Goal: Task Accomplishment & Management: Use online tool/utility

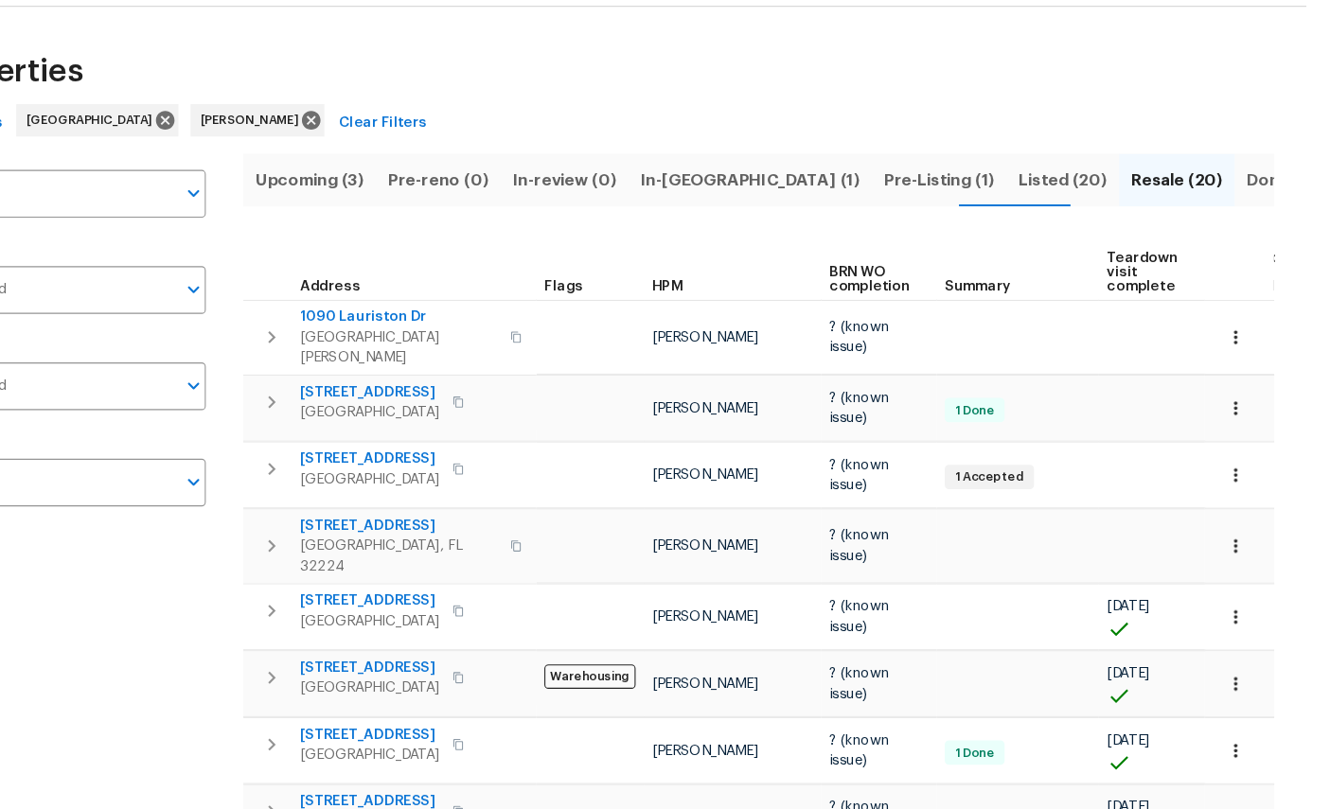
scroll to position [35, 0]
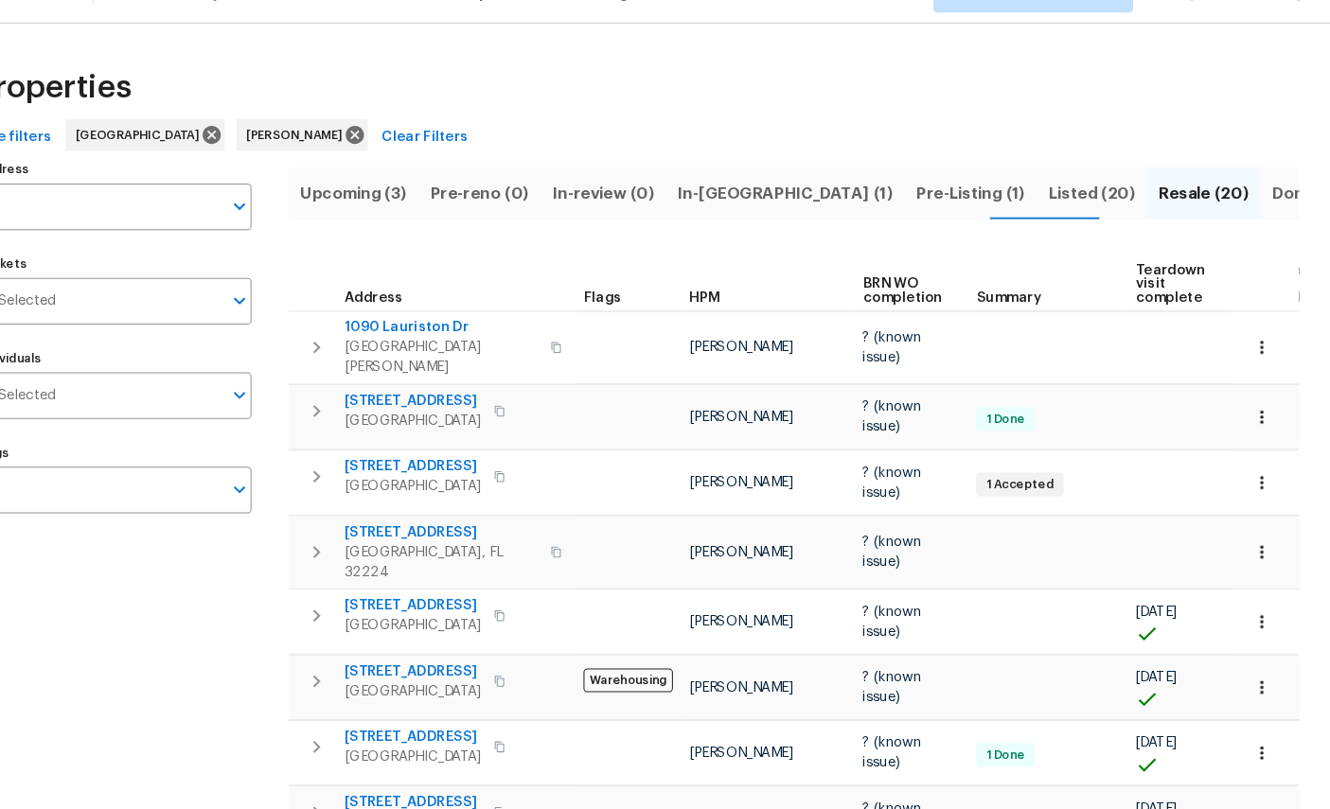
click at [1061, 208] on span "Listed (20)" at bounding box center [1102, 221] width 82 height 27
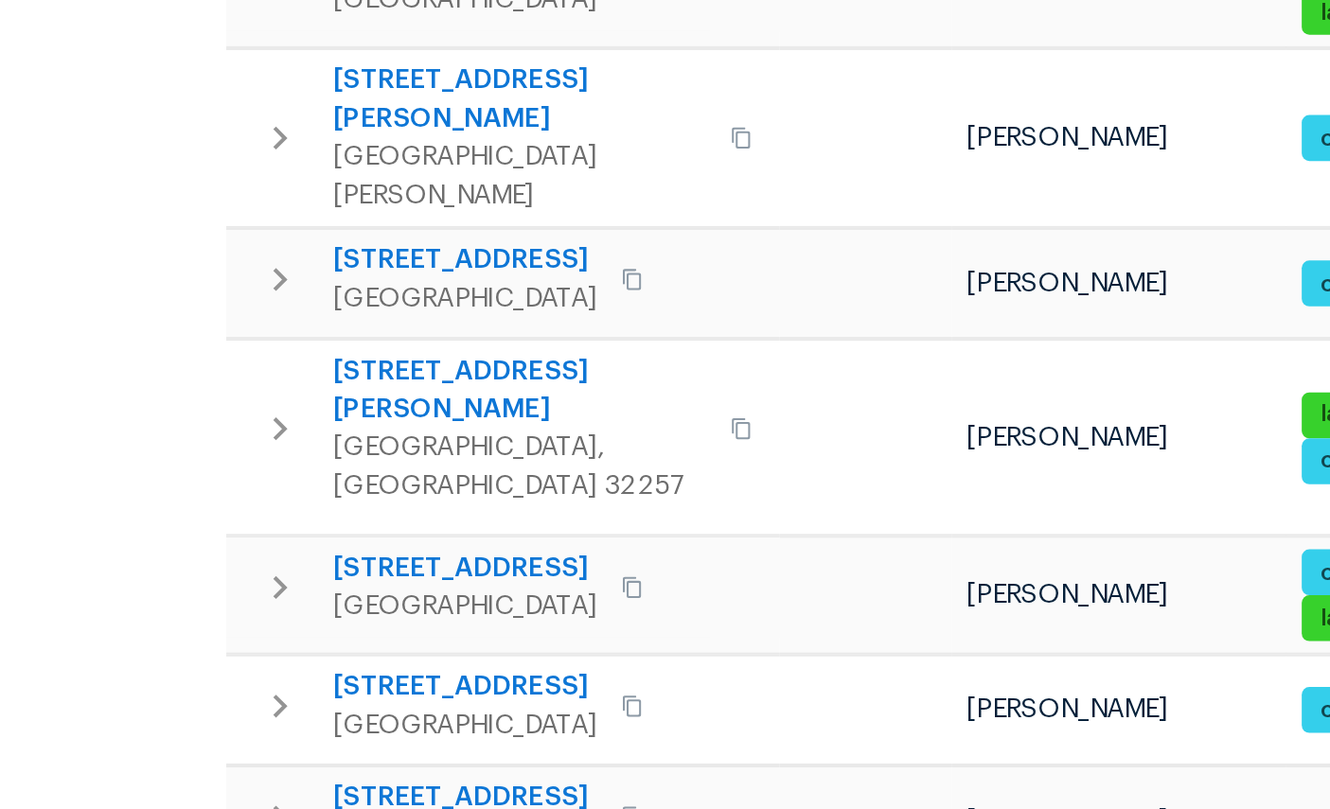
scroll to position [301, 0]
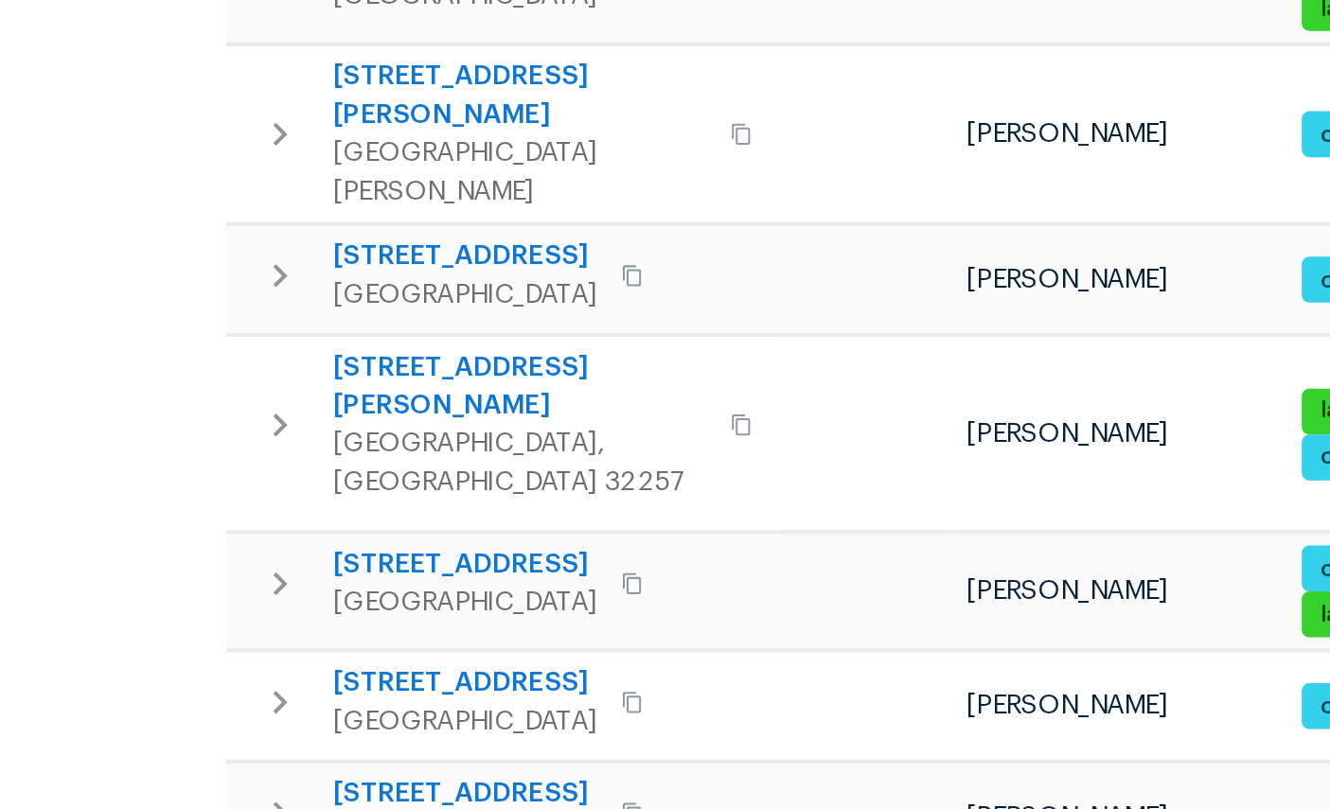
click at [390, 419] on span "9142 Craven Rd" at bounding box center [482, 438] width 185 height 38
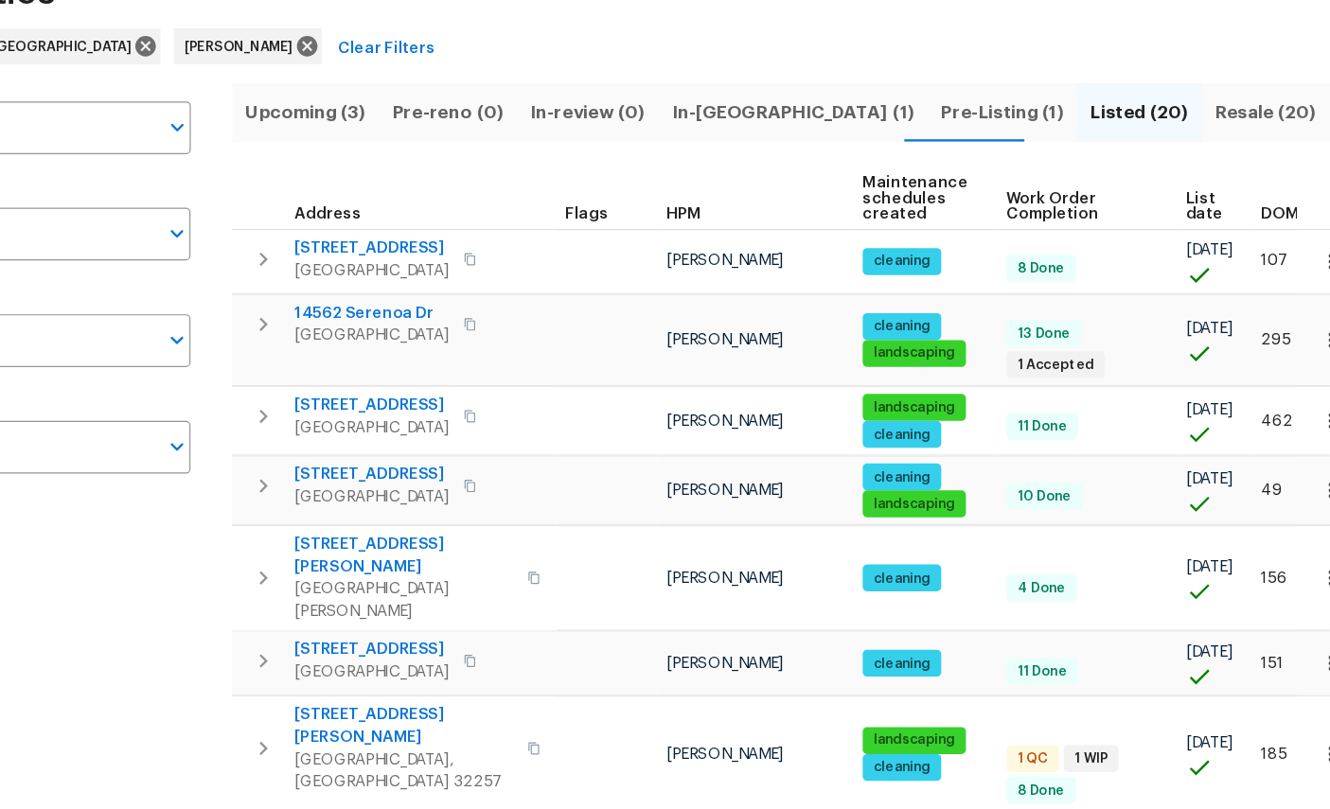
scroll to position [72, 0]
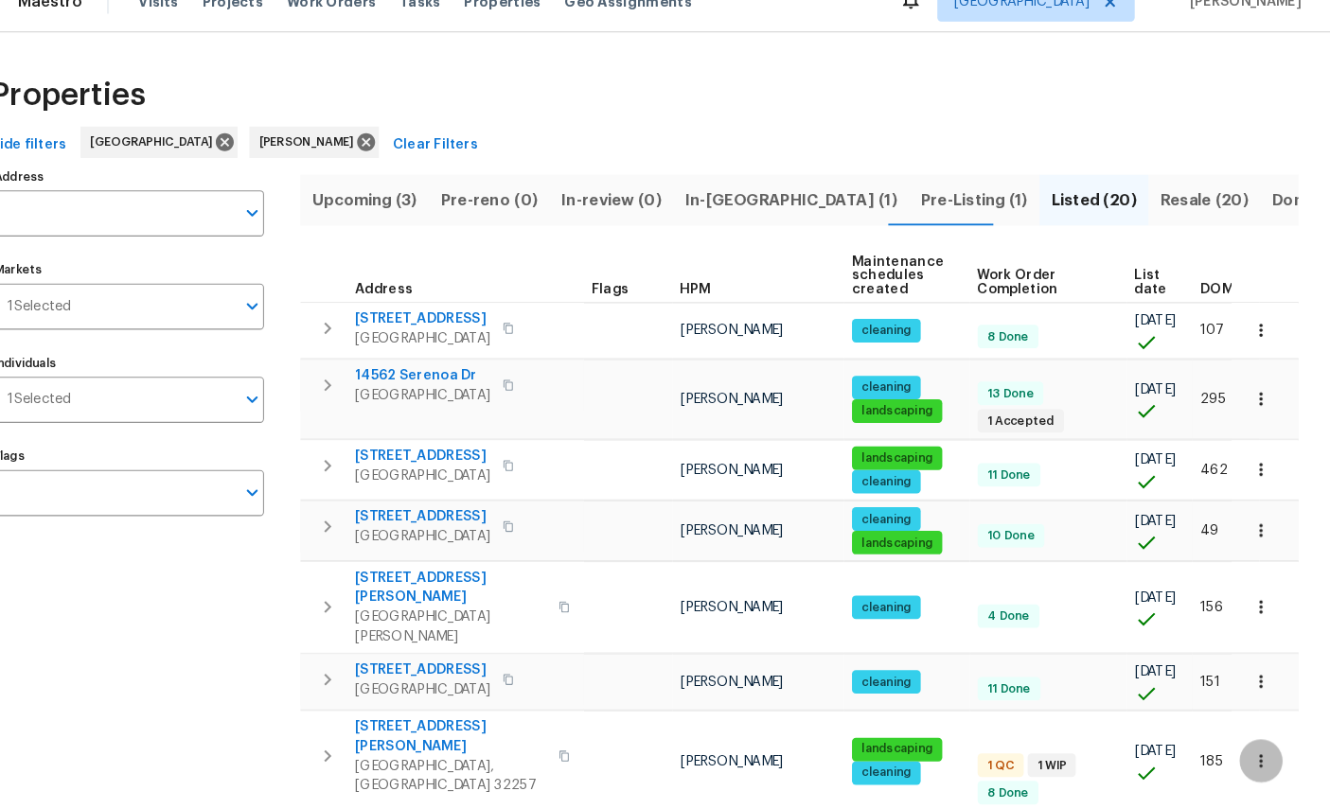
click at [1254, 753] on icon "button" at bounding box center [1263, 762] width 19 height 19
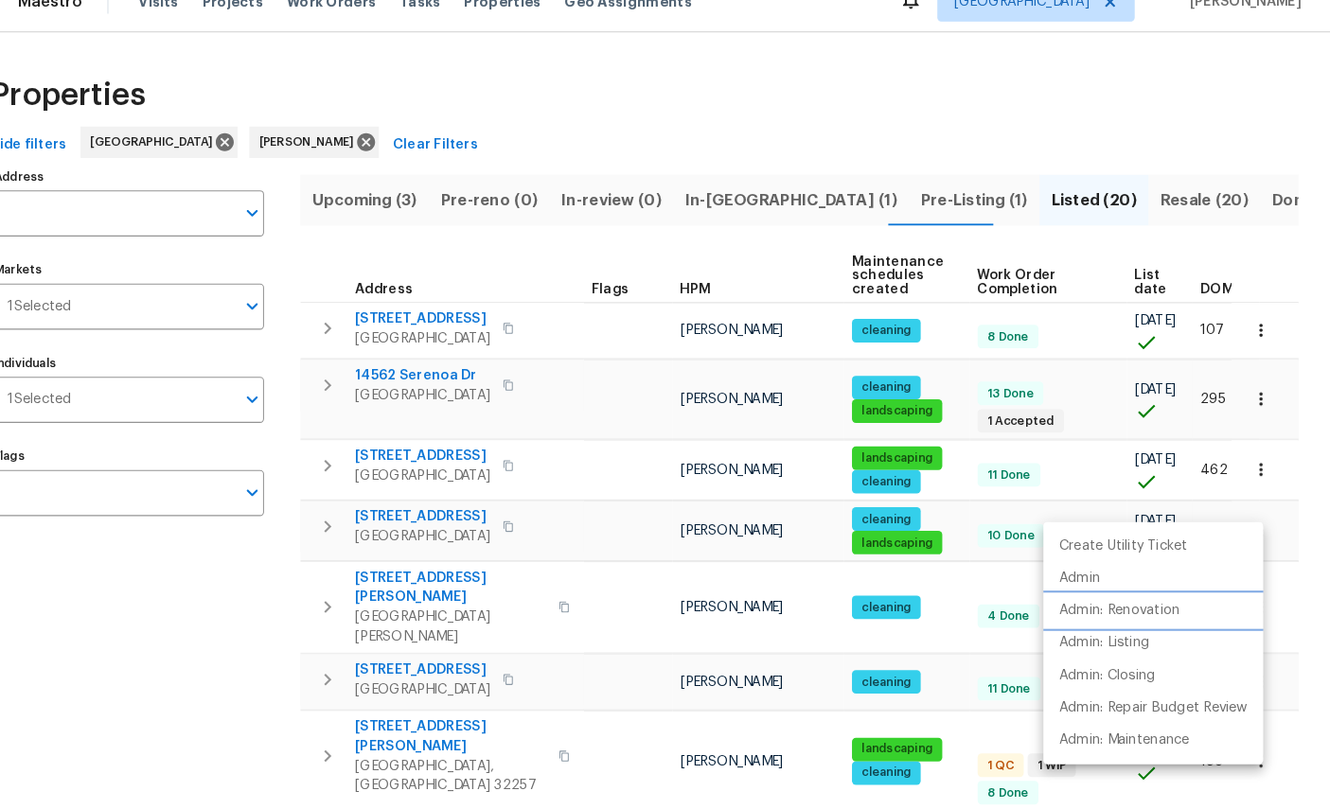
click at [1110, 608] on p "Admin: Renovation" at bounding box center [1127, 618] width 116 height 20
click at [1114, 733] on p "Admin: Maintenance" at bounding box center [1132, 743] width 126 height 20
click at [973, 44] on div at bounding box center [665, 404] width 1330 height 809
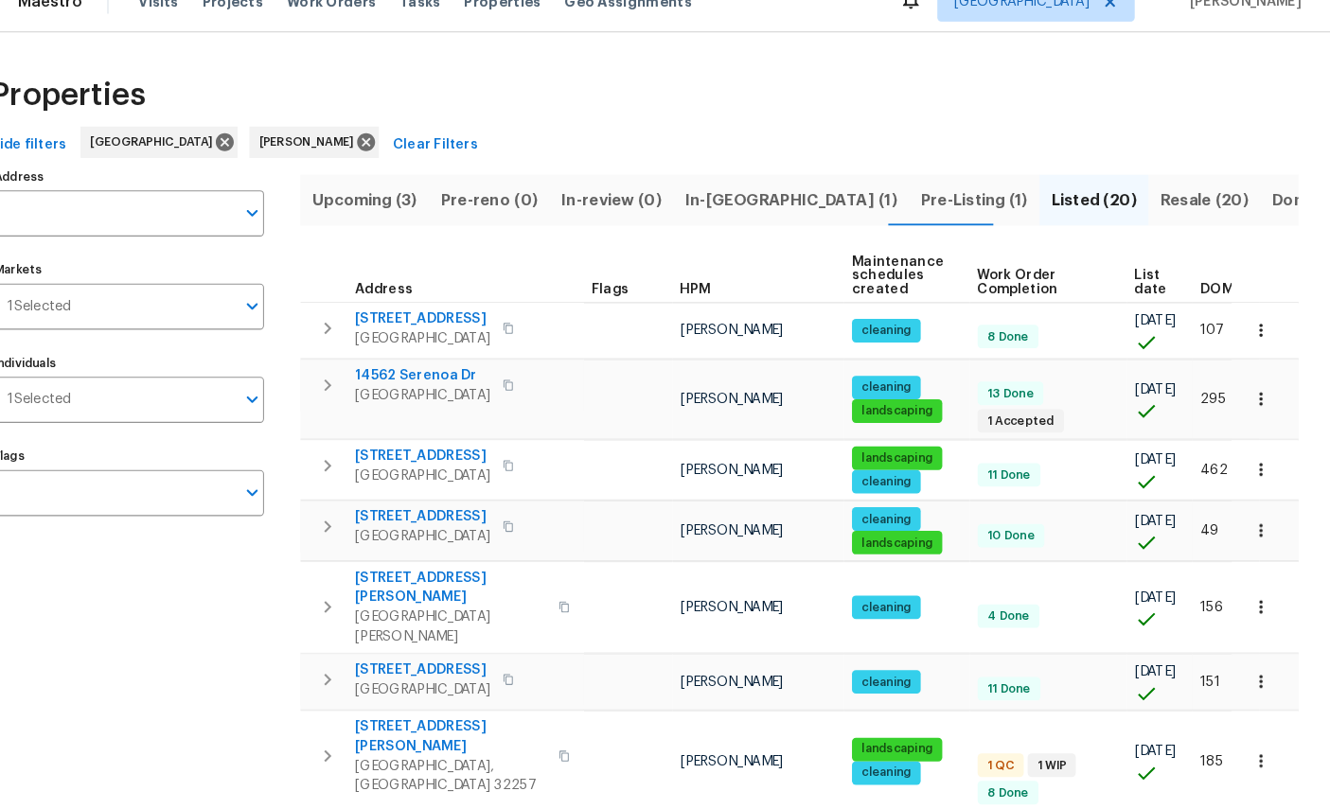
click at [1166, 208] on span "Resale (20)" at bounding box center [1208, 221] width 85 height 27
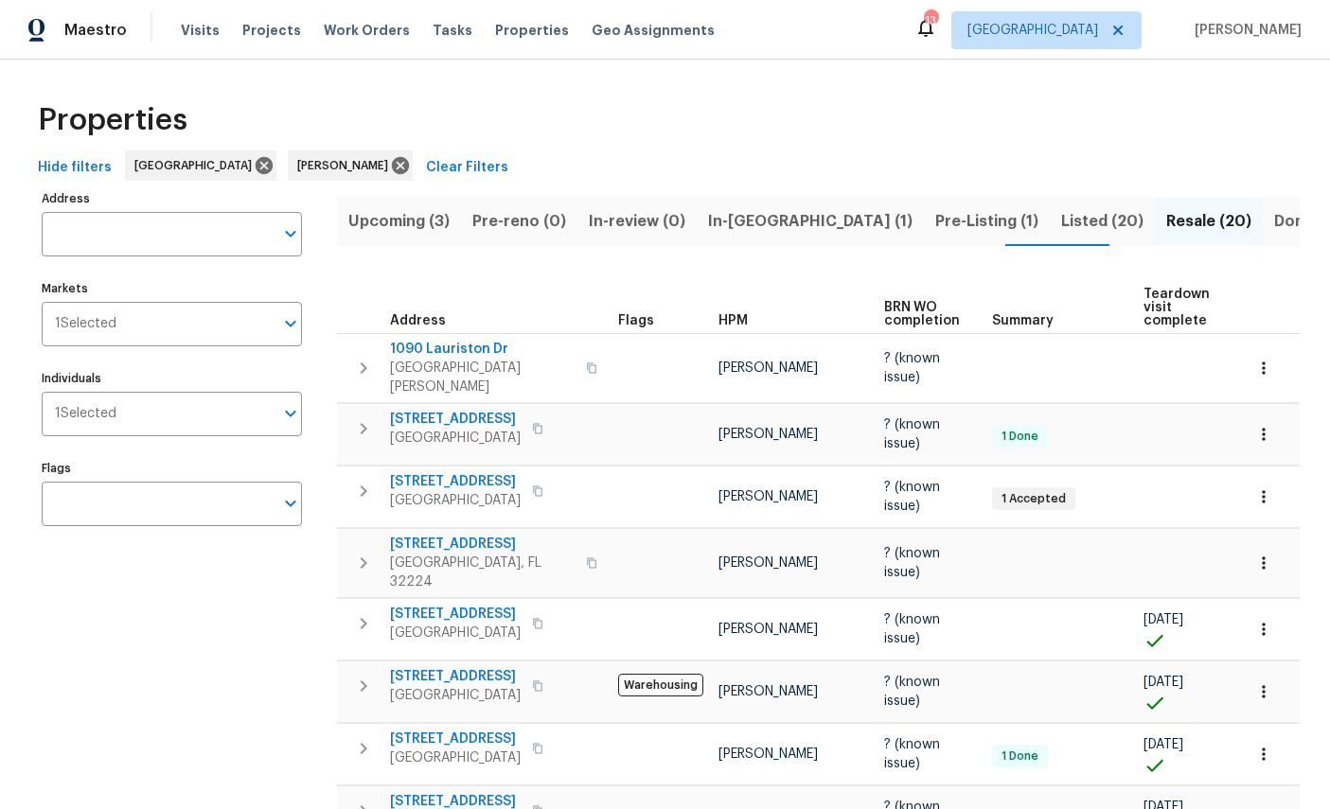
click at [1061, 218] on span "Listed (20)" at bounding box center [1102, 221] width 82 height 27
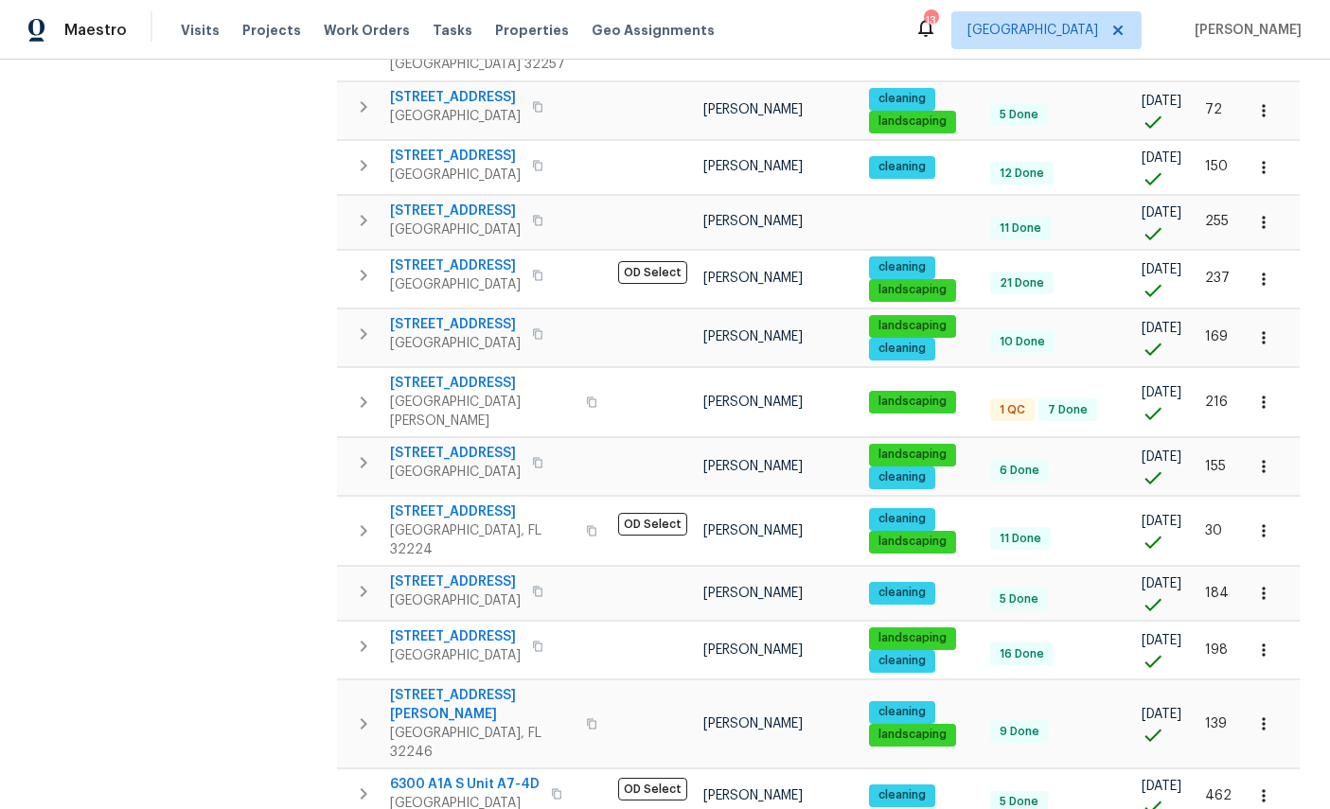
scroll to position [15, 0]
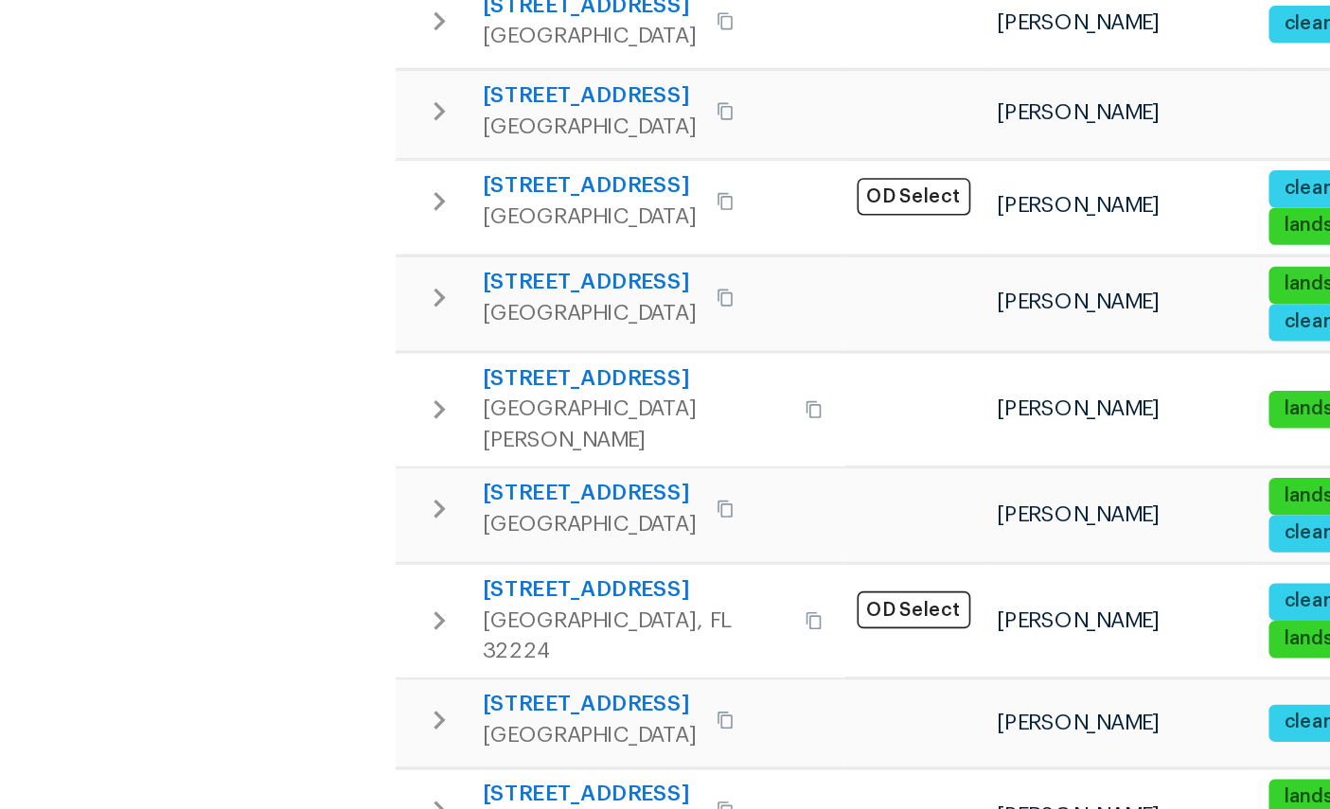
click at [390, 444] on span "350 Latrobe Ave" at bounding box center [455, 453] width 131 height 19
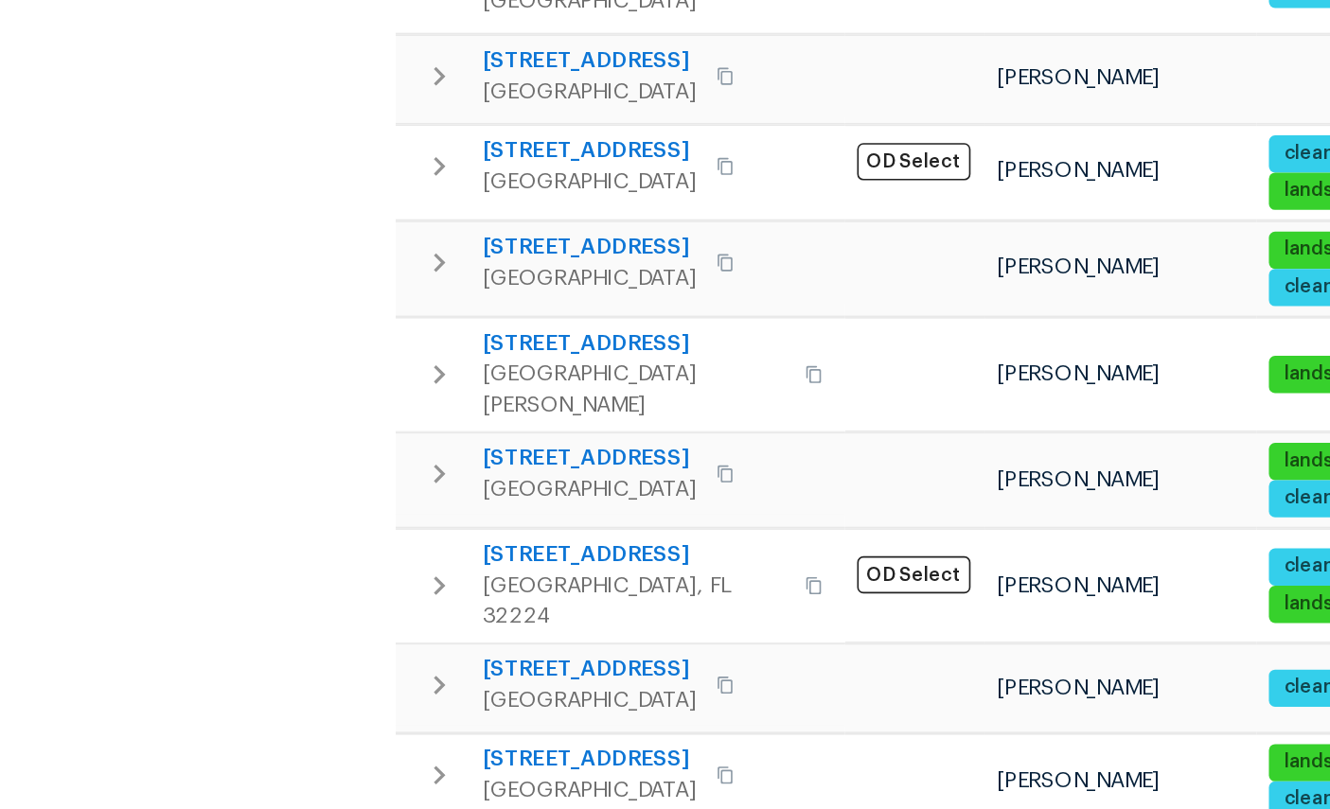
click at [390, 503] on span "12882 Biggin Church Rd S" at bounding box center [482, 512] width 185 height 19
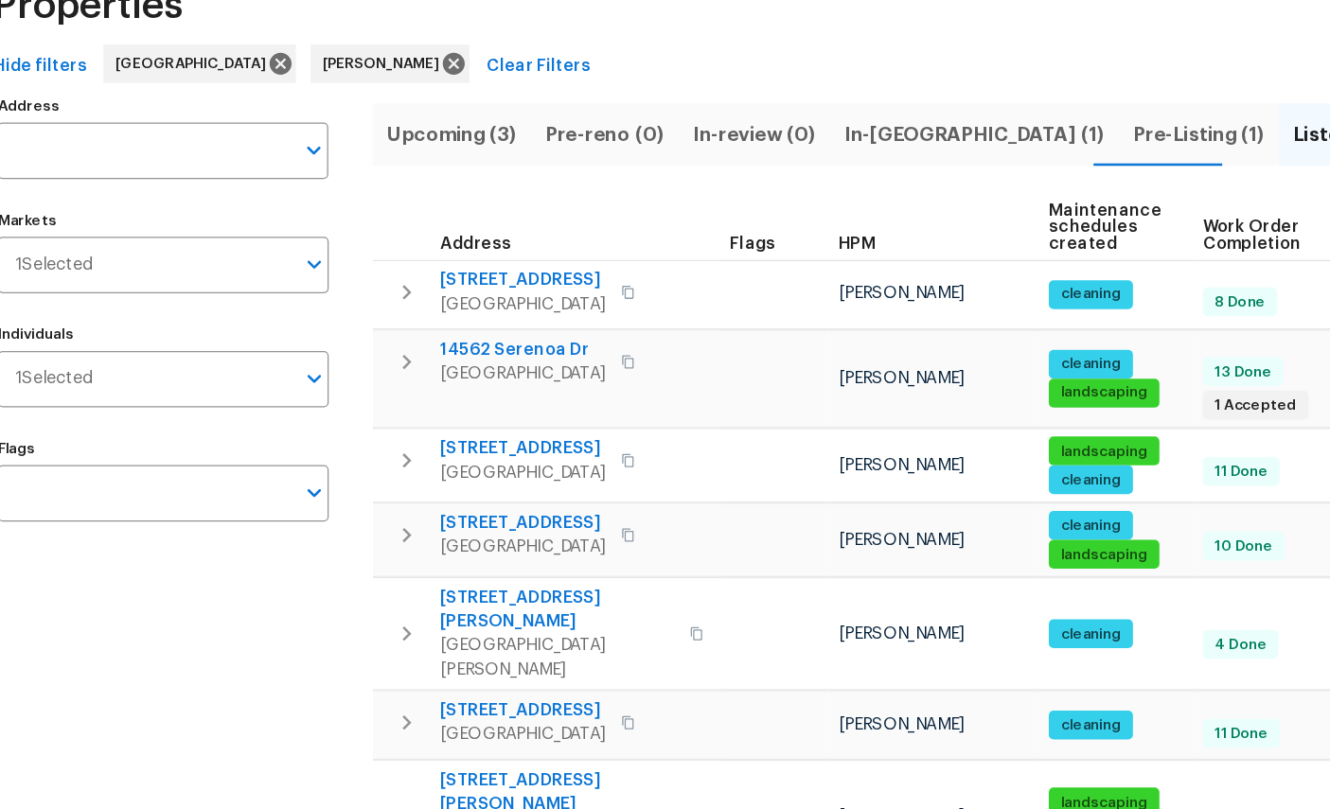
scroll to position [0, 0]
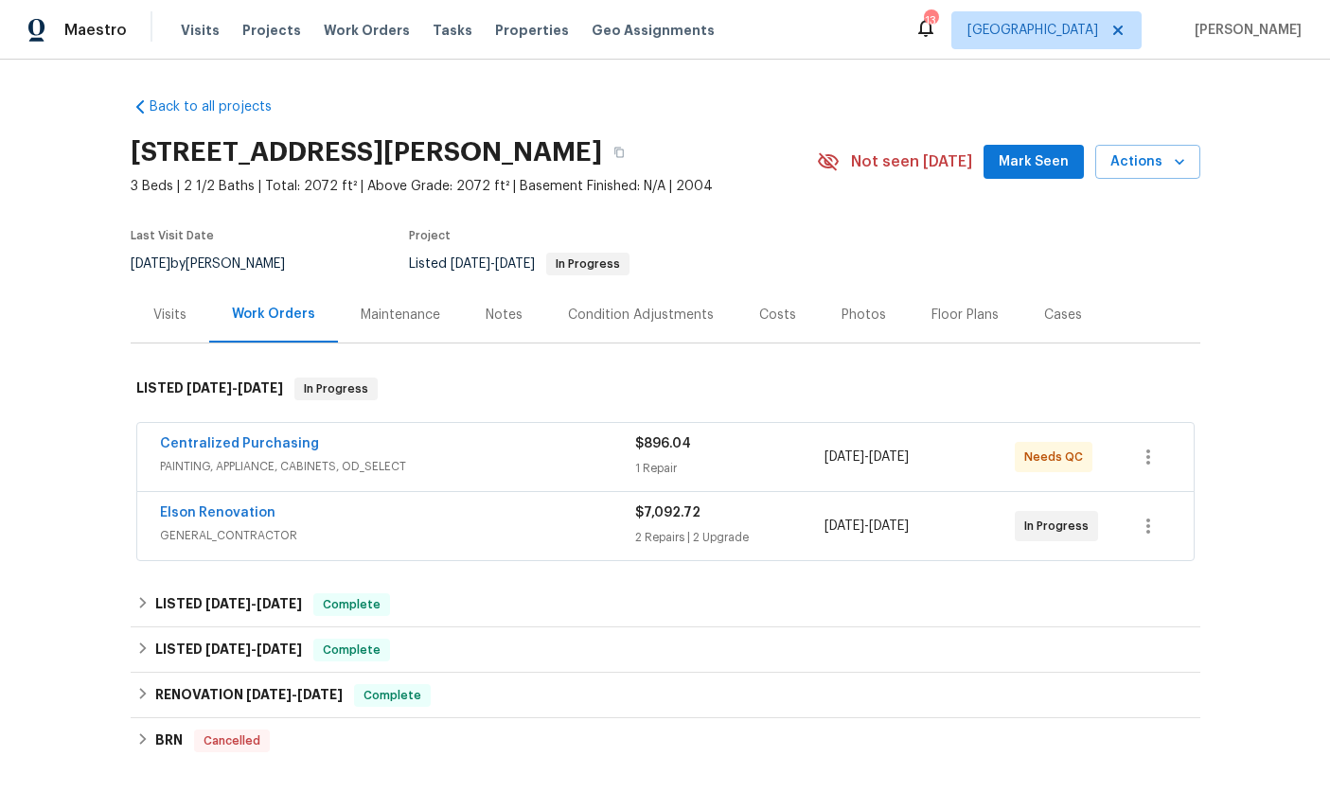
click at [207, 511] on link "Elson Renovation" at bounding box center [217, 512] width 115 height 13
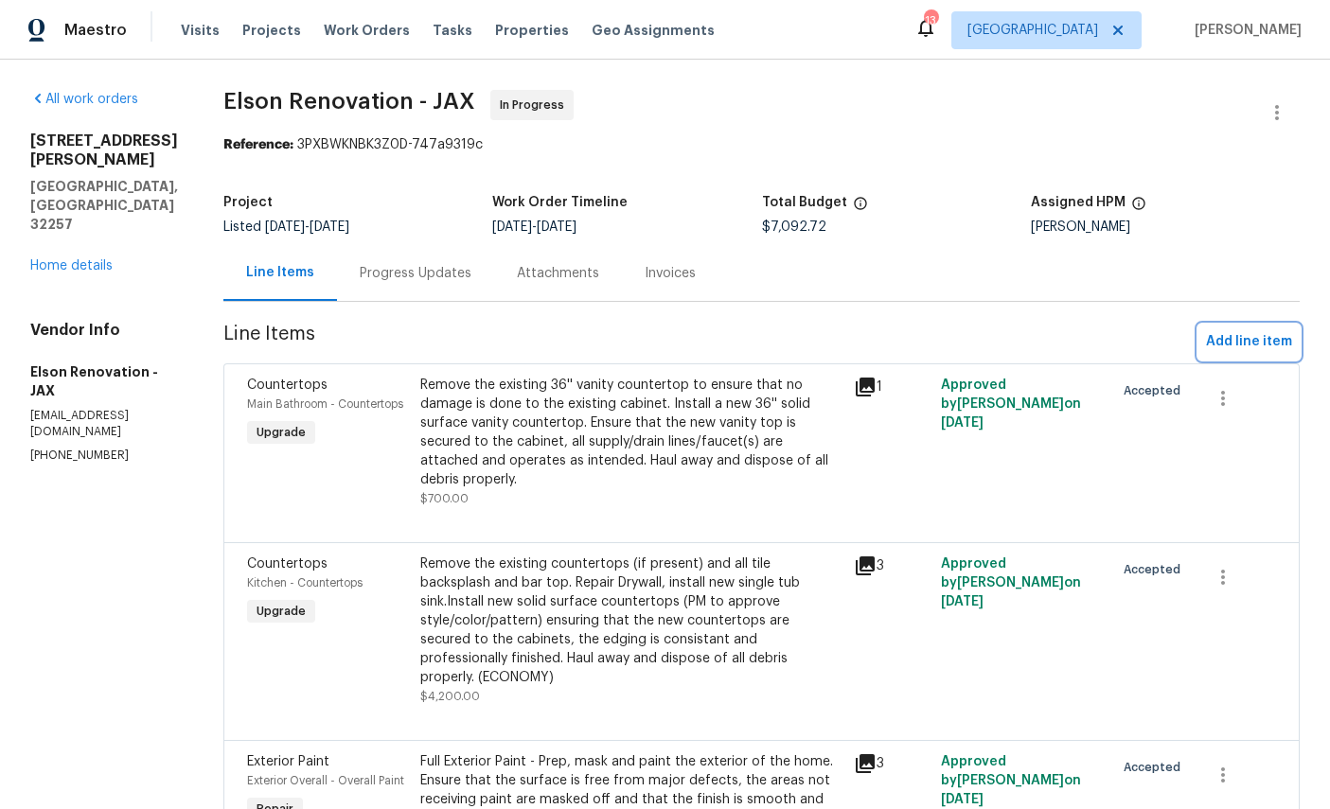
click at [1246, 329] on button "Add line item" at bounding box center [1248, 342] width 101 height 35
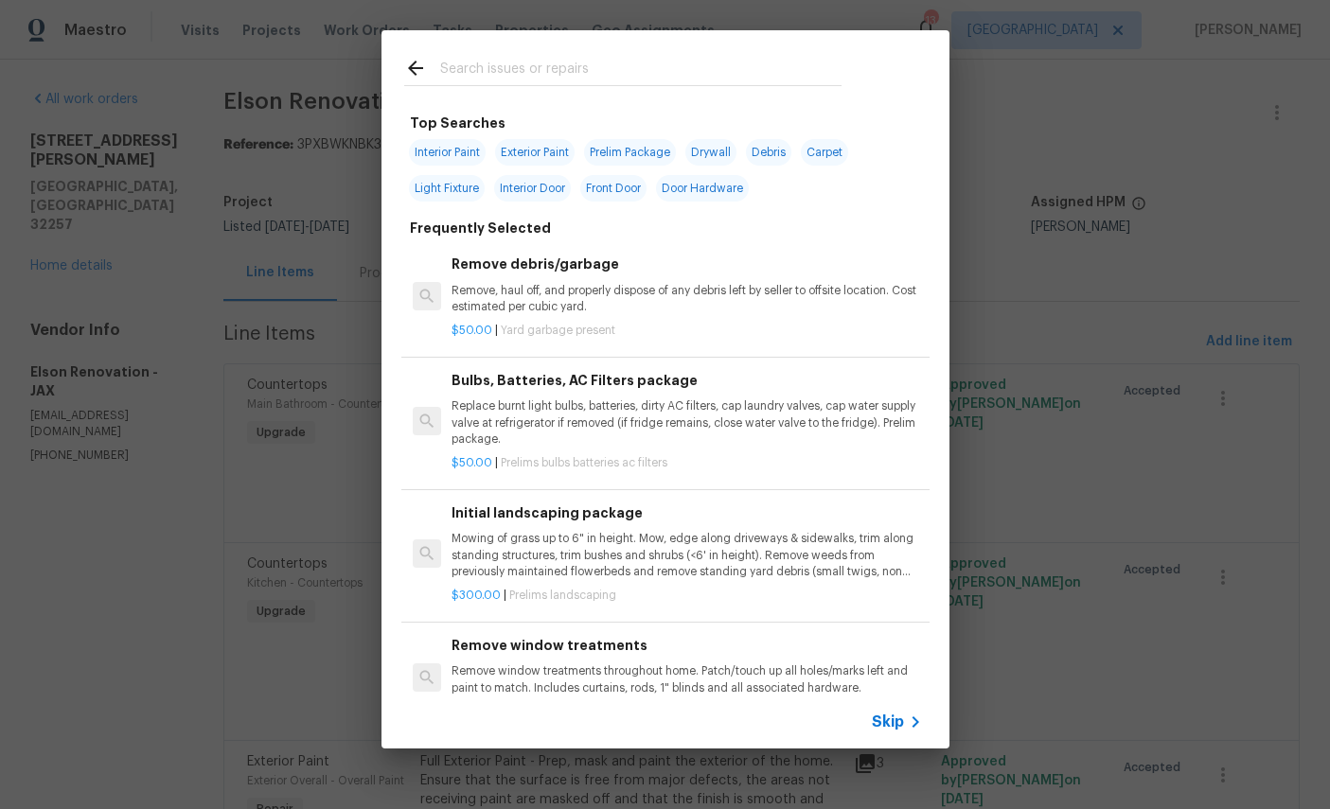
click at [540, 60] on input "text" at bounding box center [640, 71] width 401 height 28
type input "Fen"
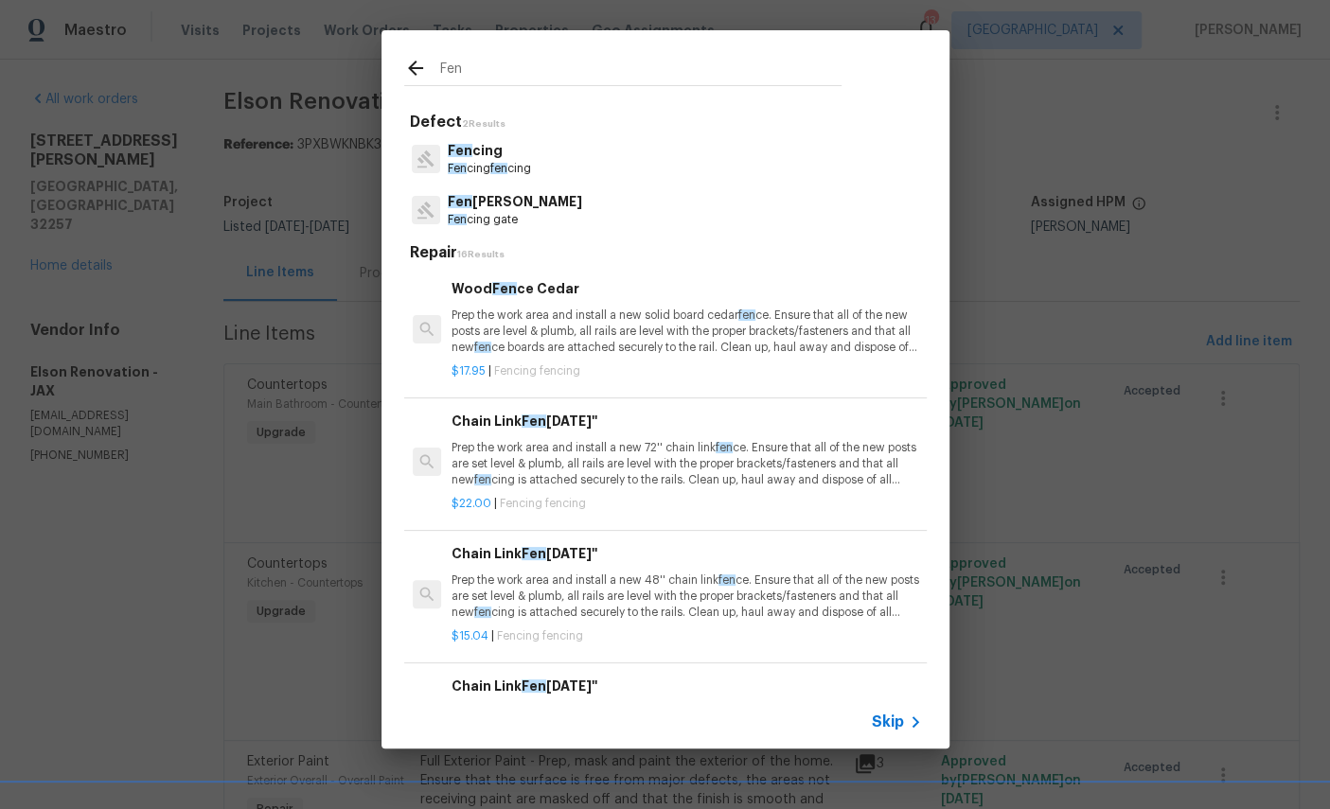
click at [485, 152] on p "Fen cing" at bounding box center [489, 151] width 83 height 20
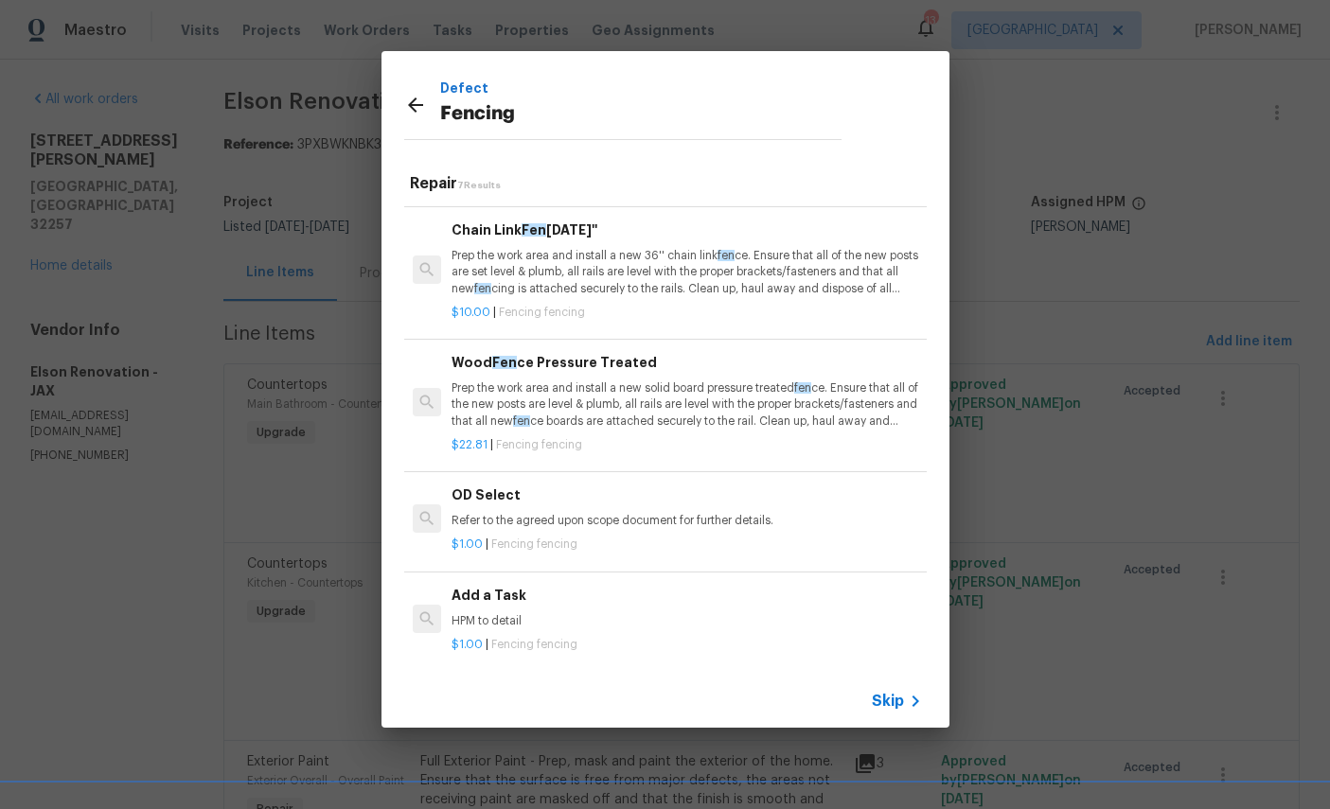
scroll to position [386, 0]
click at [600, 598] on h6 "Add a Task" at bounding box center [685, 596] width 469 height 21
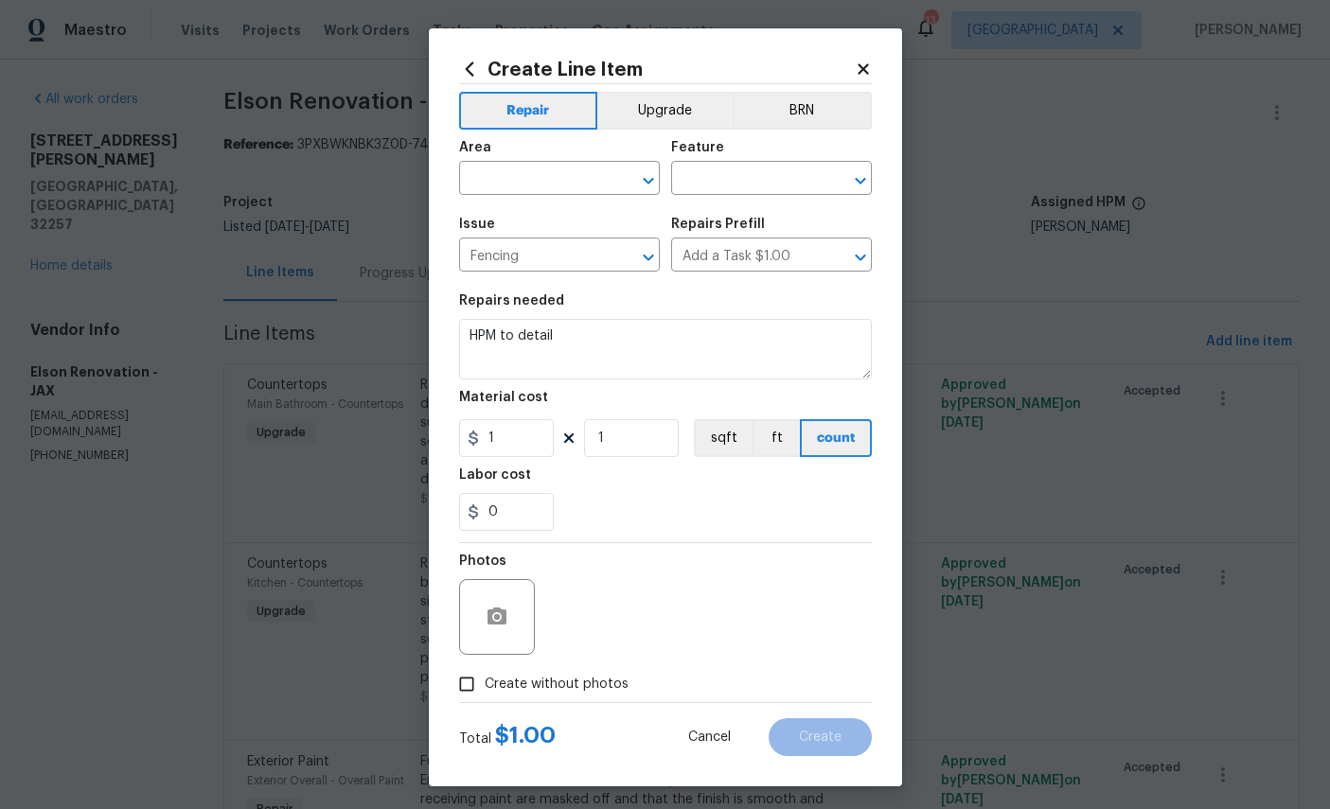
click at [539, 179] on input "text" at bounding box center [533, 180] width 148 height 29
click at [543, 257] on li "Exterior Overall" at bounding box center [559, 255] width 201 height 31
type input "Exterior Overall"
click at [764, 174] on input "text" at bounding box center [745, 180] width 148 height 29
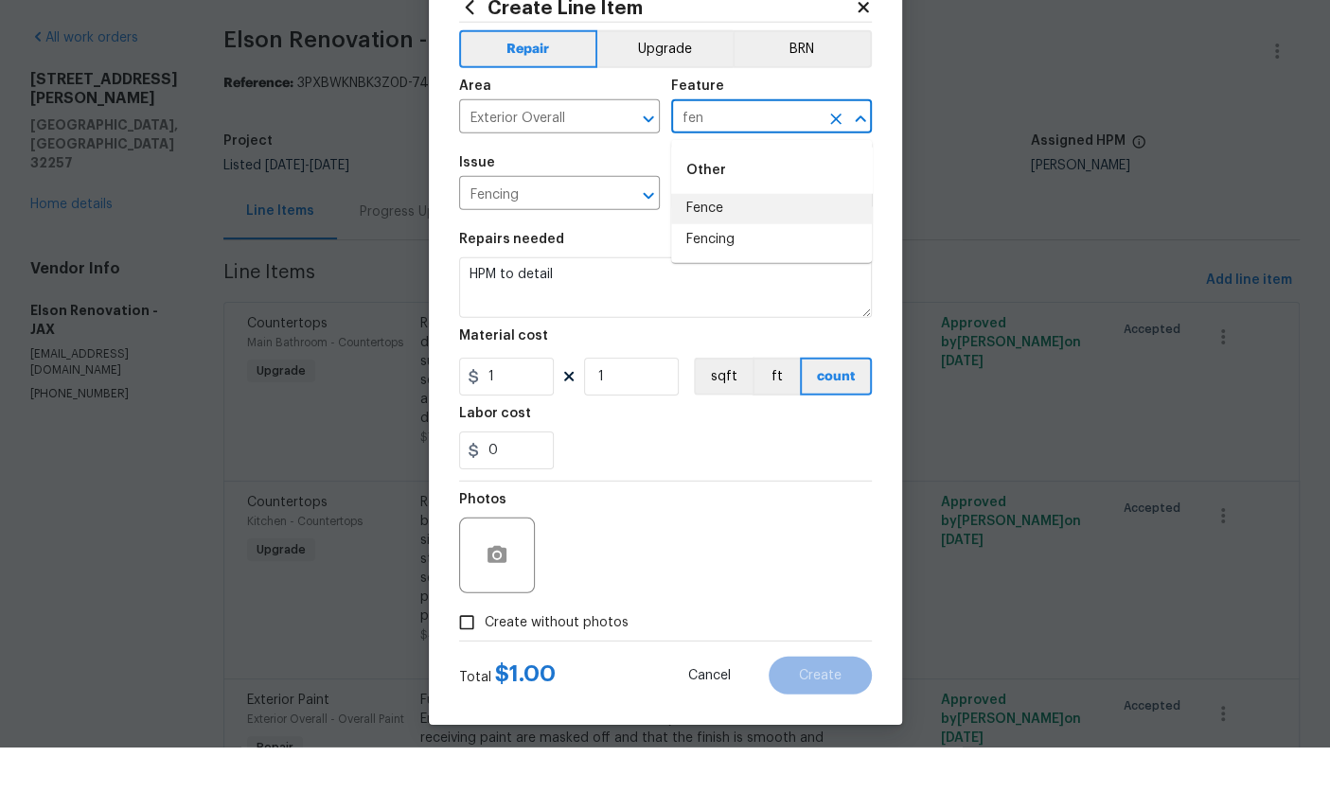
click at [712, 255] on li "Fence" at bounding box center [771, 270] width 201 height 31
type input "Fence"
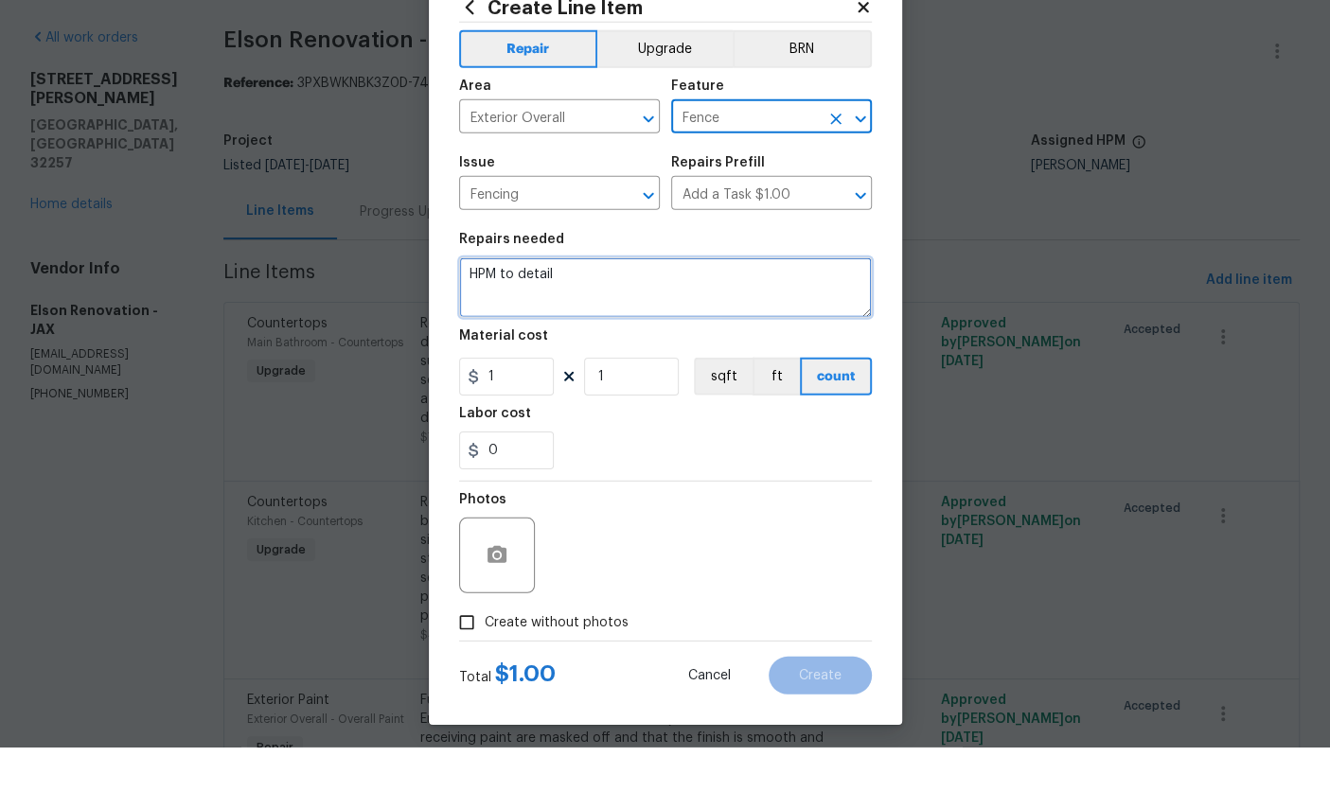
click at [657, 319] on textarea "HPM to detail" at bounding box center [665, 349] width 413 height 61
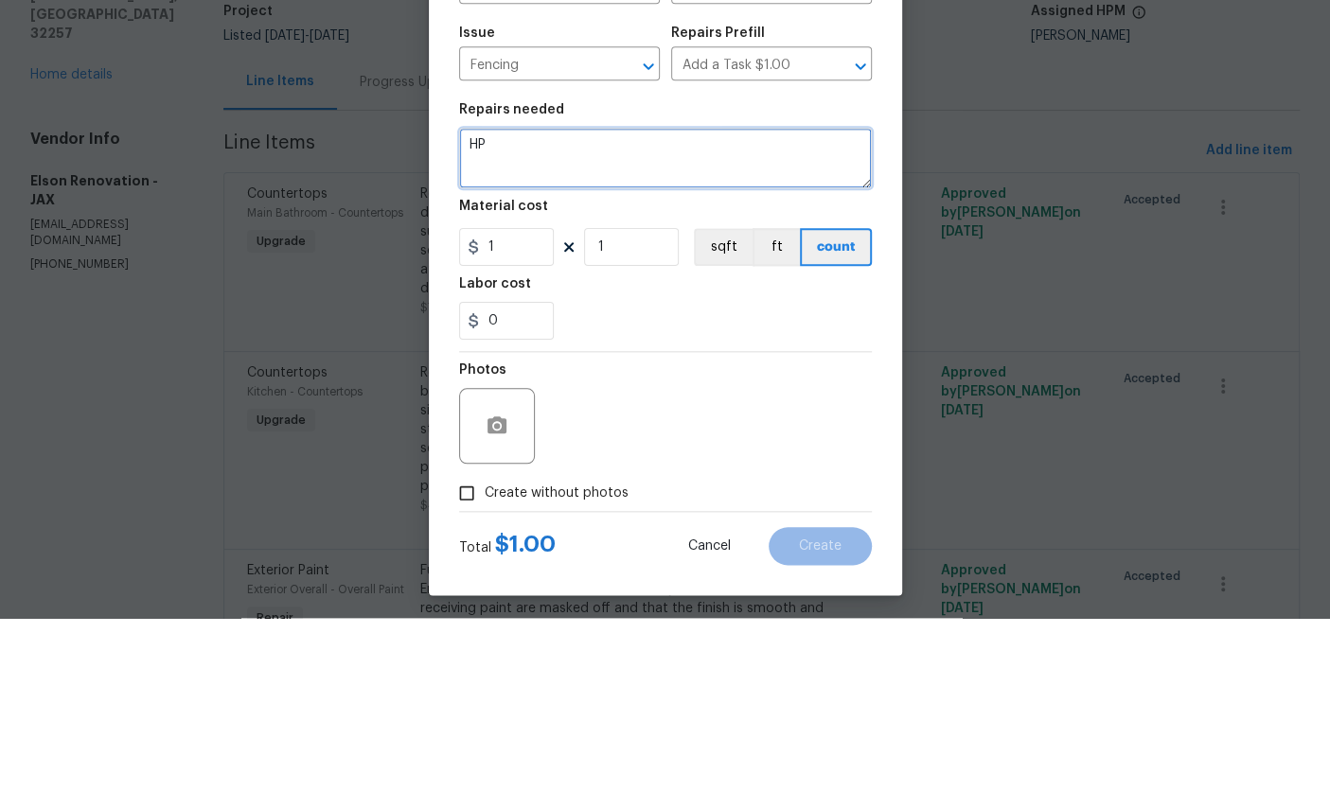
type textarea "H"
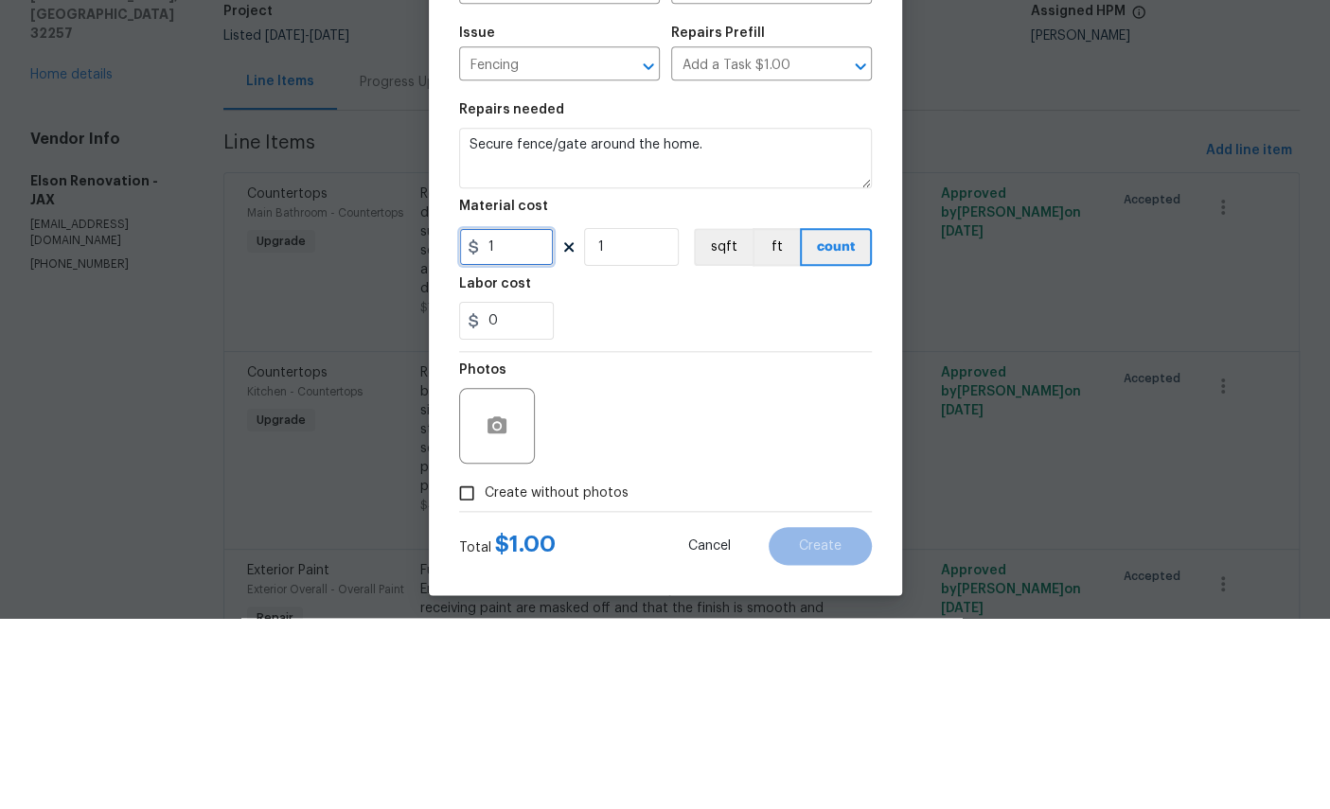
click at [527, 419] on input "1" at bounding box center [506, 438] width 95 height 38
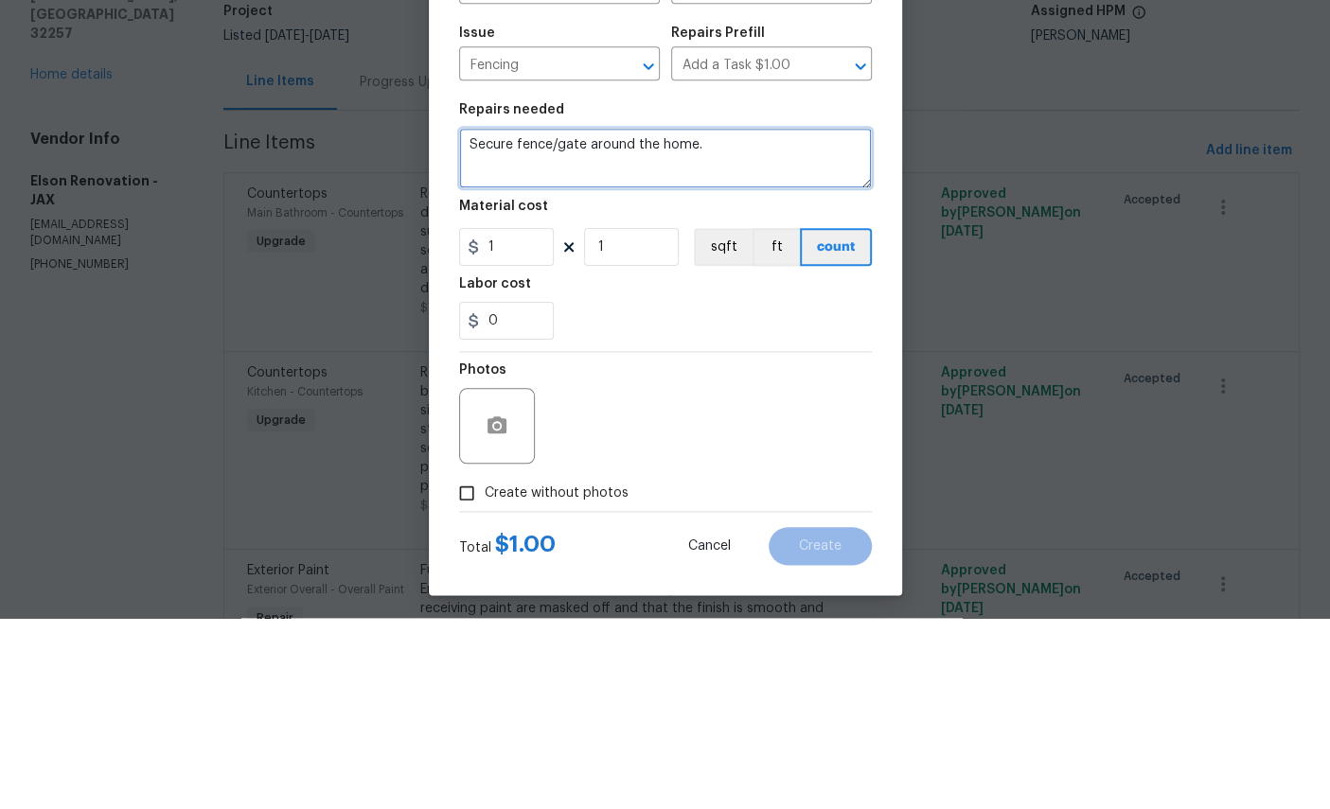
click at [766, 319] on textarea "Secure fence/gate around the home." at bounding box center [665, 349] width 413 height 61
type textarea "Secure fence/gates that lead to backyard"
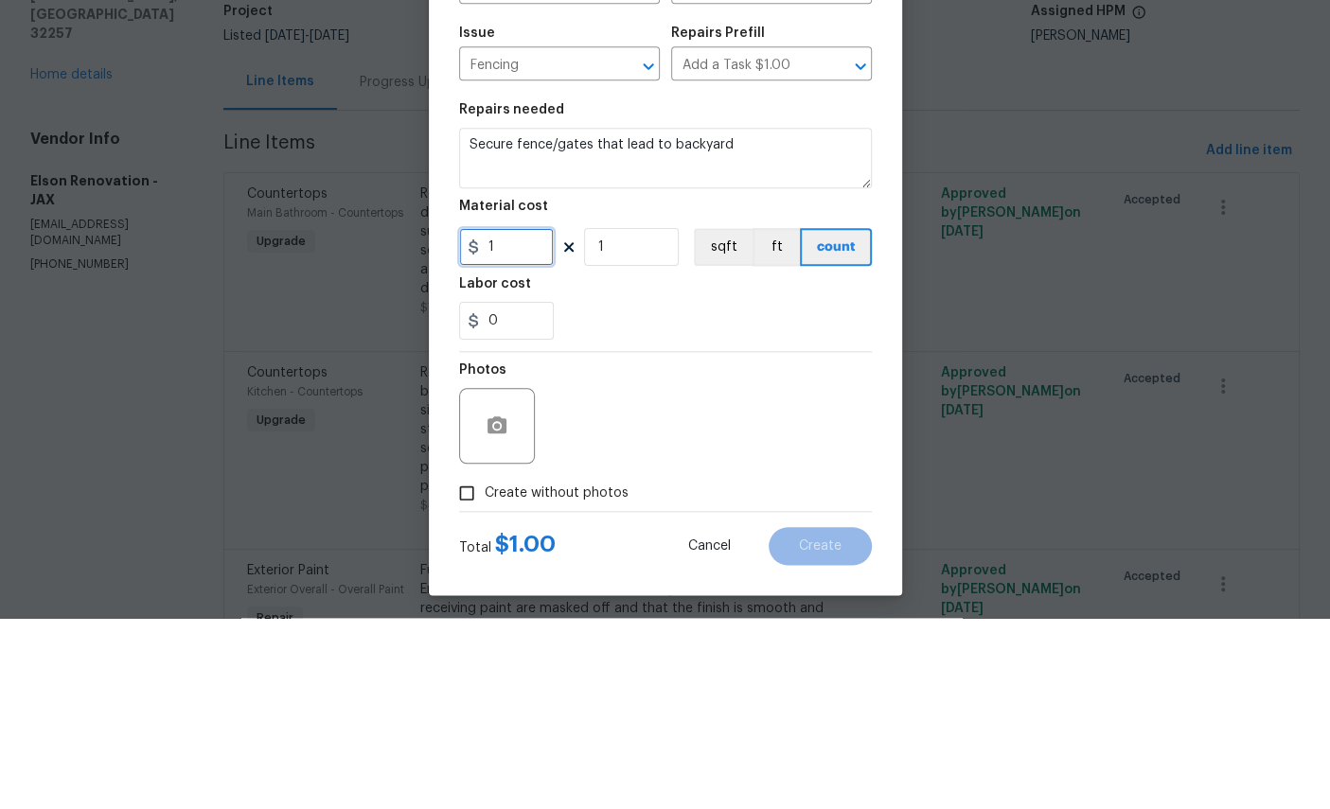
click at [520, 419] on input "1" at bounding box center [506, 438] width 95 height 38
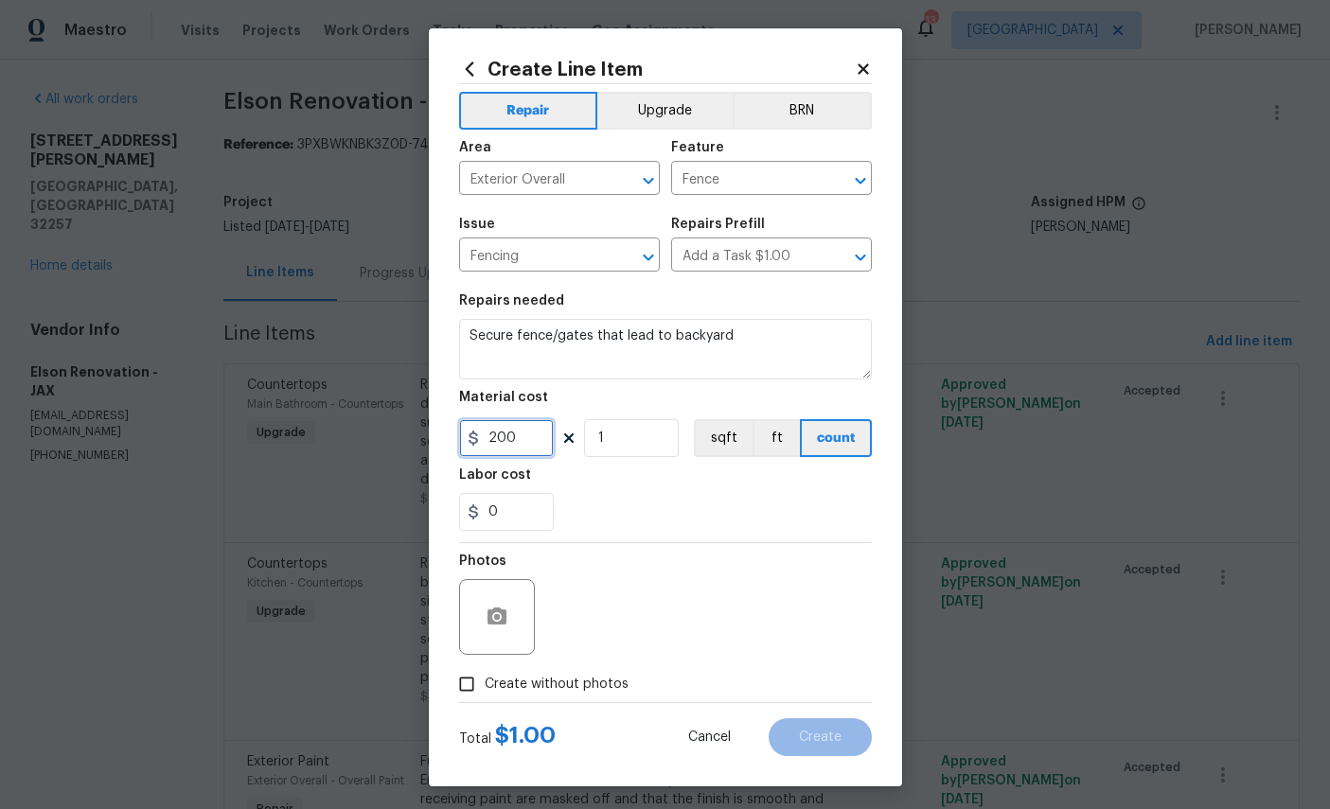
type input "200"
click at [489, 625] on icon "button" at bounding box center [496, 616] width 19 height 17
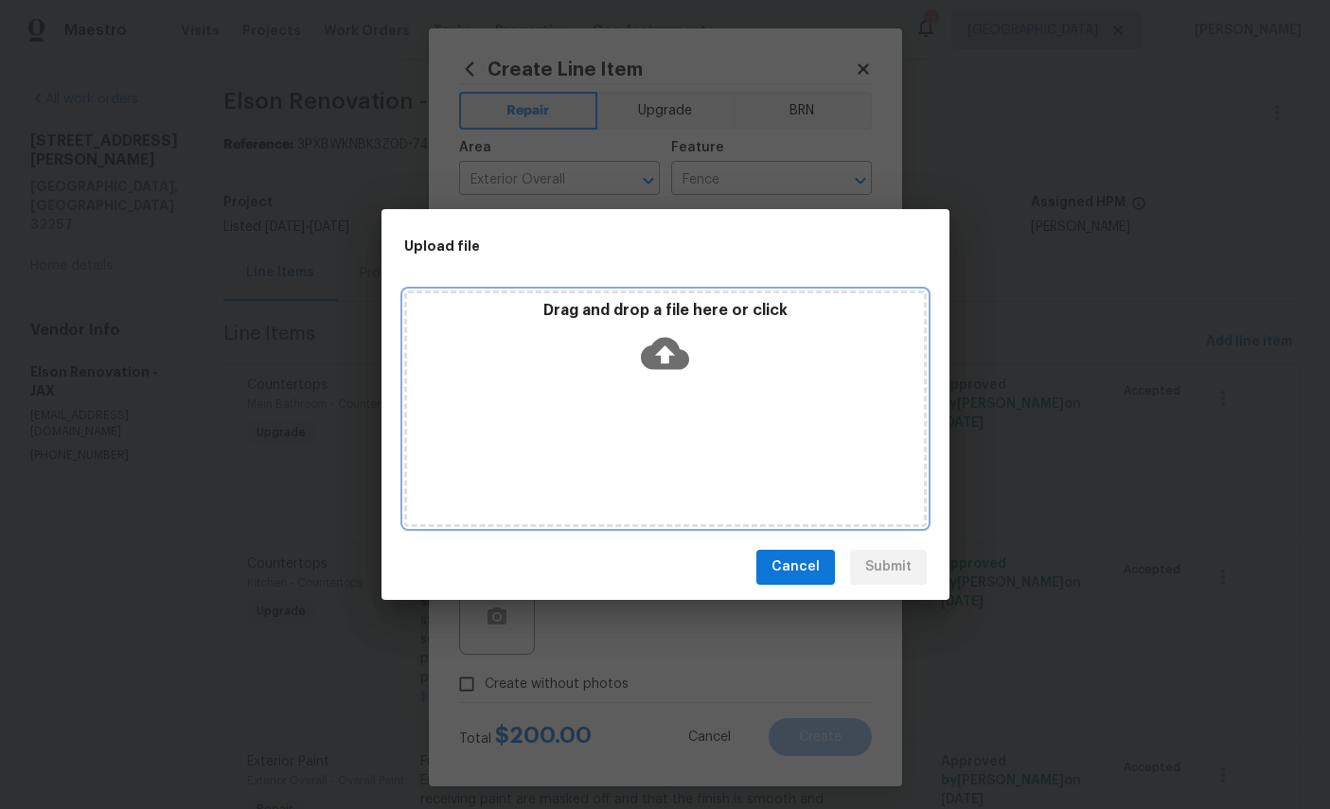
click at [668, 338] on icon at bounding box center [665, 353] width 48 height 32
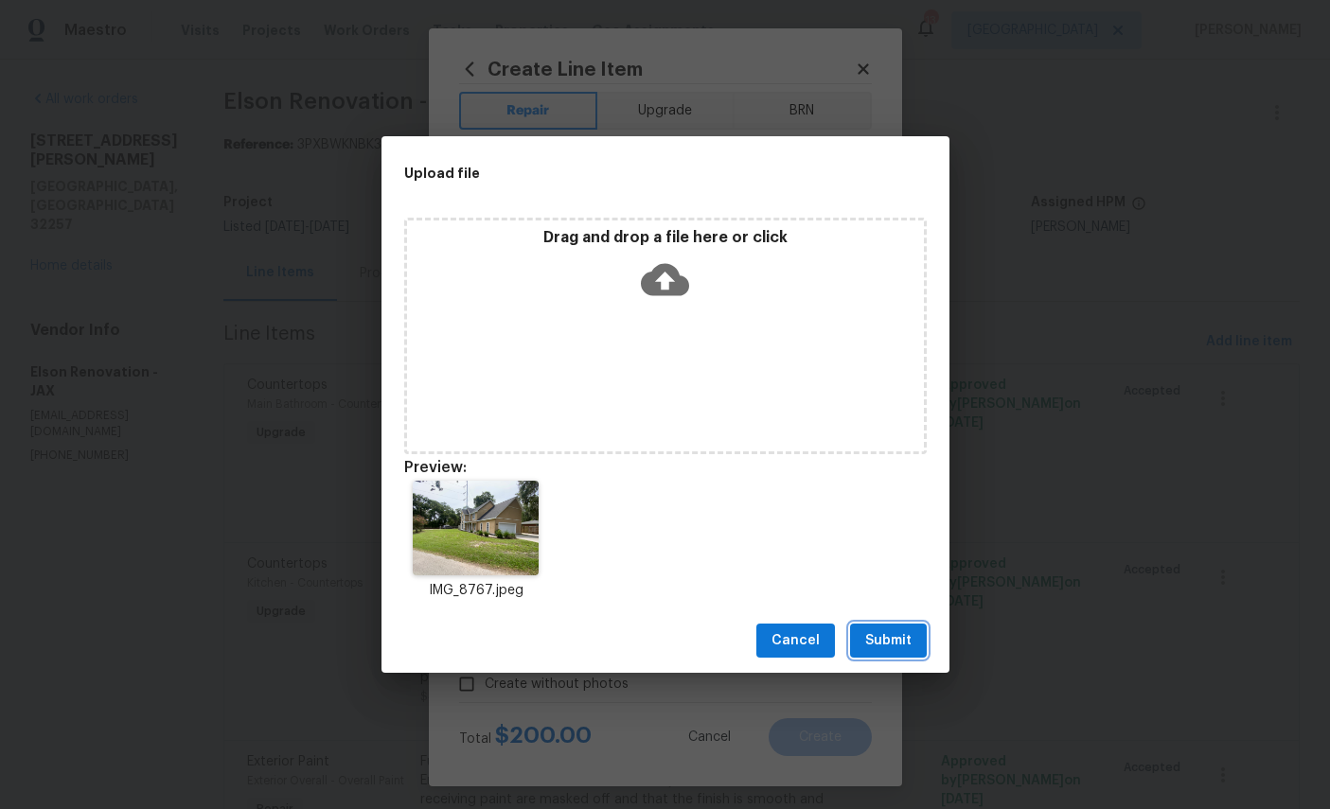
click at [894, 636] on span "Submit" at bounding box center [888, 641] width 46 height 24
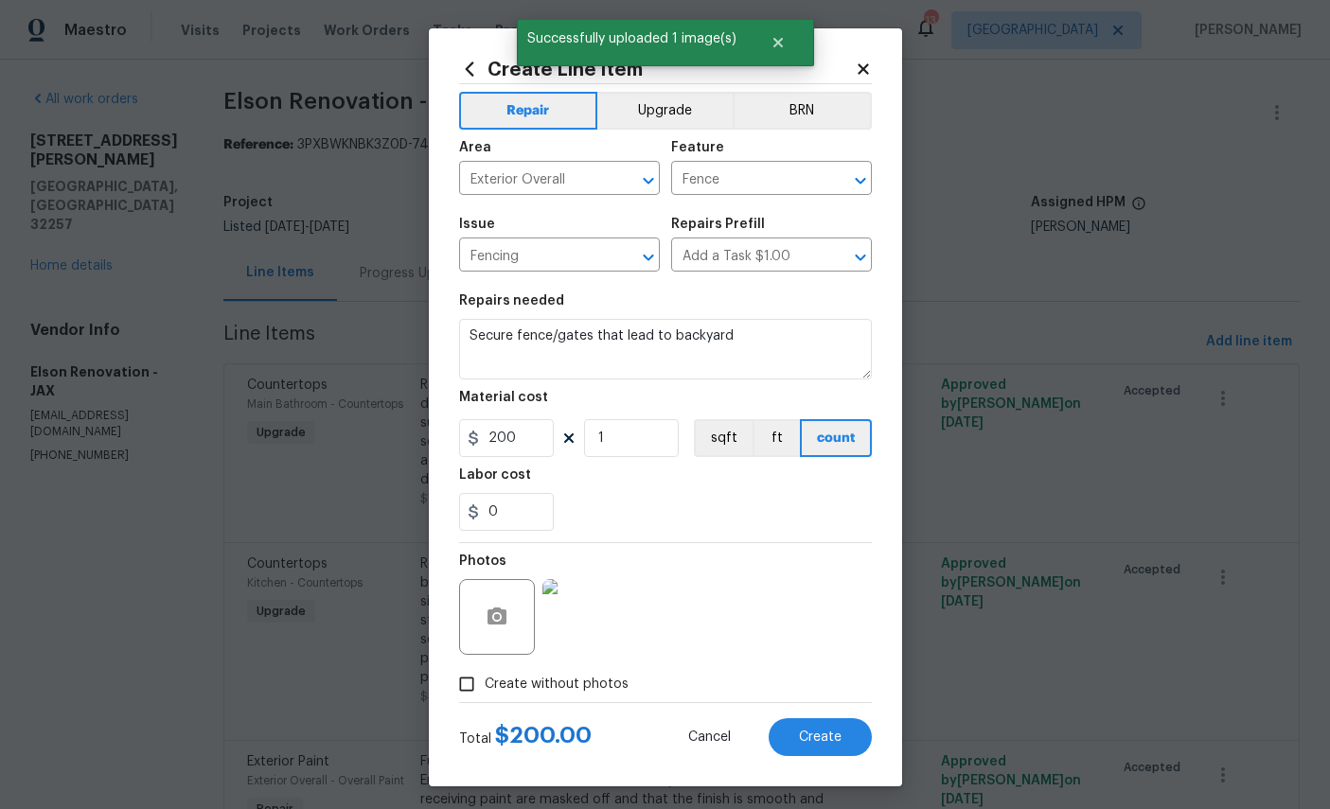
click at [813, 745] on span "Create" at bounding box center [820, 738] width 43 height 14
type input "0"
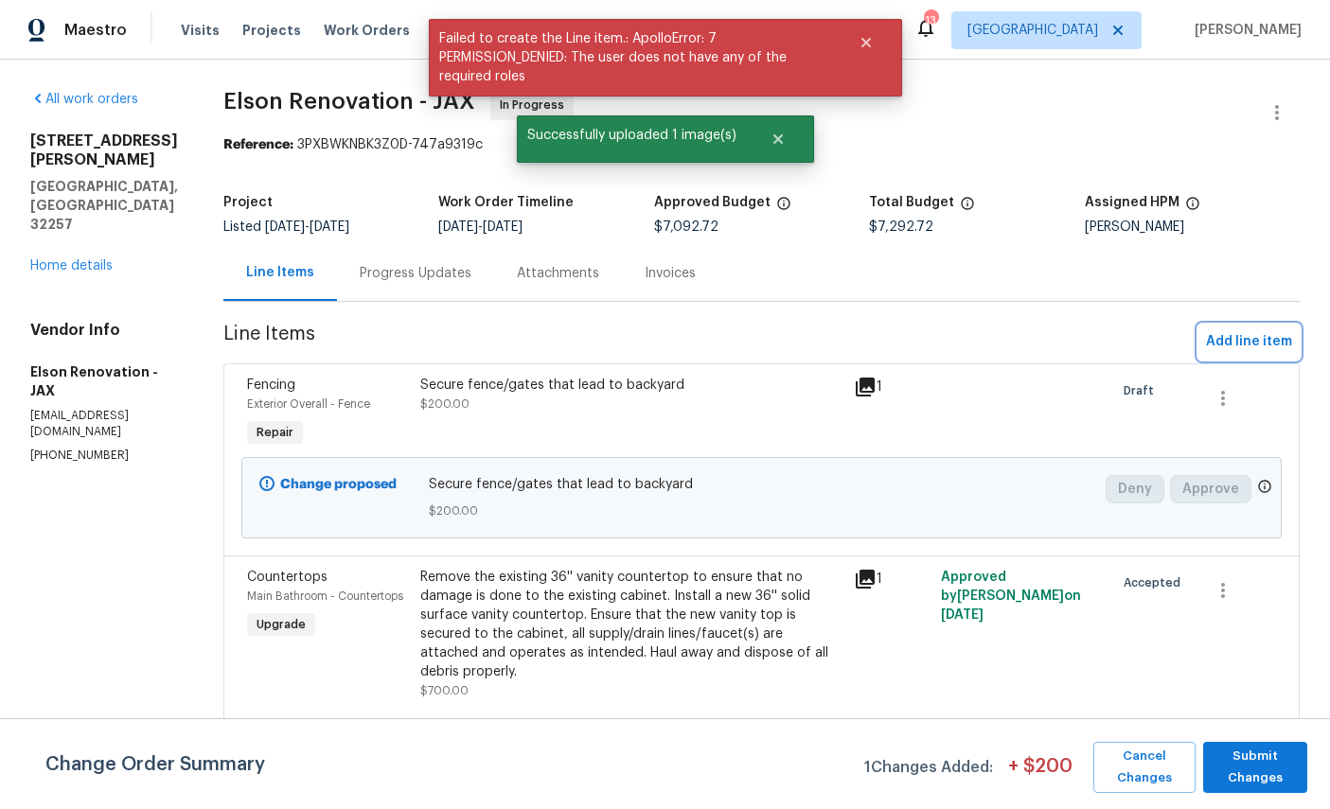
click at [1257, 327] on button "Add line item" at bounding box center [1248, 342] width 101 height 35
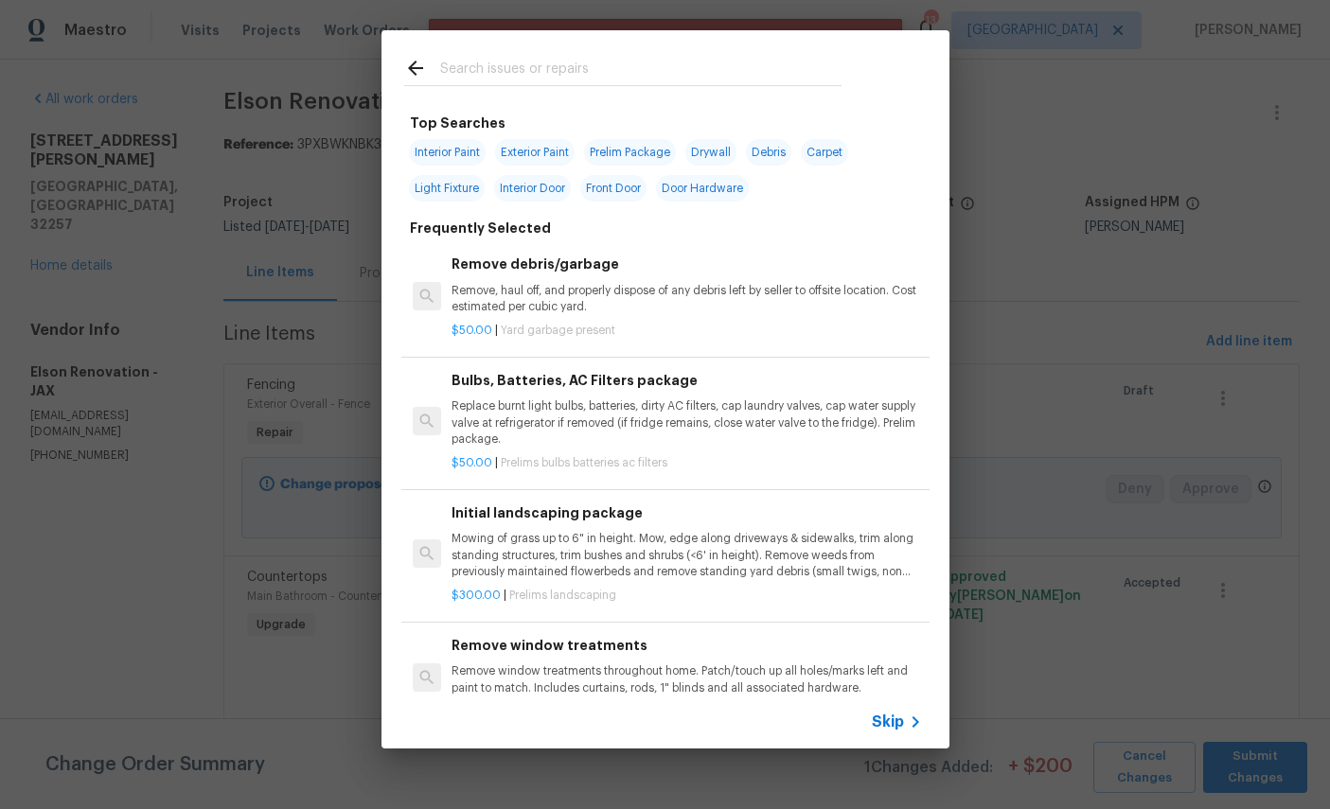
click at [573, 64] on input "text" at bounding box center [640, 71] width 401 height 28
click at [572, 64] on input "text" at bounding box center [640, 71] width 401 height 28
type input "Land"
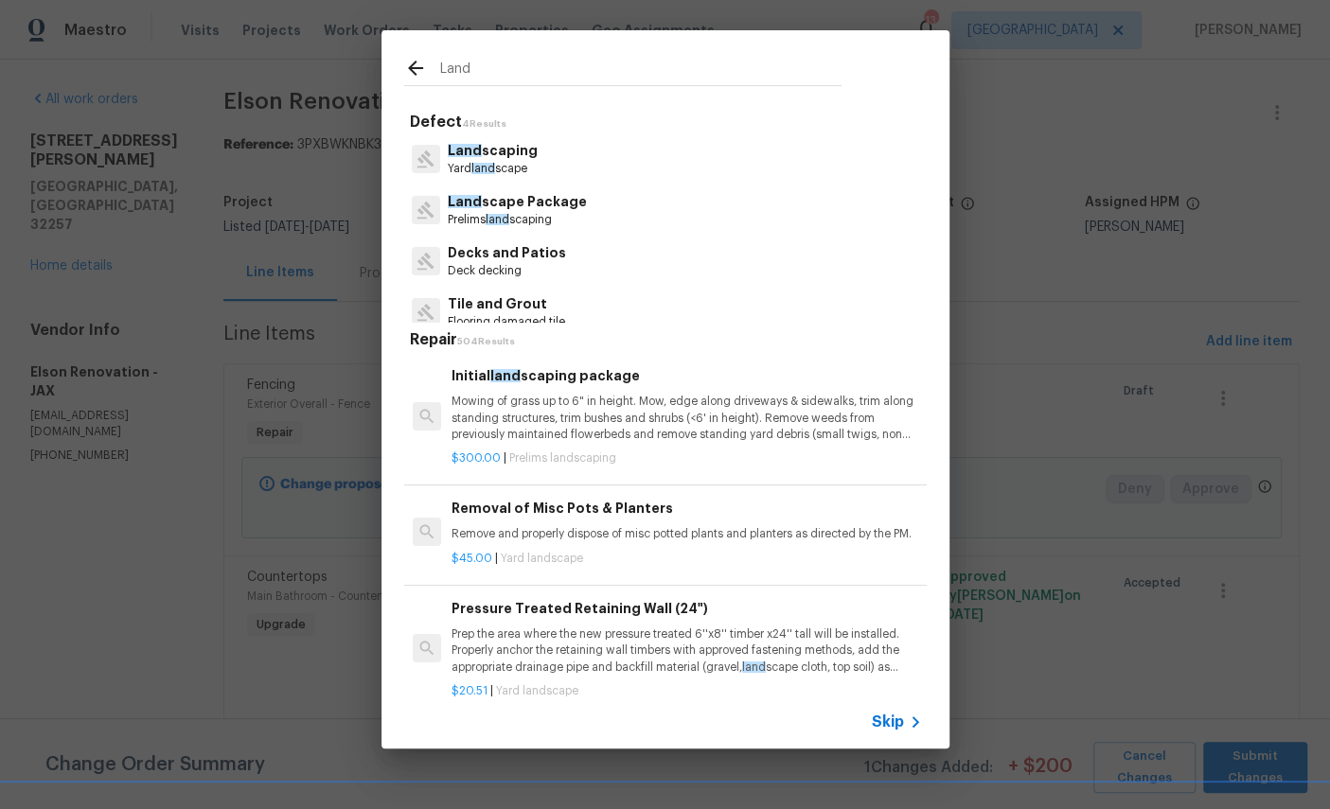
click at [487, 150] on p "Land scaping" at bounding box center [493, 151] width 90 height 20
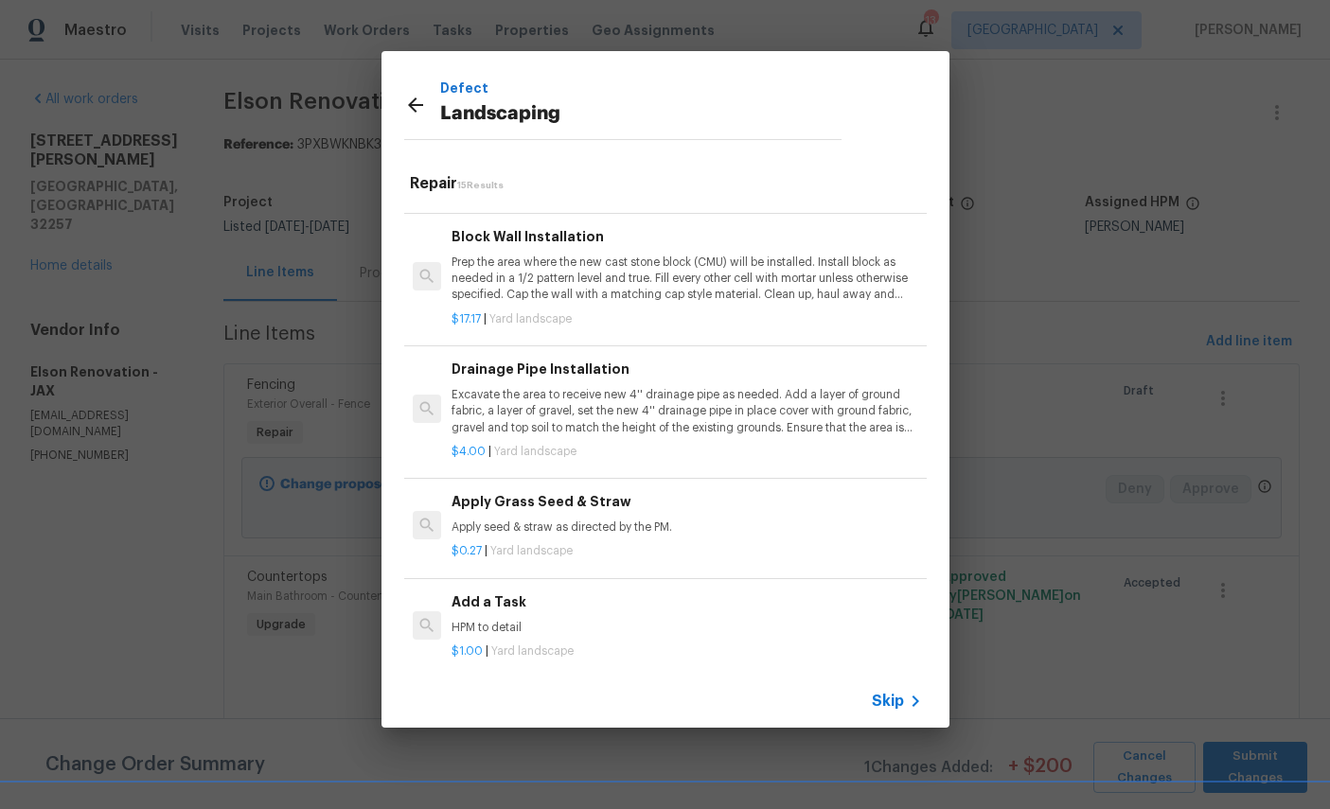
scroll to position [1310, 0]
click at [609, 598] on h6 "Add a Task" at bounding box center [685, 603] width 469 height 21
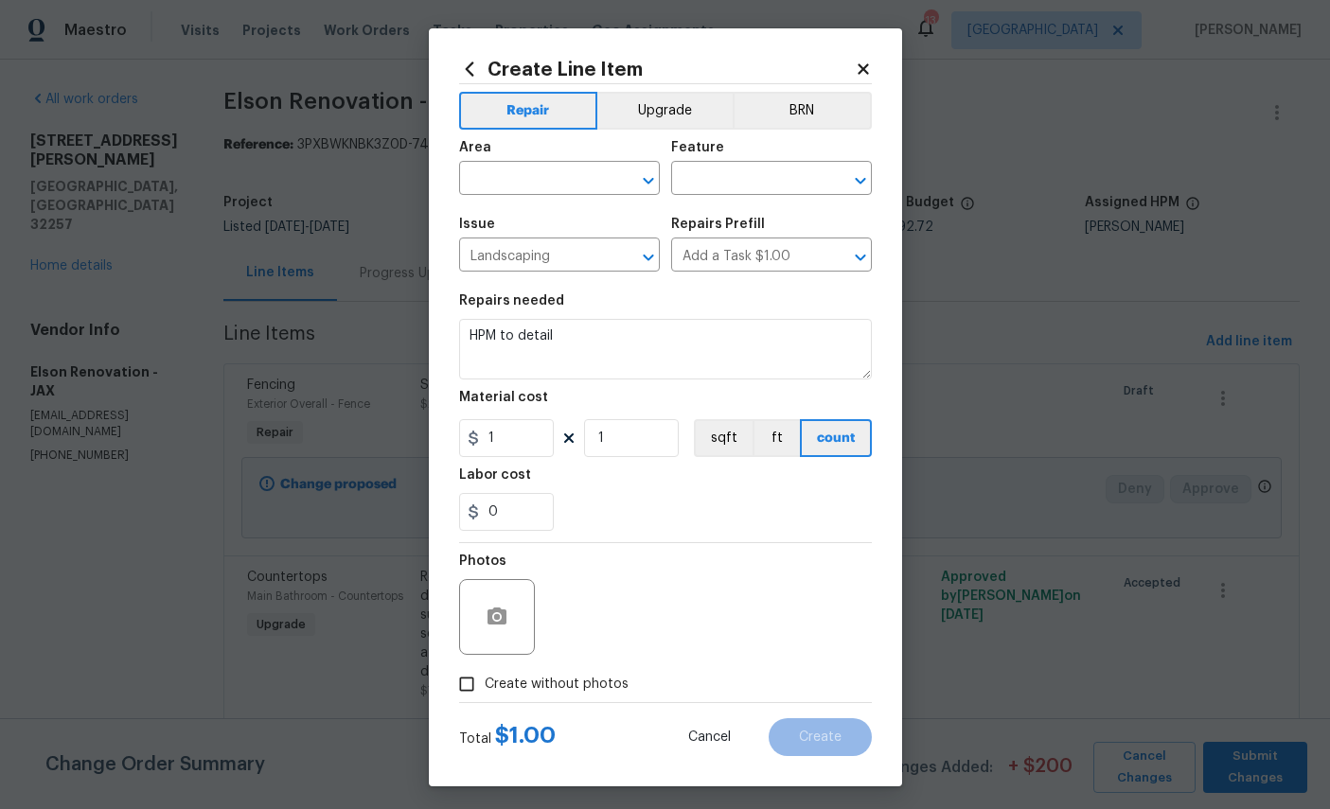
click at [565, 179] on input "text" at bounding box center [533, 180] width 148 height 29
click at [554, 259] on li "Exterior Overall" at bounding box center [559, 255] width 201 height 31
type input "Exterior Overall"
click at [770, 182] on input "text" at bounding box center [745, 180] width 148 height 29
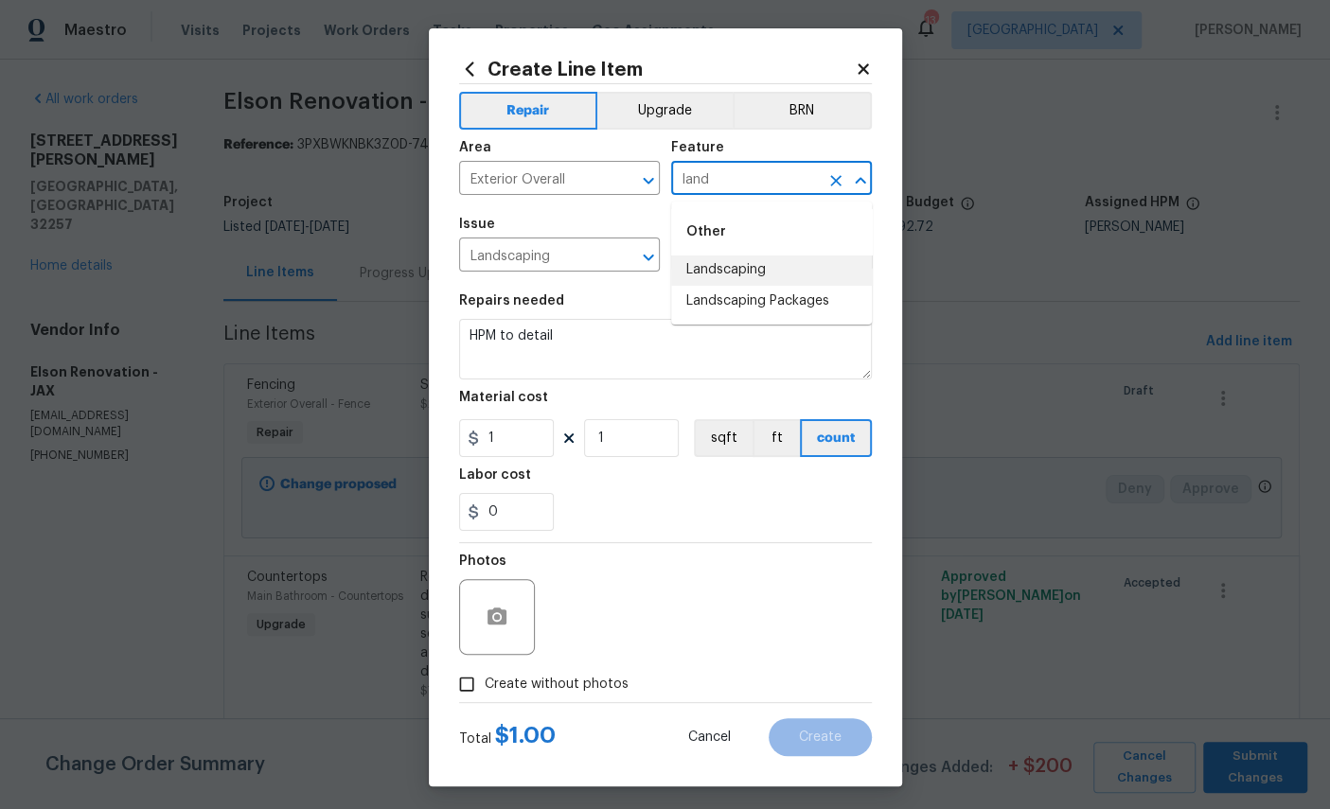
click at [736, 269] on li "Landscaping" at bounding box center [771, 270] width 201 height 31
type input "Landscaping"
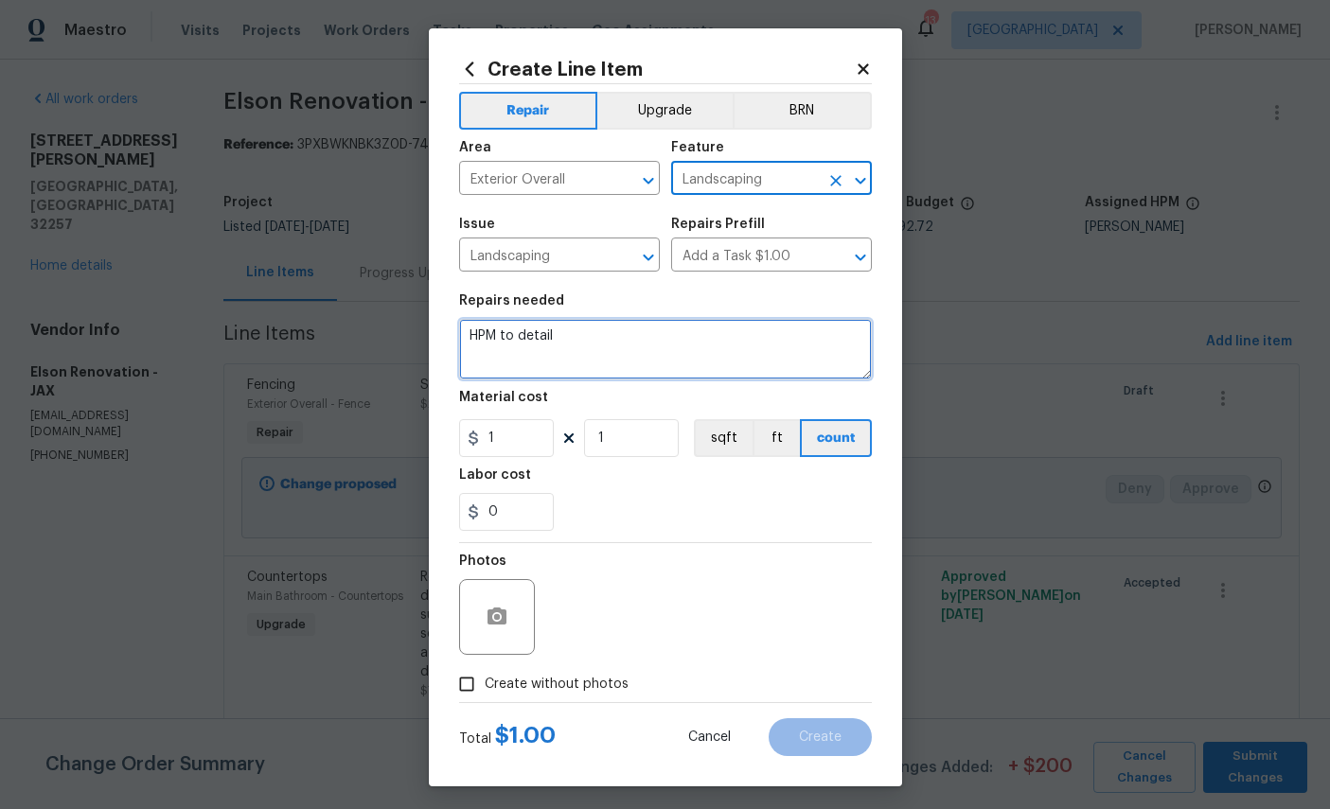
click at [634, 353] on textarea "HPM to detail" at bounding box center [665, 349] width 413 height 61
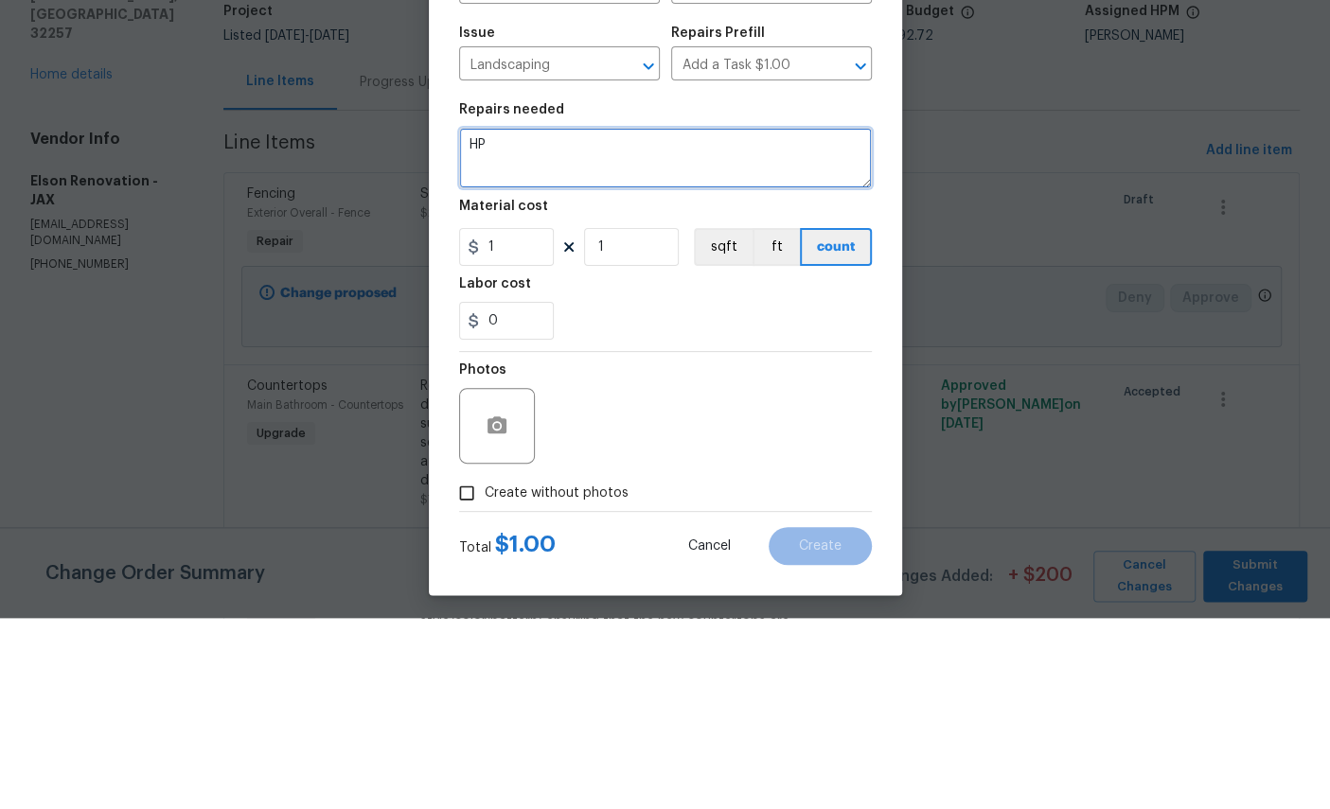
type textarea "H"
type textarea "Install new black mulch in long bed in front of the home and on the side bed"
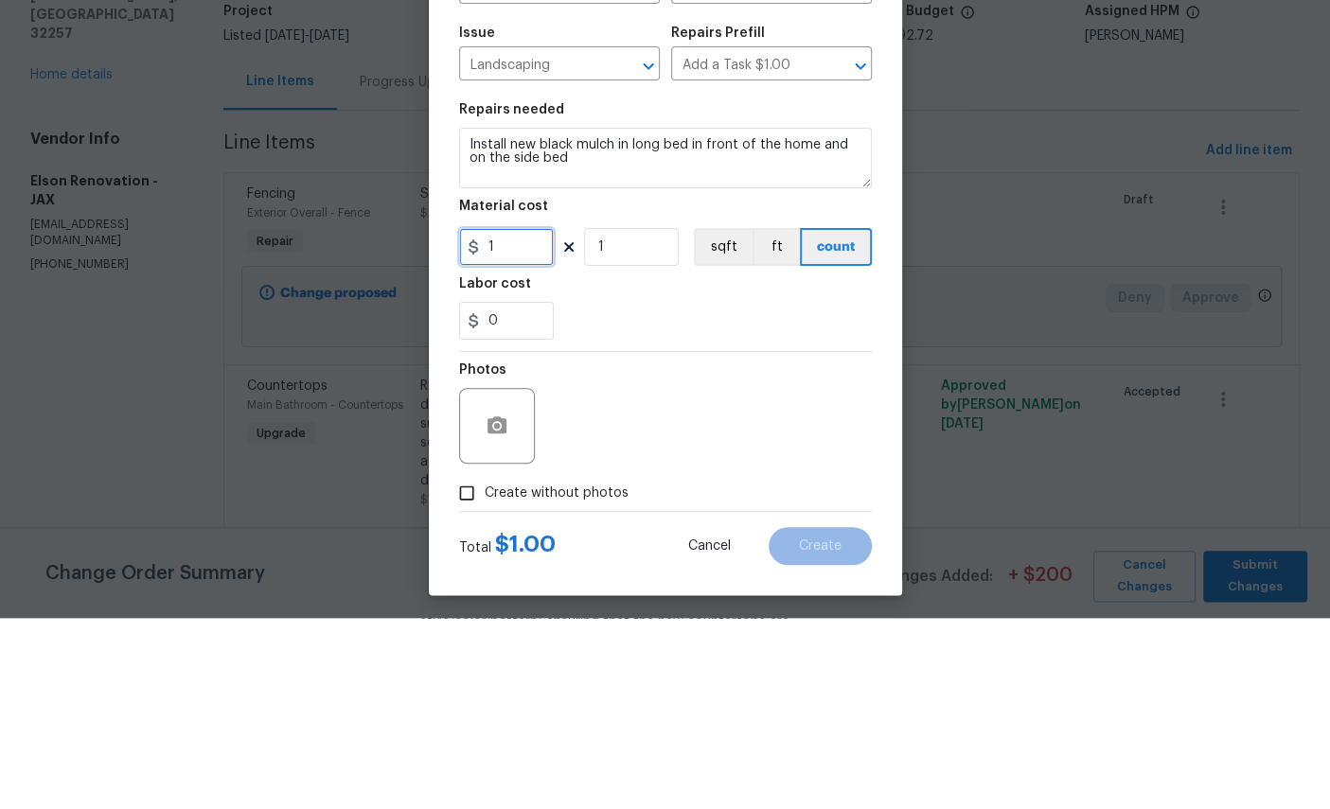
click at [503, 419] on input "1" at bounding box center [506, 438] width 95 height 38
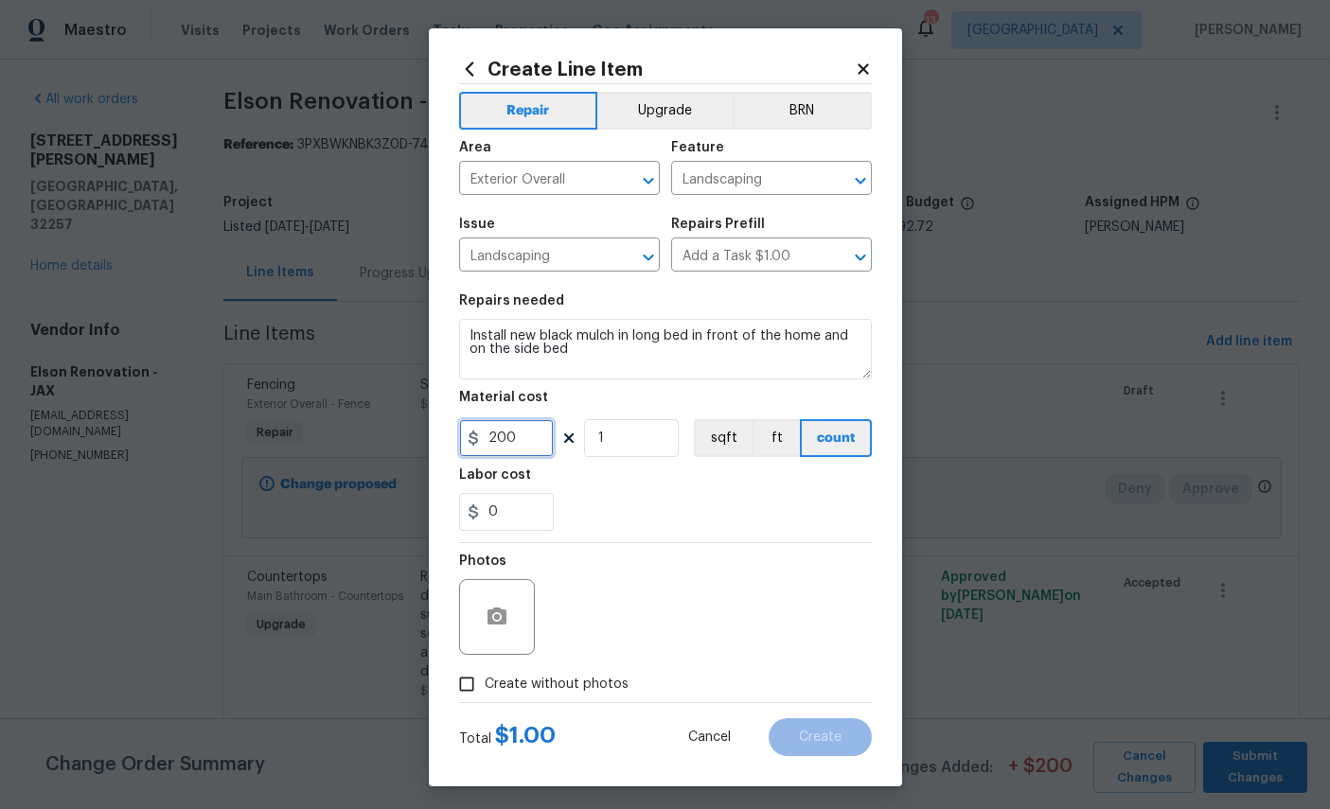
type input "200"
click at [505, 625] on icon "button" at bounding box center [496, 616] width 19 height 17
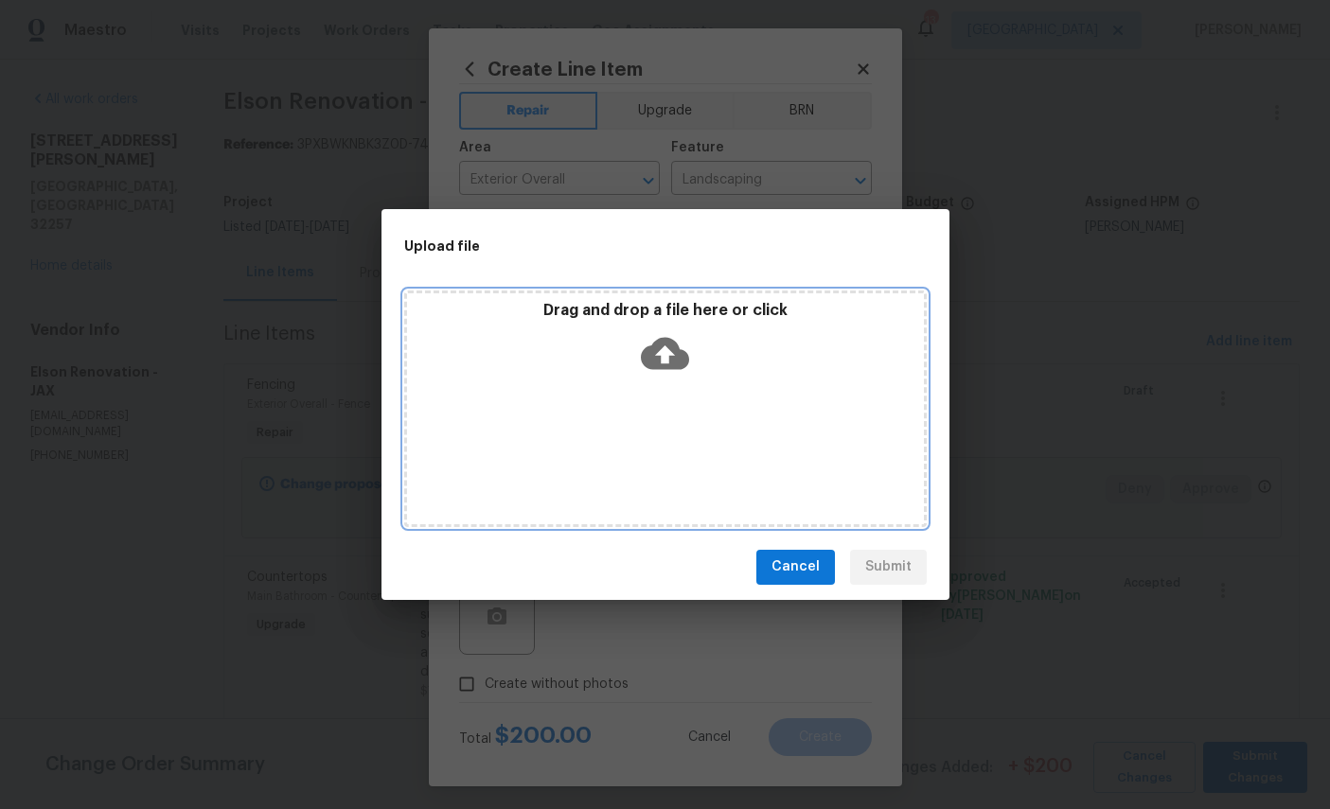
click at [673, 344] on icon at bounding box center [665, 353] width 48 height 32
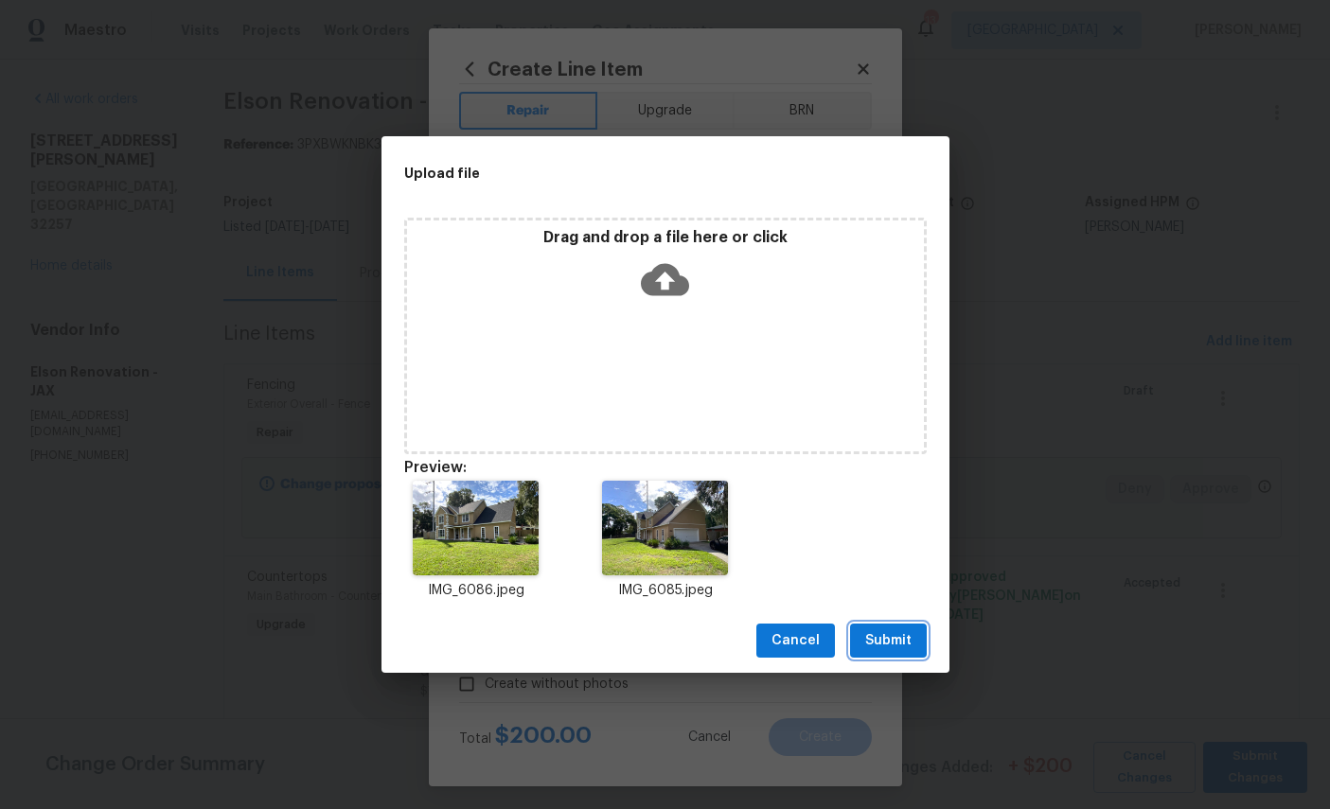
click at [894, 640] on span "Submit" at bounding box center [888, 641] width 46 height 24
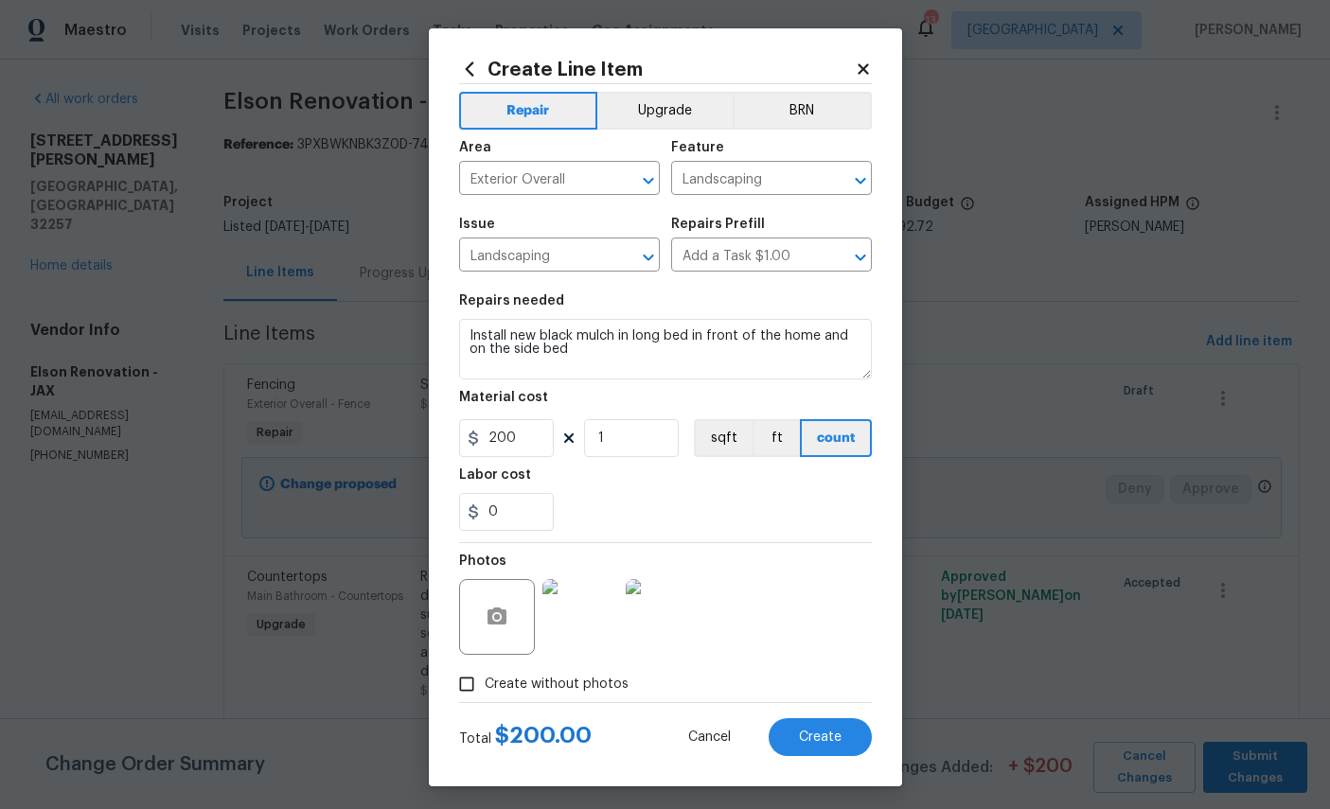
click at [826, 745] on span "Create" at bounding box center [820, 738] width 43 height 14
type input "0"
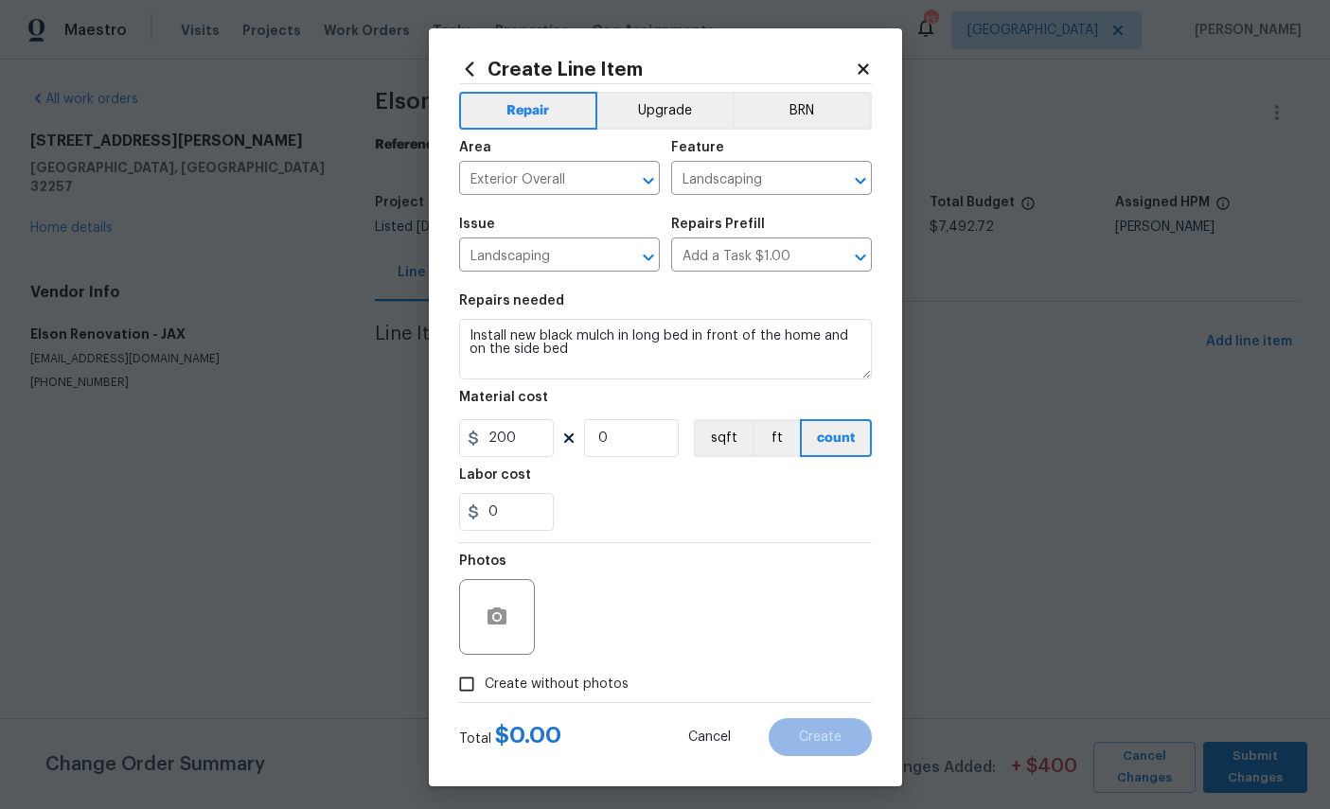
type input "0"
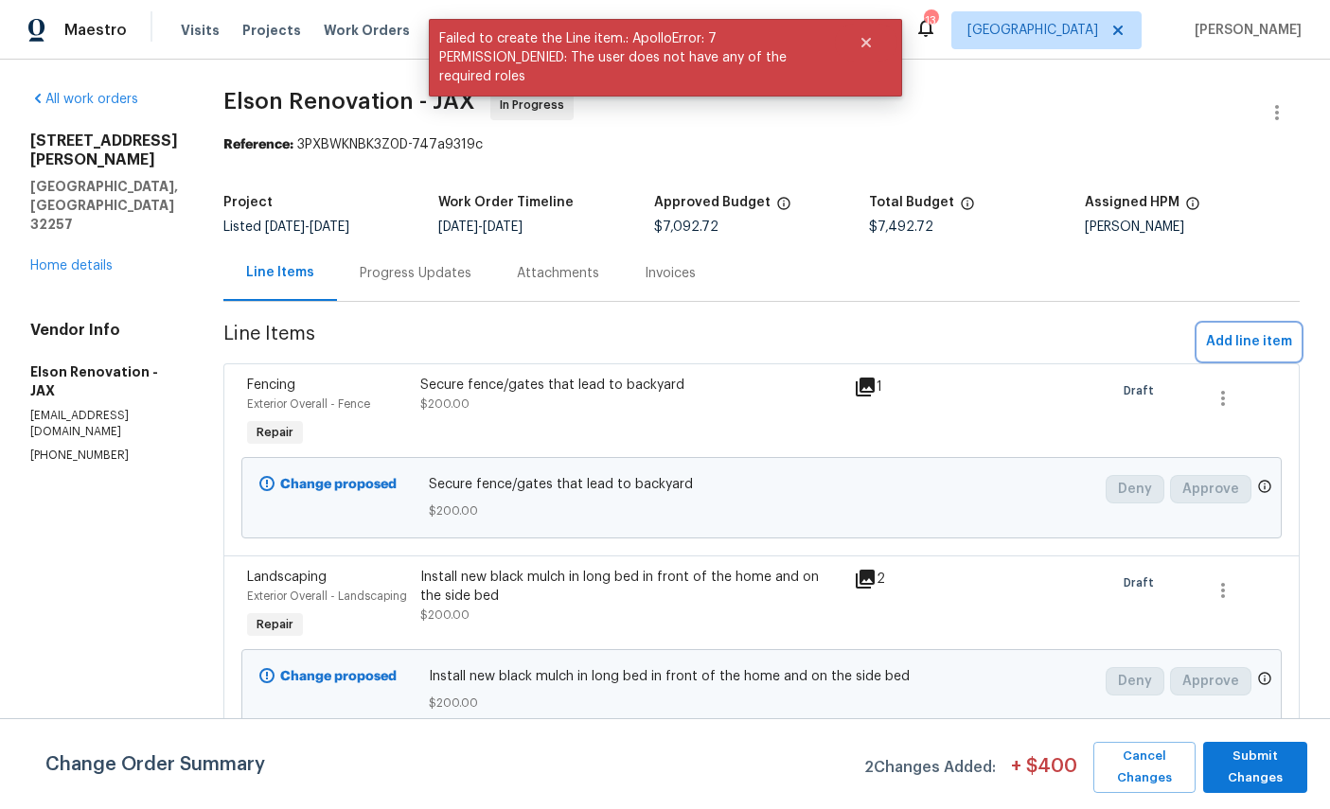
click at [1248, 328] on button "Add line item" at bounding box center [1248, 342] width 101 height 35
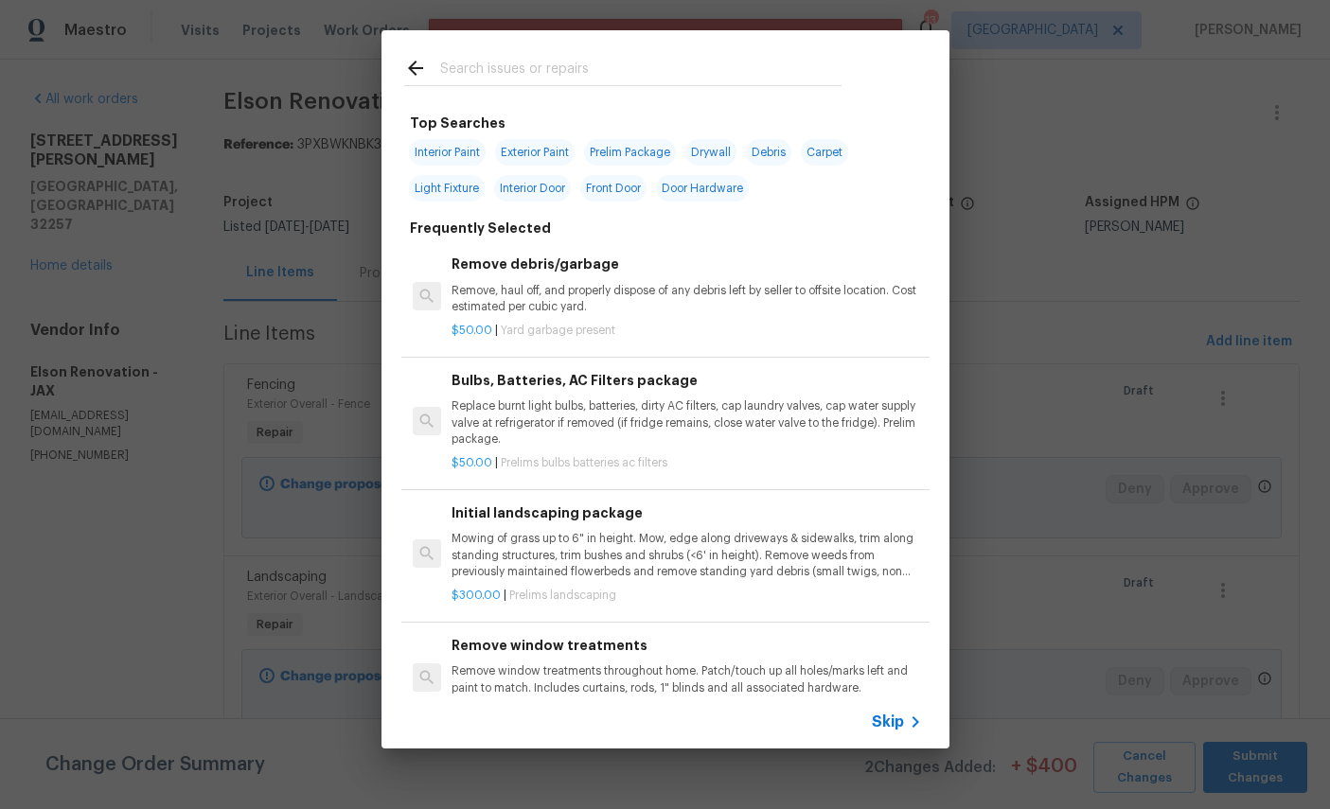
click at [621, 48] on div at bounding box center [622, 67] width 483 height 75
click at [716, 58] on input "text" at bounding box center [640, 71] width 401 height 28
type input "Debris"
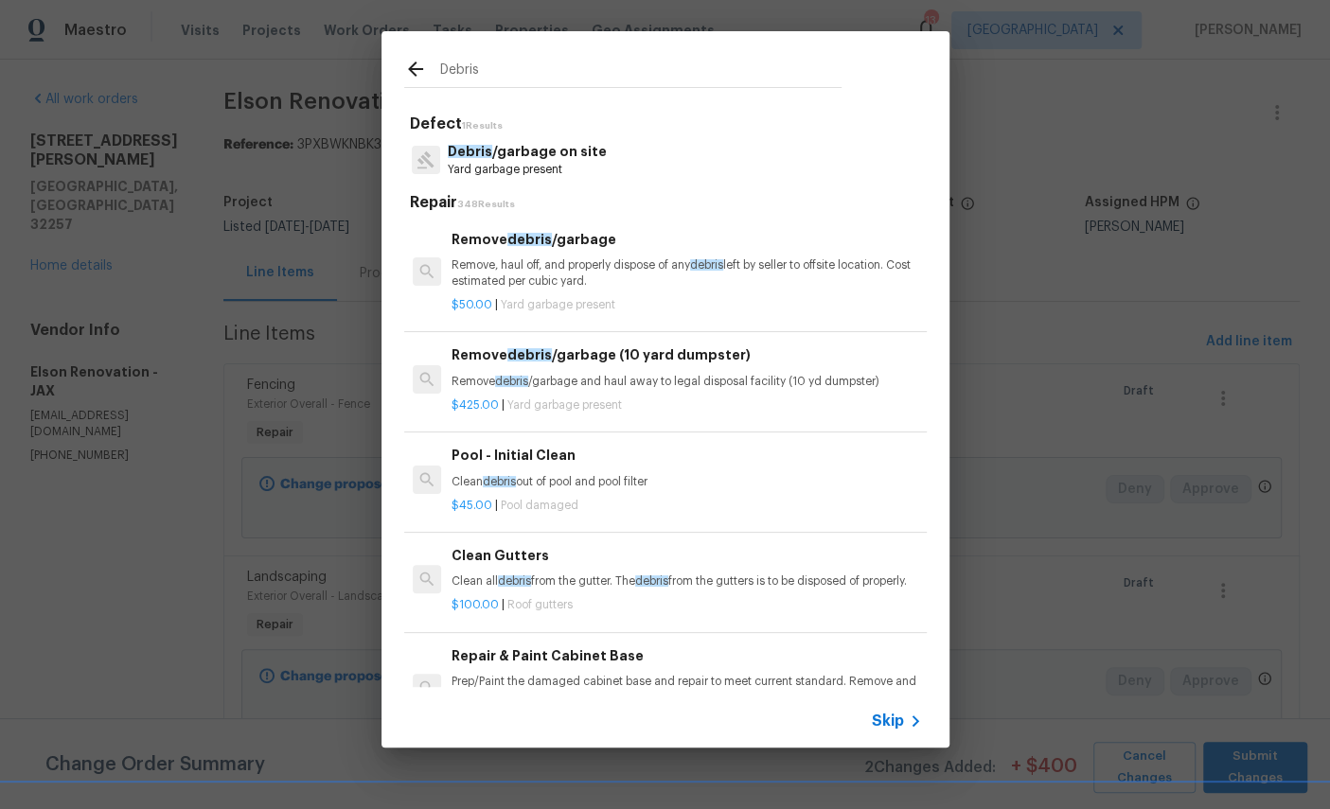
click at [529, 153] on p "Debris /garbage on site" at bounding box center [527, 152] width 159 height 20
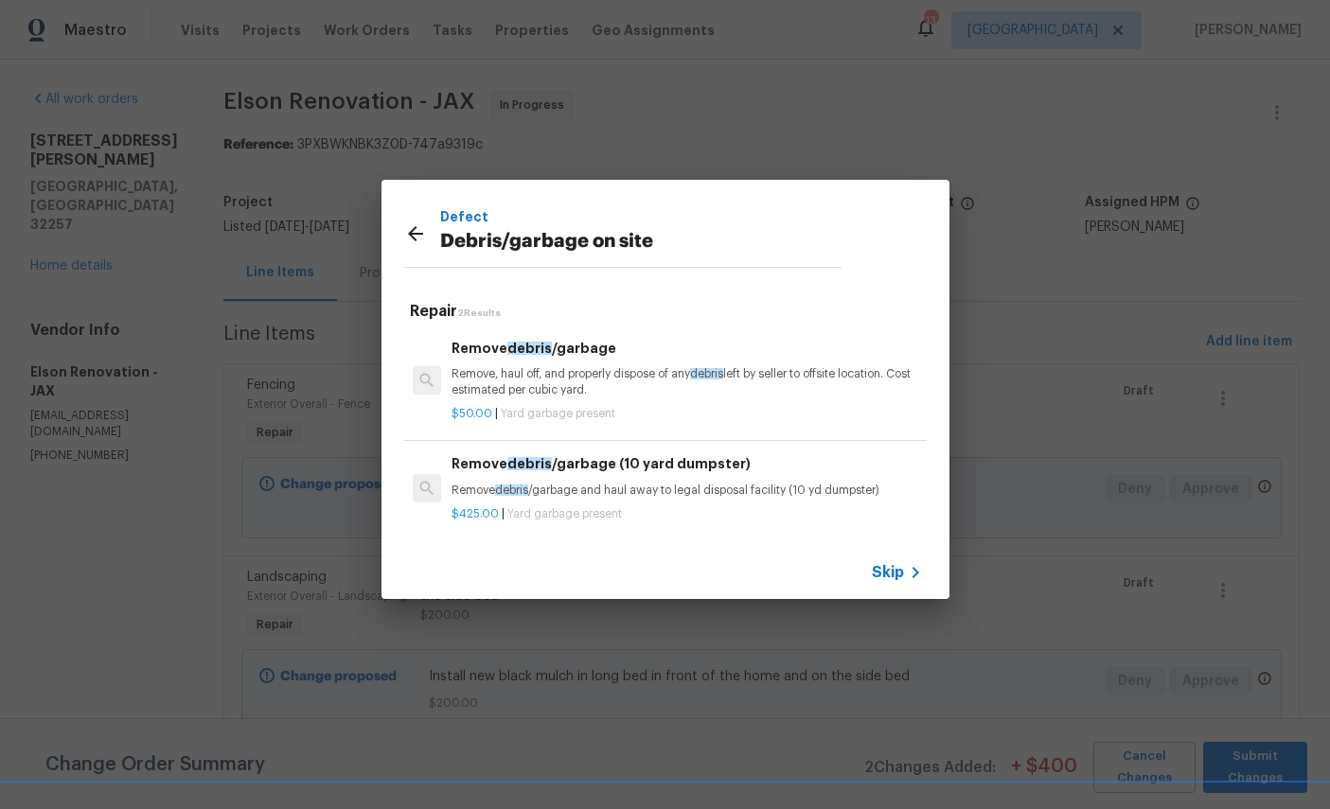
click at [611, 381] on p "Remove, haul off, and properly dispose of any debris left by seller to offsite …" at bounding box center [685, 382] width 469 height 32
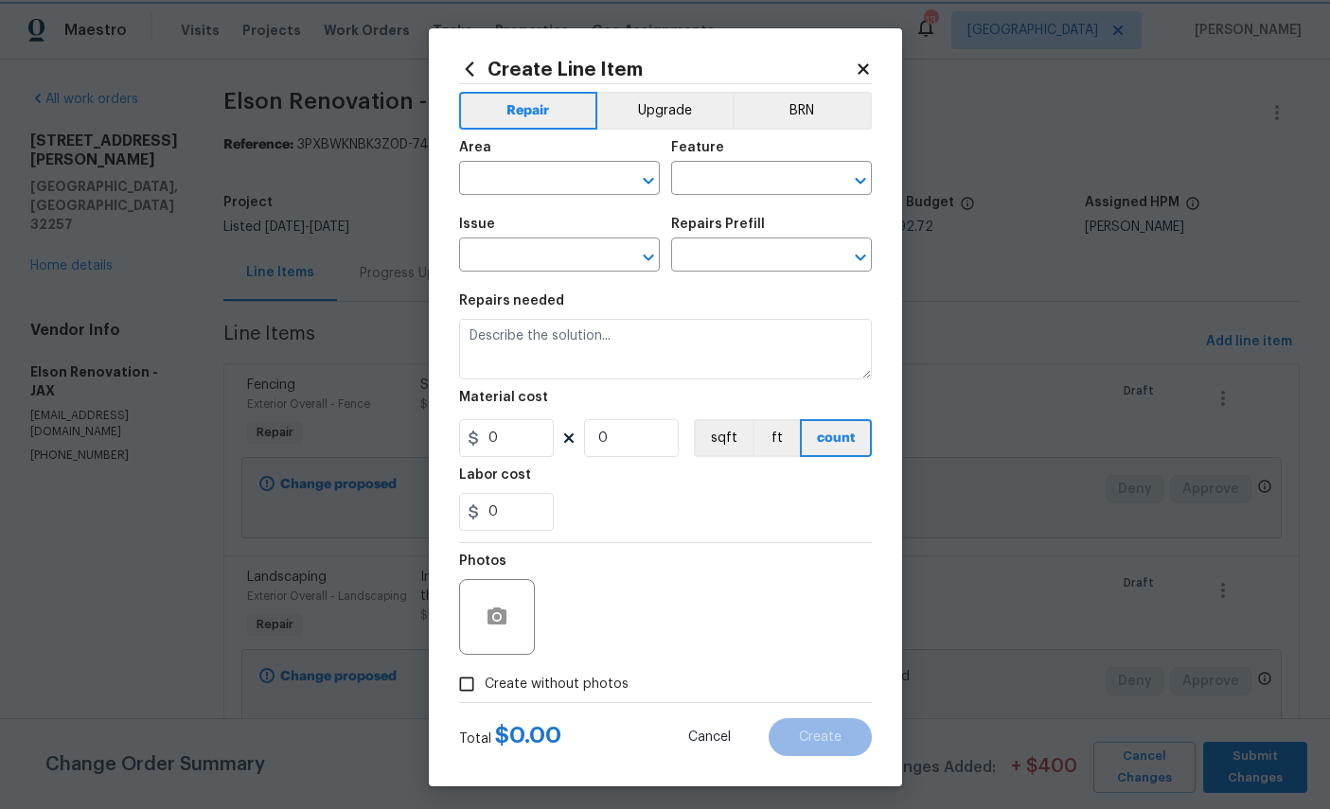
type input "Debris/garbage on site"
type input "Remove debris/garbage $50.00"
type textarea "Remove, haul off, and properly dispose of any debris left by seller to offsite …"
type input "50"
type input "1"
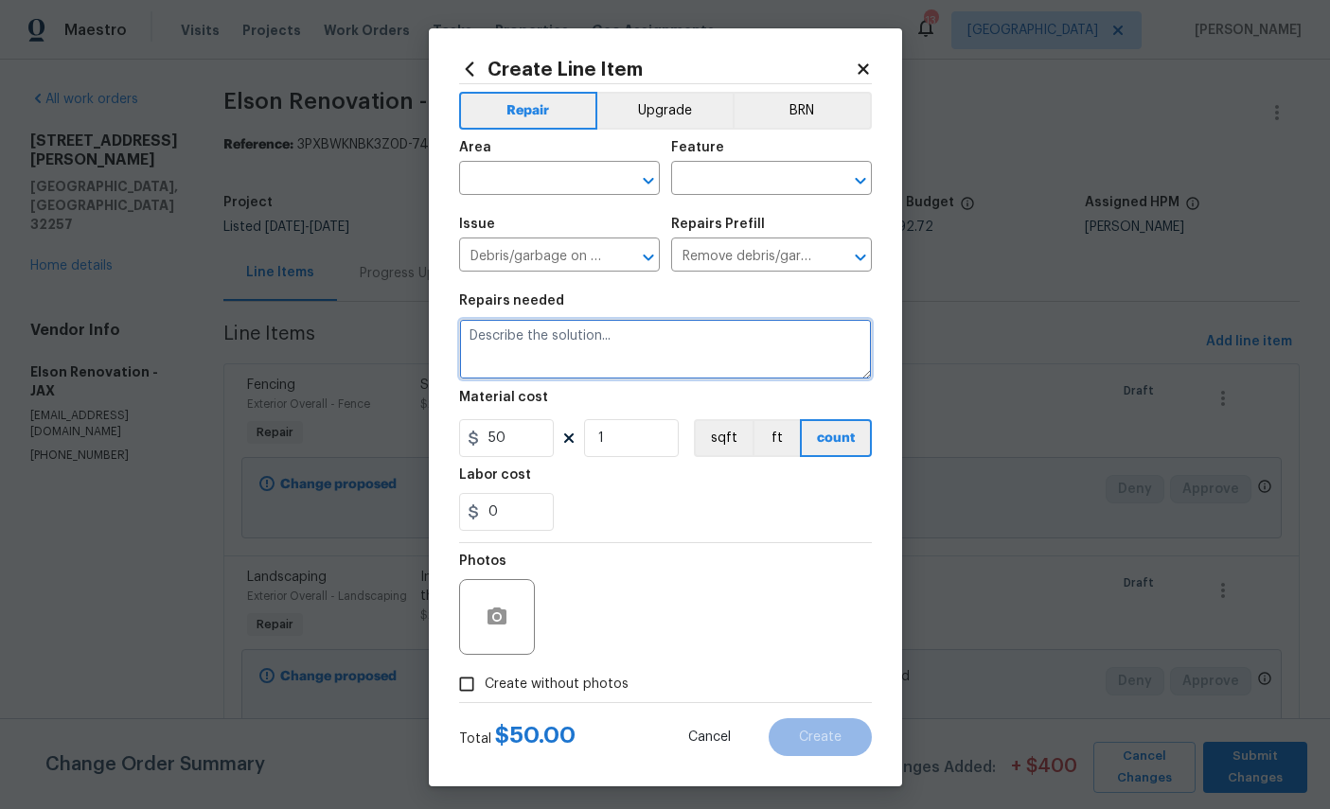
click at [595, 344] on textarea at bounding box center [665, 349] width 413 height 61
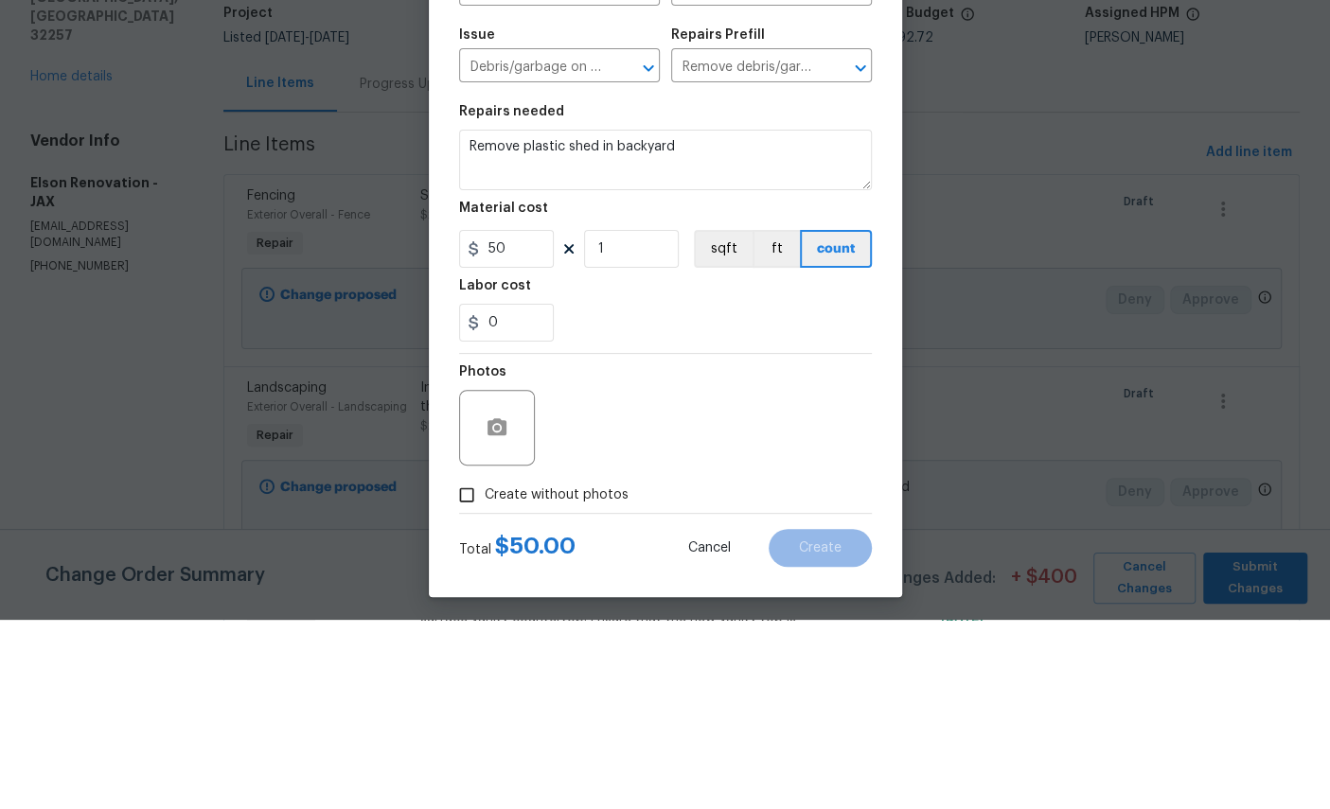
scroll to position [71, 0]
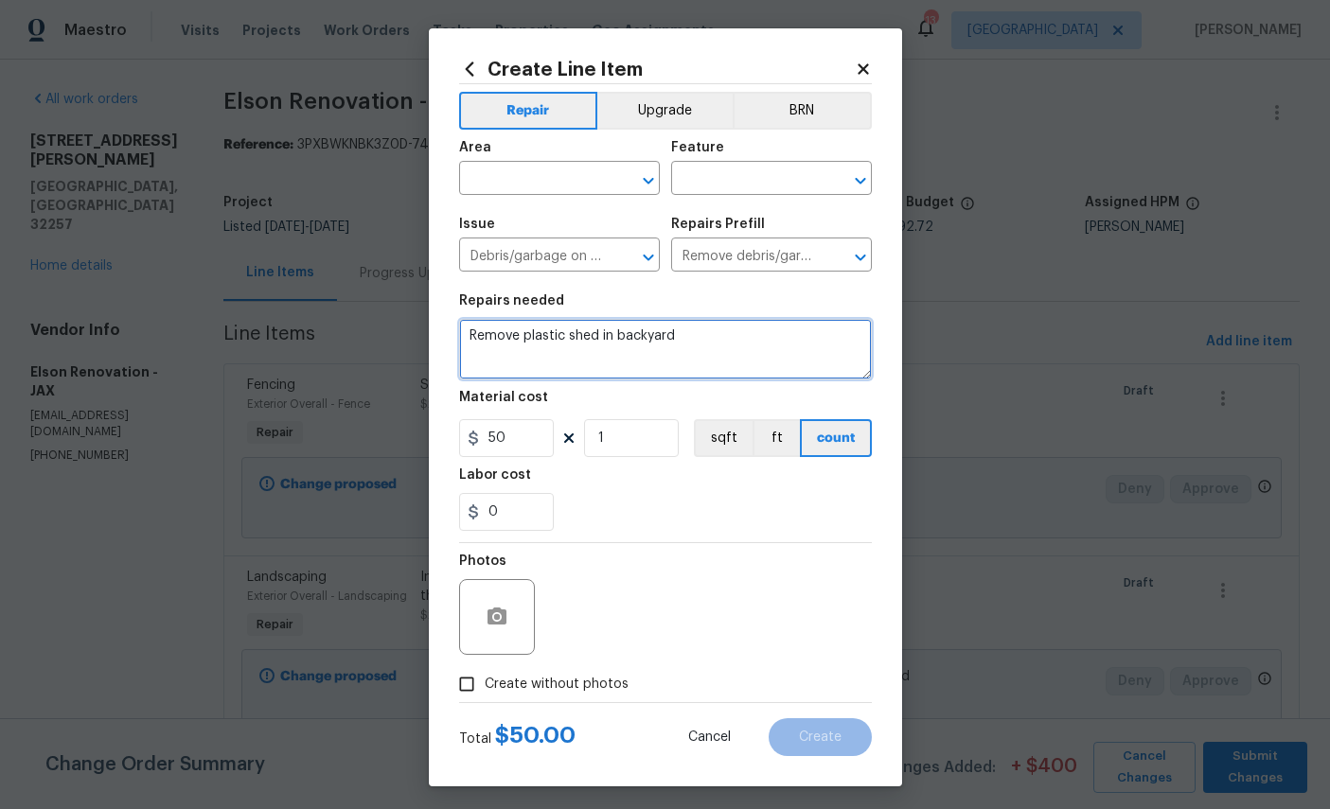
type textarea "Remove plastic shed in backyard"
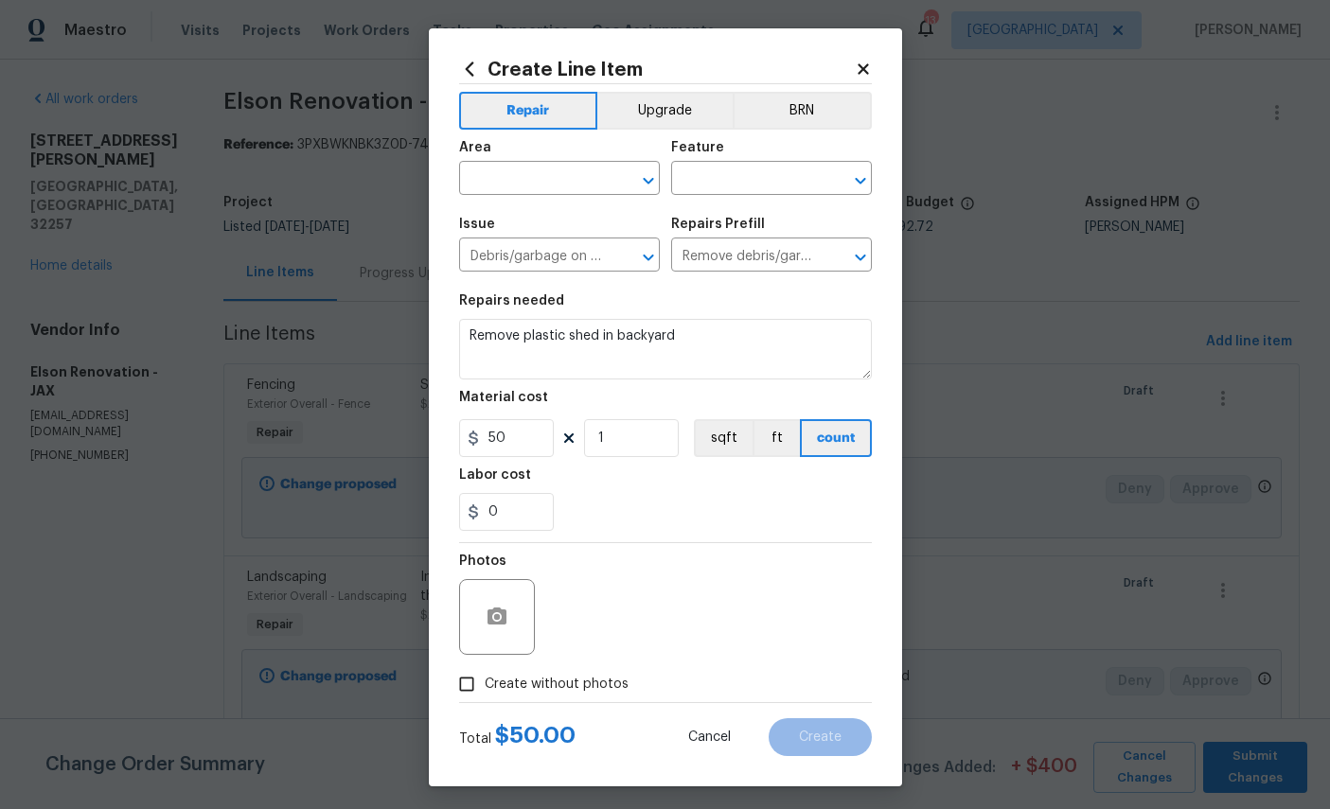
click at [534, 176] on input "text" at bounding box center [533, 180] width 148 height 29
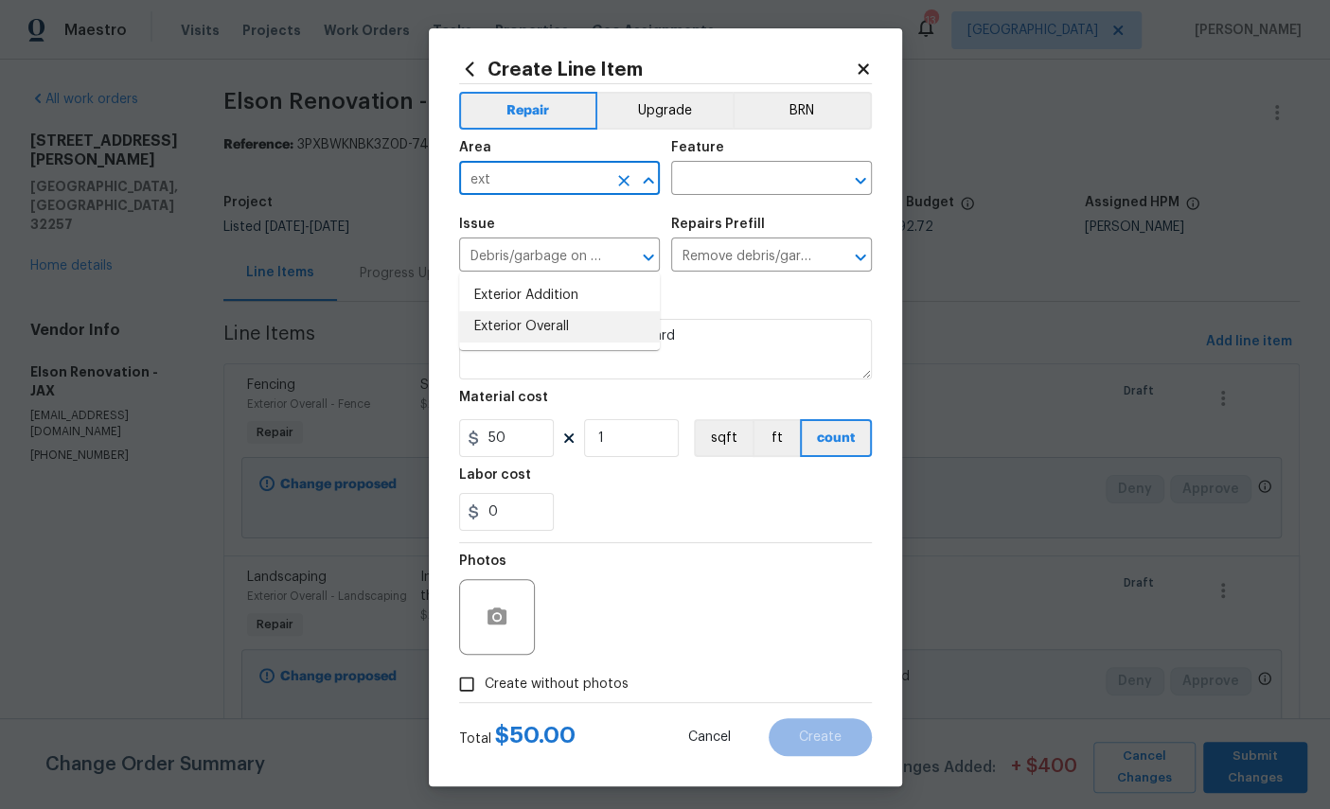
click at [548, 311] on li "Exterior Overall" at bounding box center [559, 326] width 201 height 31
type input "Exterior Overall"
click at [747, 174] on input "text" at bounding box center [745, 180] width 148 height 29
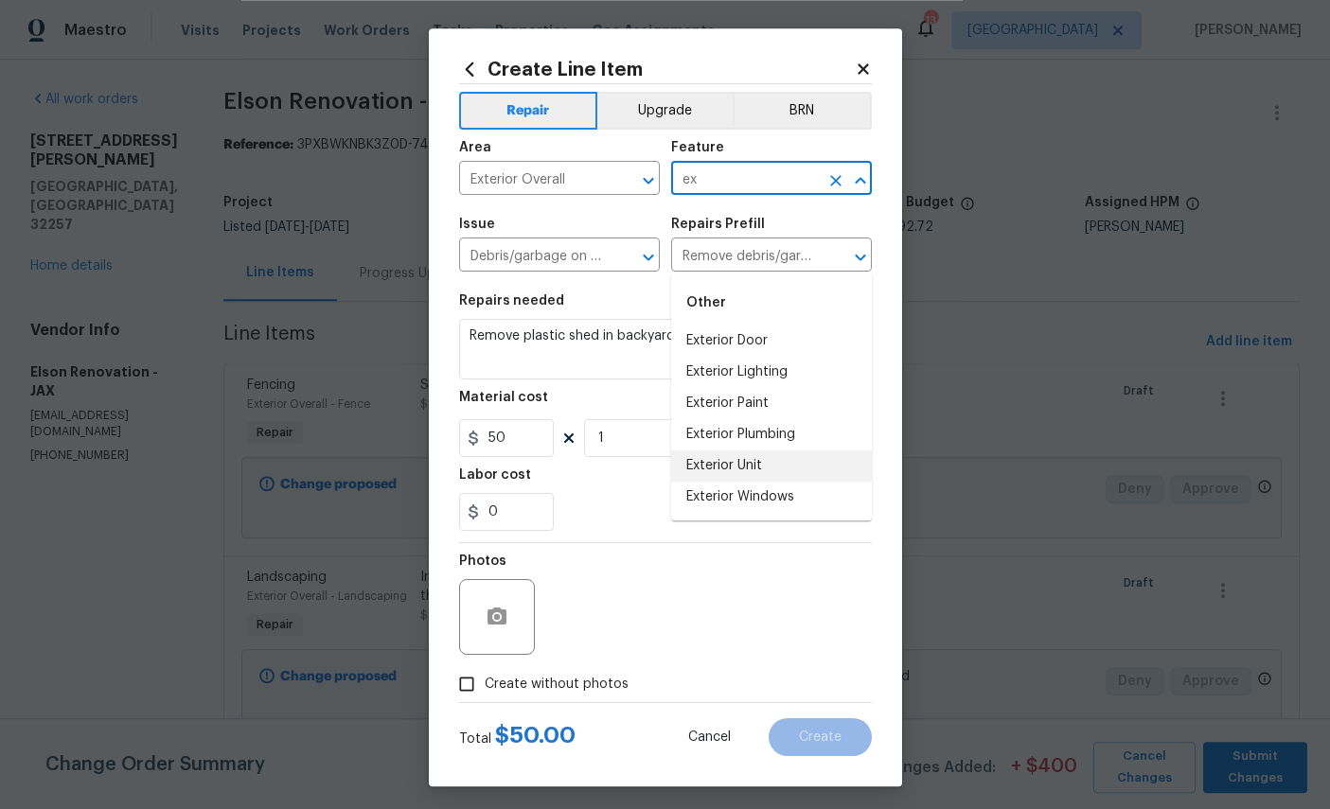
click at [748, 451] on li "Exterior Unit" at bounding box center [771, 466] width 201 height 31
type input "Exterior Unit"
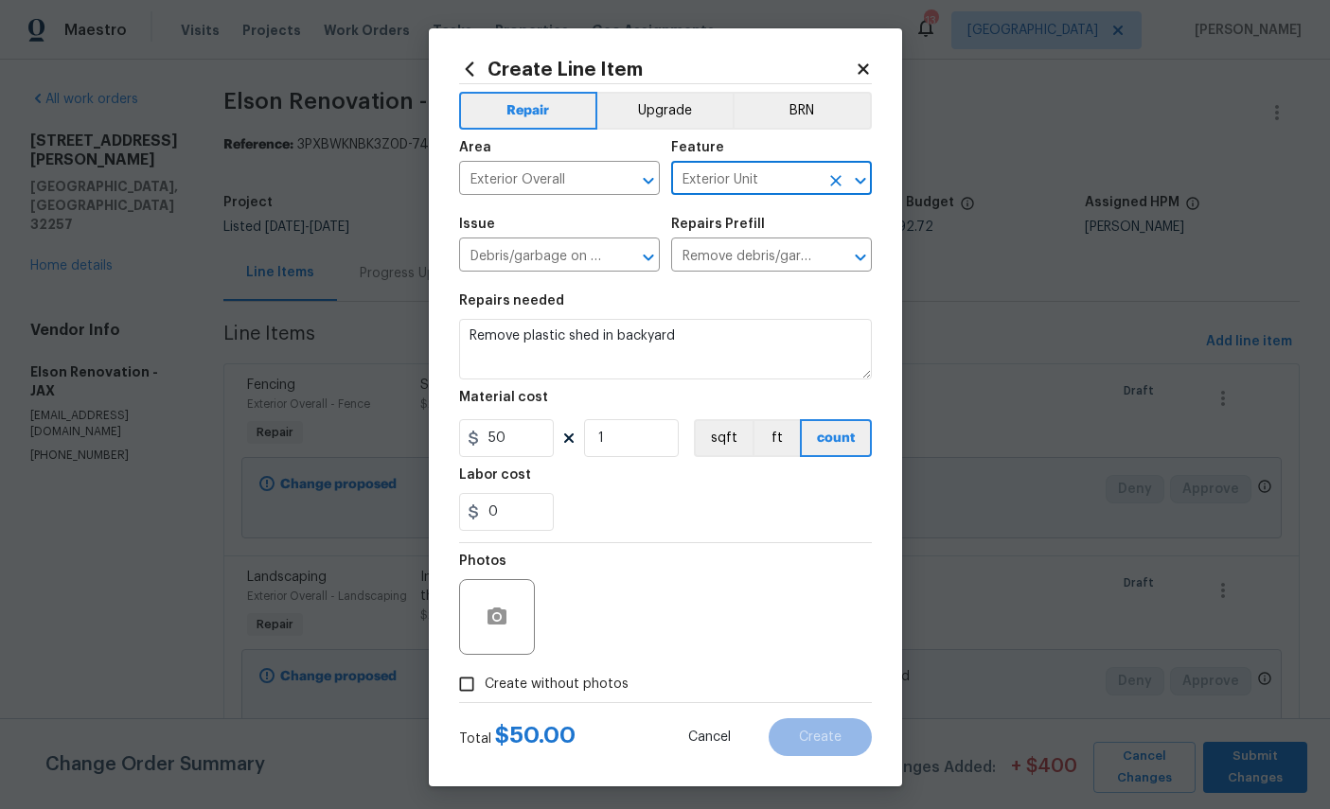
click at [501, 600] on div at bounding box center [497, 617] width 76 height 76
click at [497, 620] on icon "button" at bounding box center [496, 616] width 19 height 17
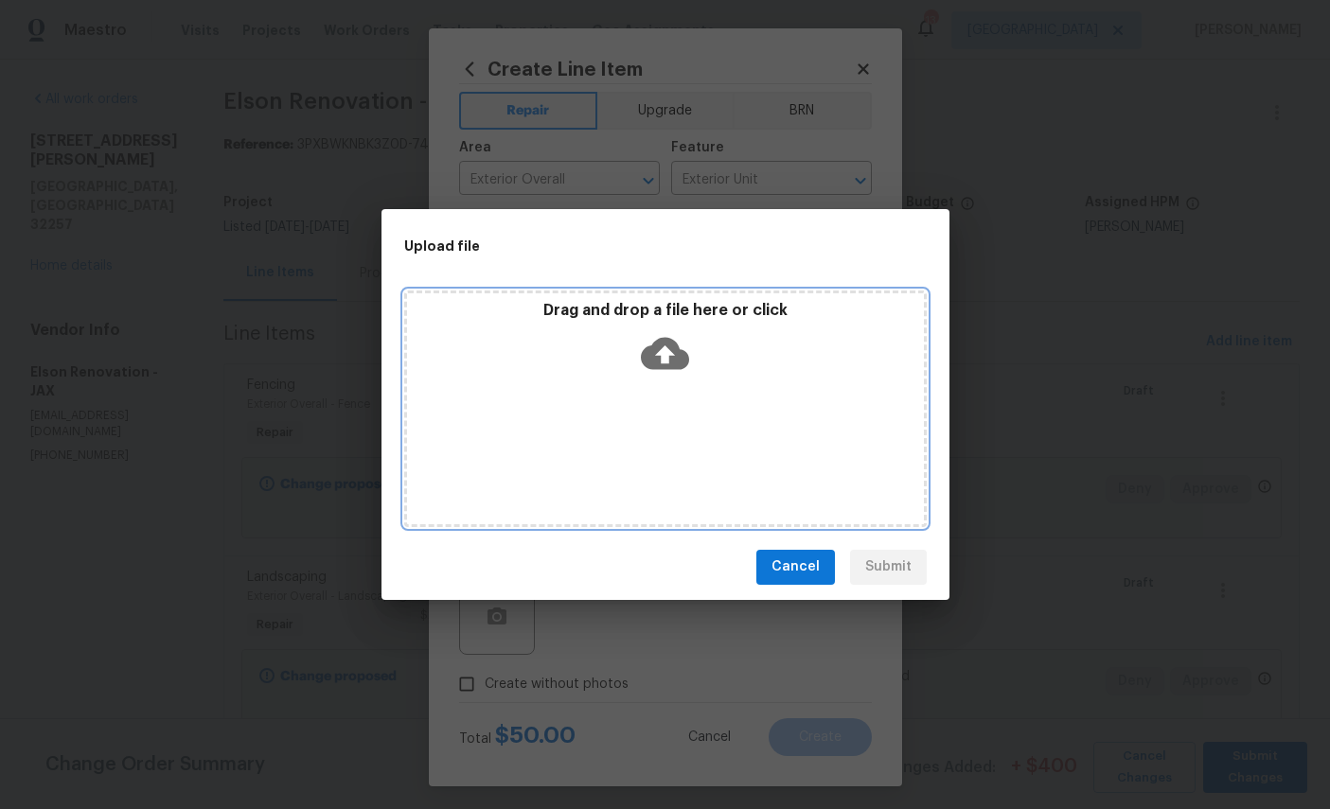
click at [676, 348] on icon at bounding box center [665, 353] width 48 height 32
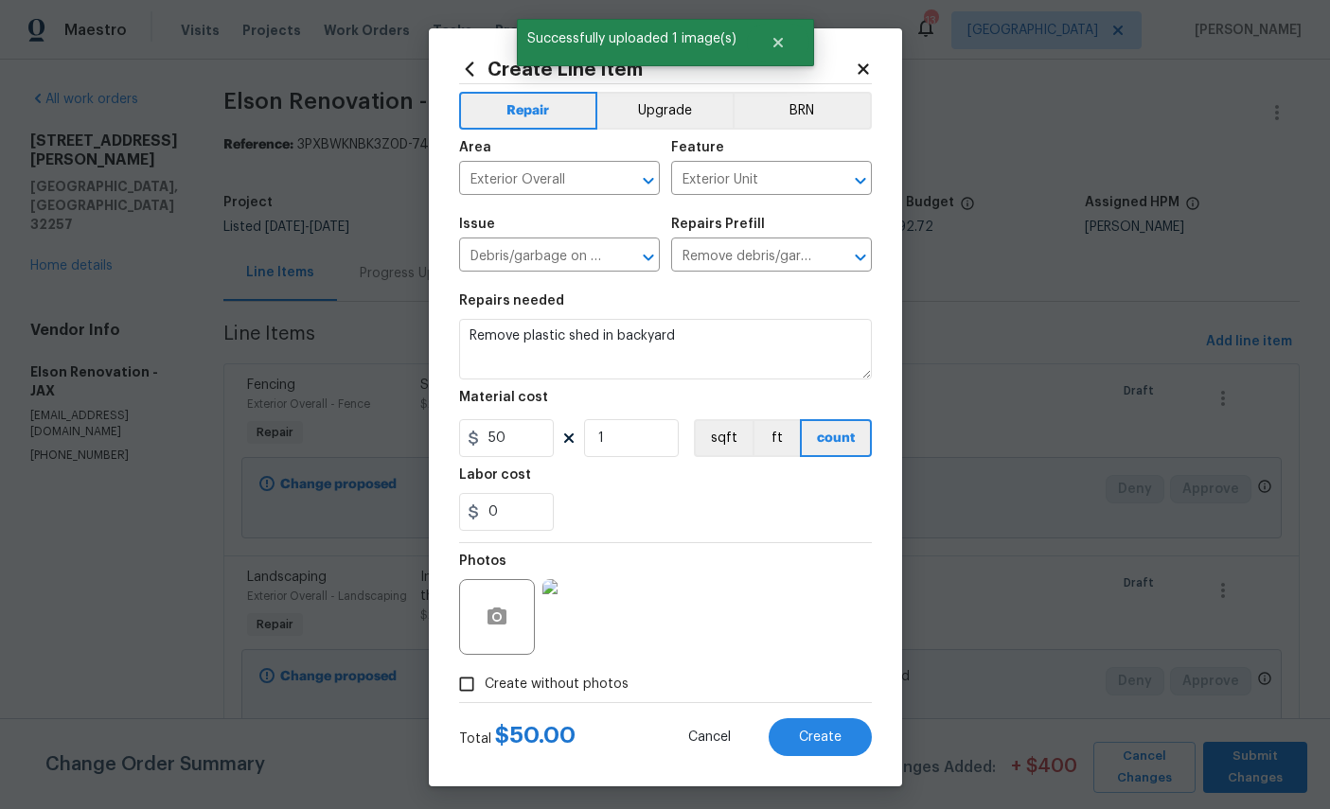
scroll to position [71, 0]
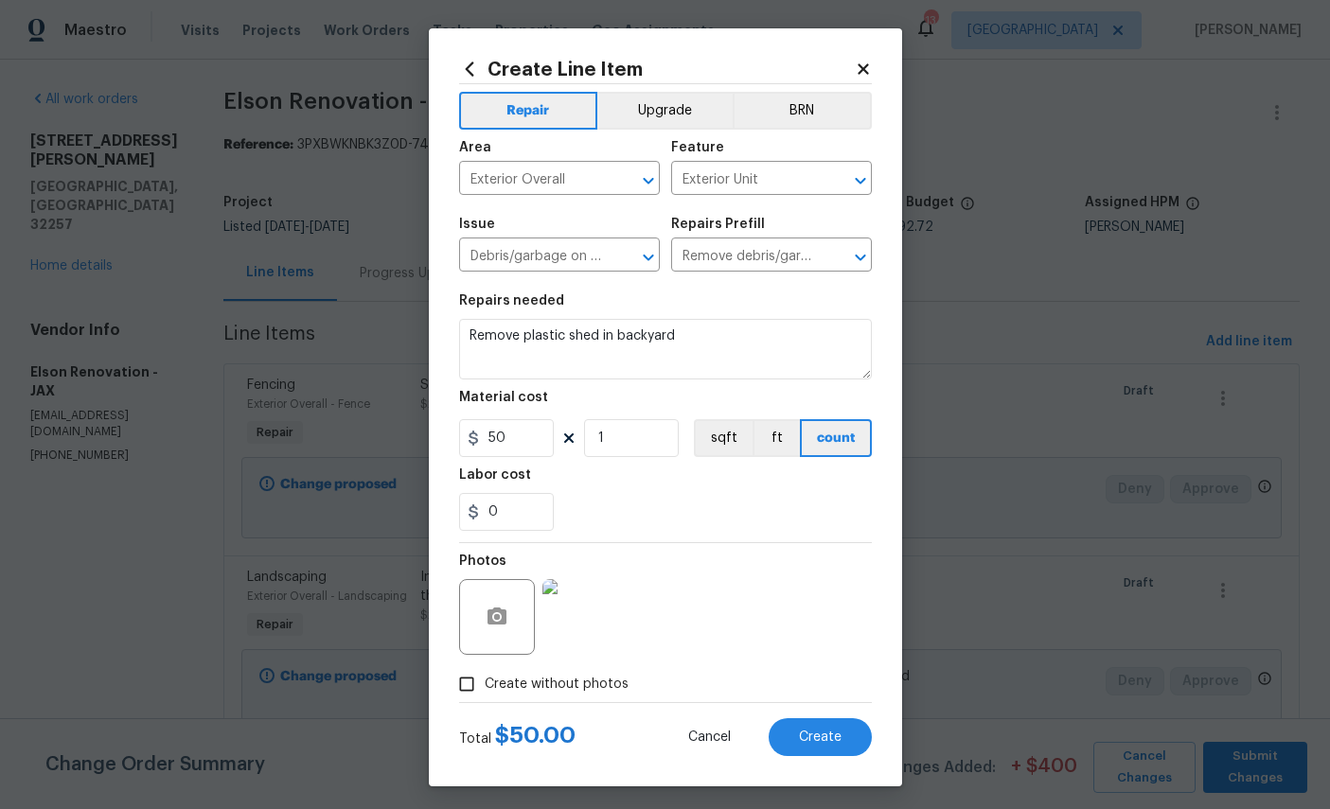
click at [824, 745] on span "Create" at bounding box center [820, 738] width 43 height 14
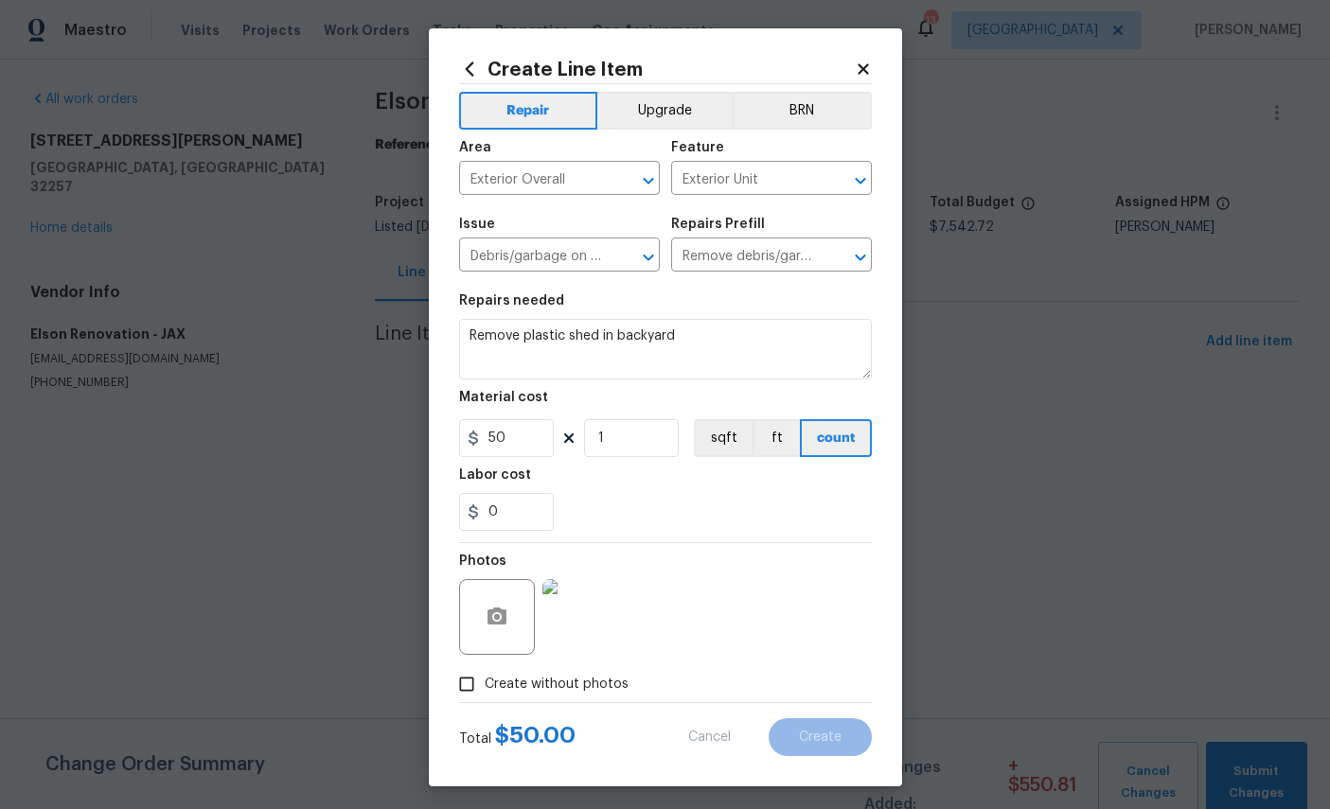
type input "0"
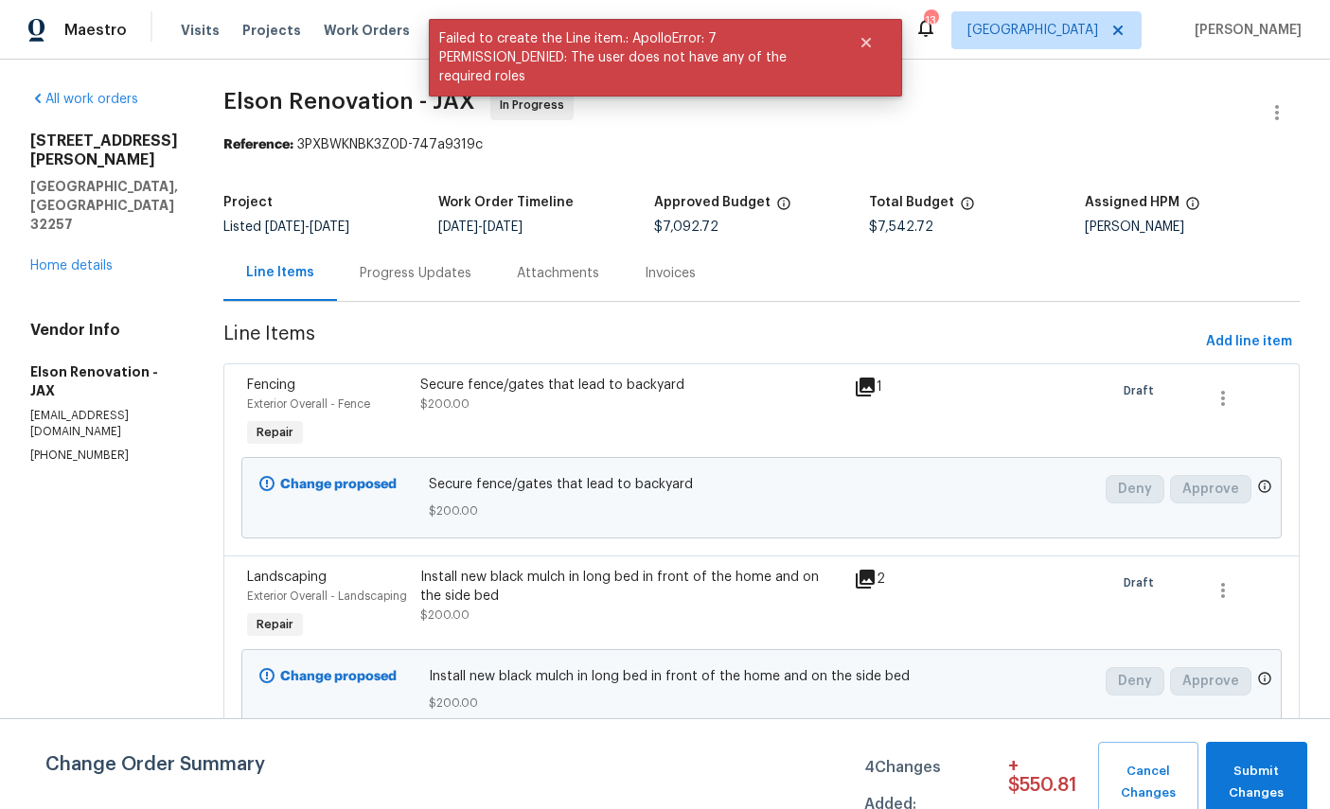
click at [71, 259] on link "Home details" at bounding box center [71, 265] width 82 height 13
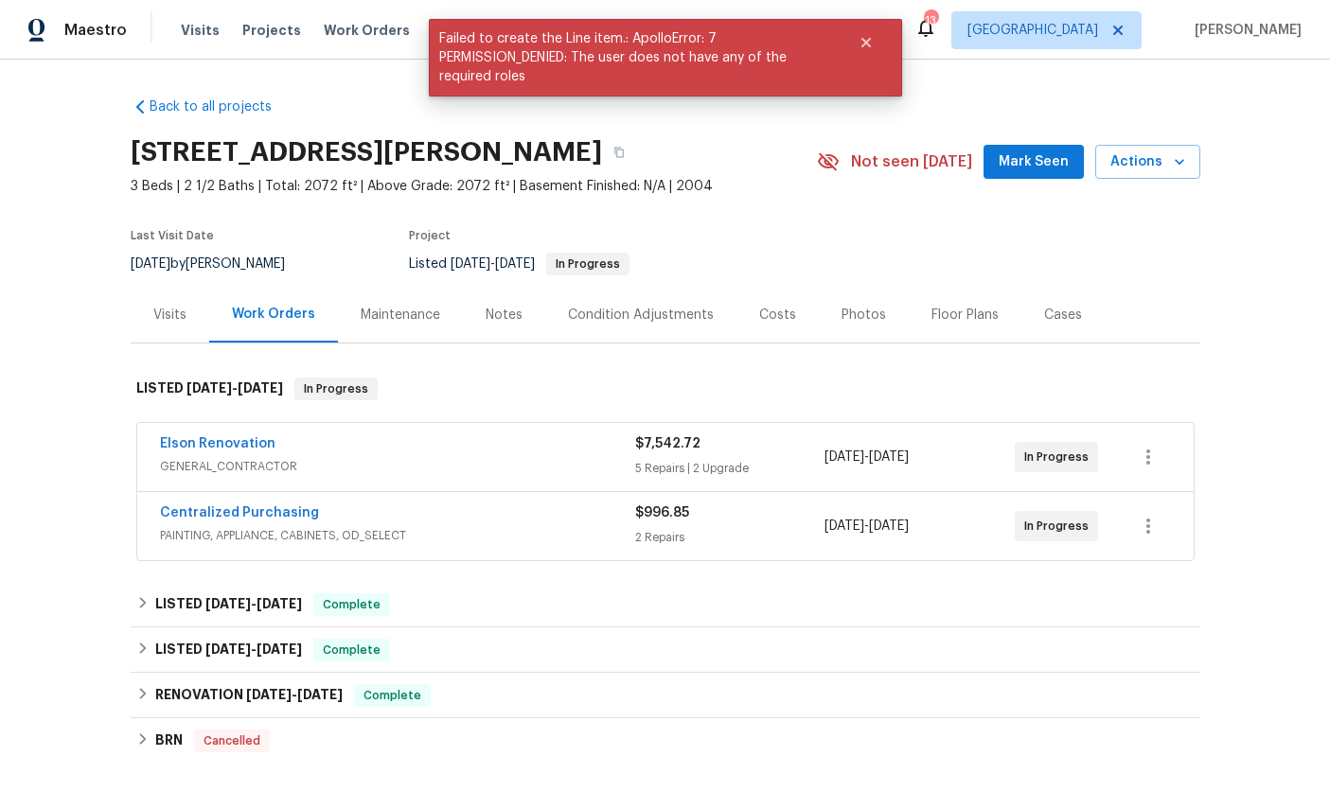
click at [1221, 425] on div "Back to all projects 9142 Craven Rd, Jacksonville, FL 32257 3 Beds | 2 1/2 Bath…" at bounding box center [665, 435] width 1330 height 750
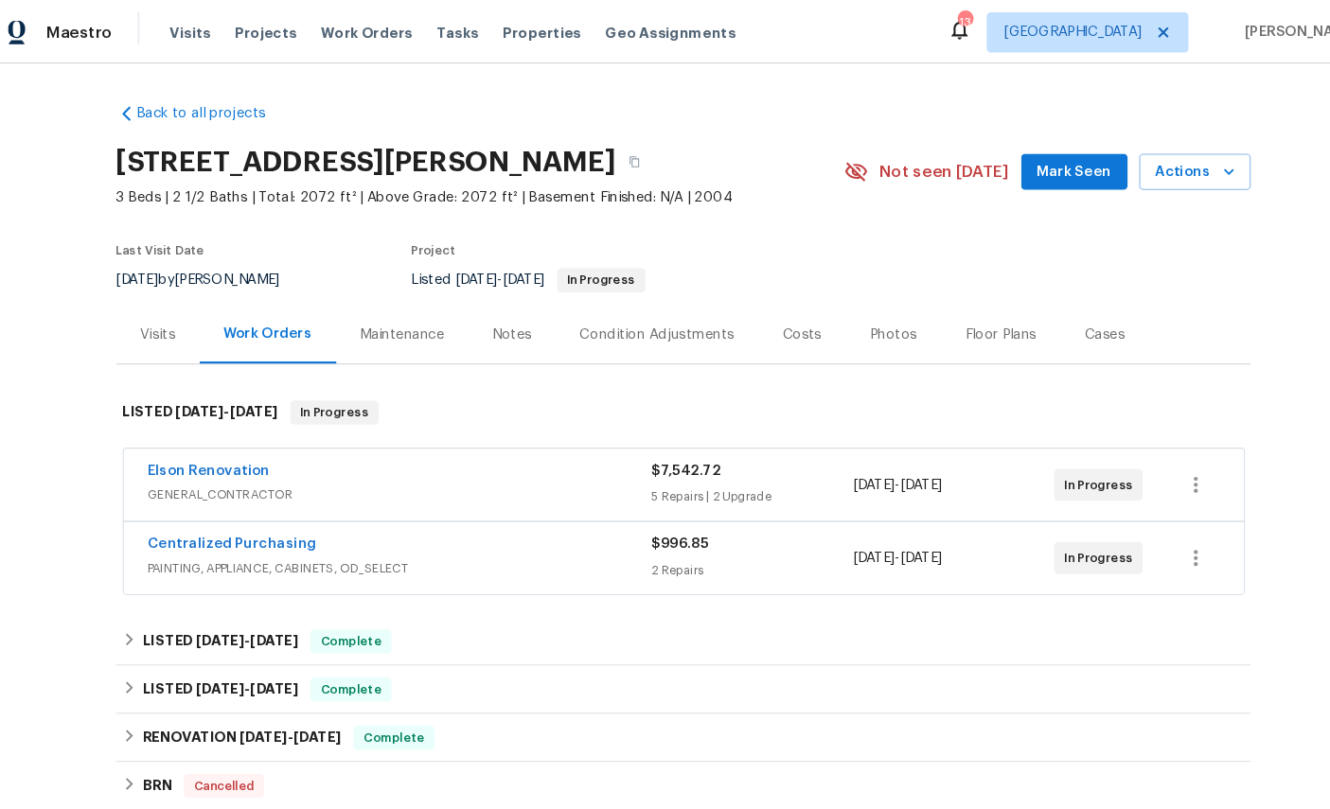
scroll to position [19, 0]
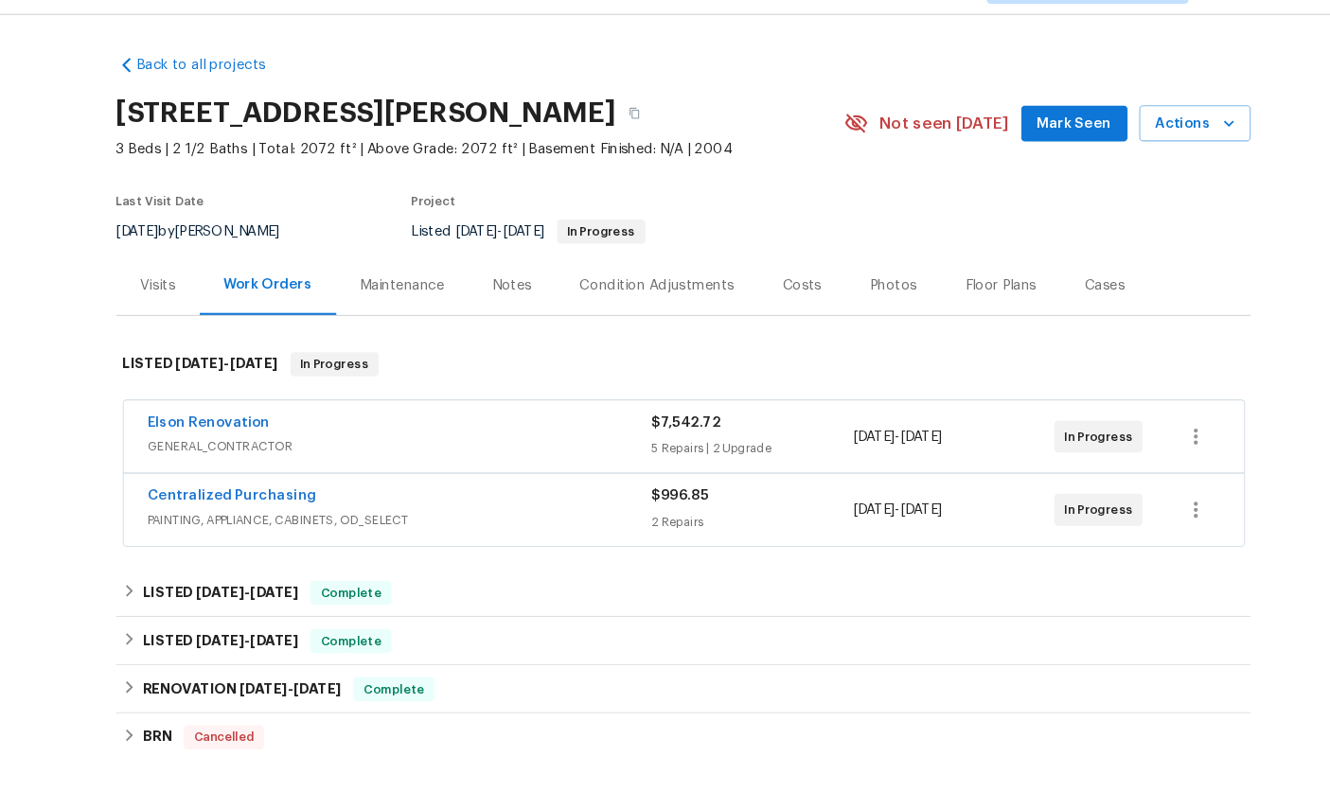
click at [160, 437] on link "Elson Renovation" at bounding box center [217, 443] width 115 height 13
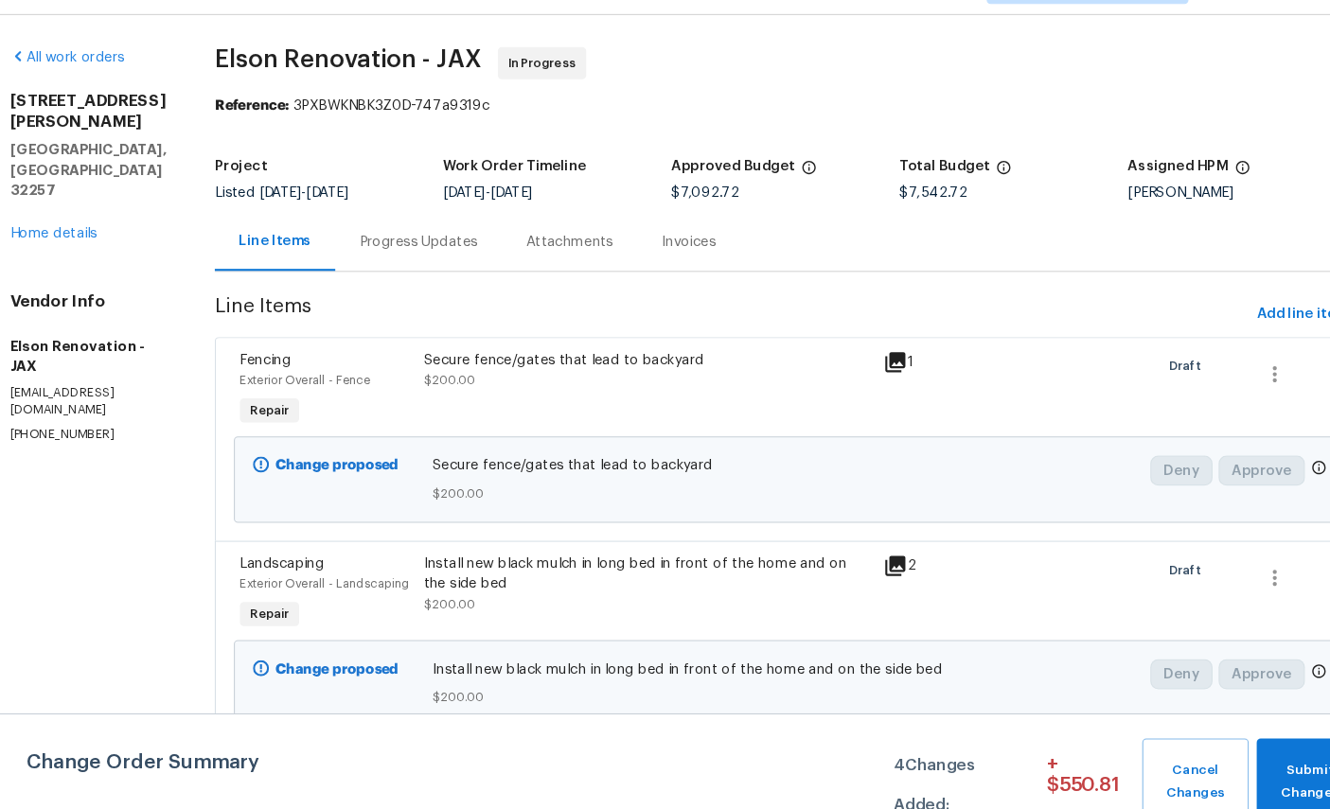
scroll to position [-4, 0]
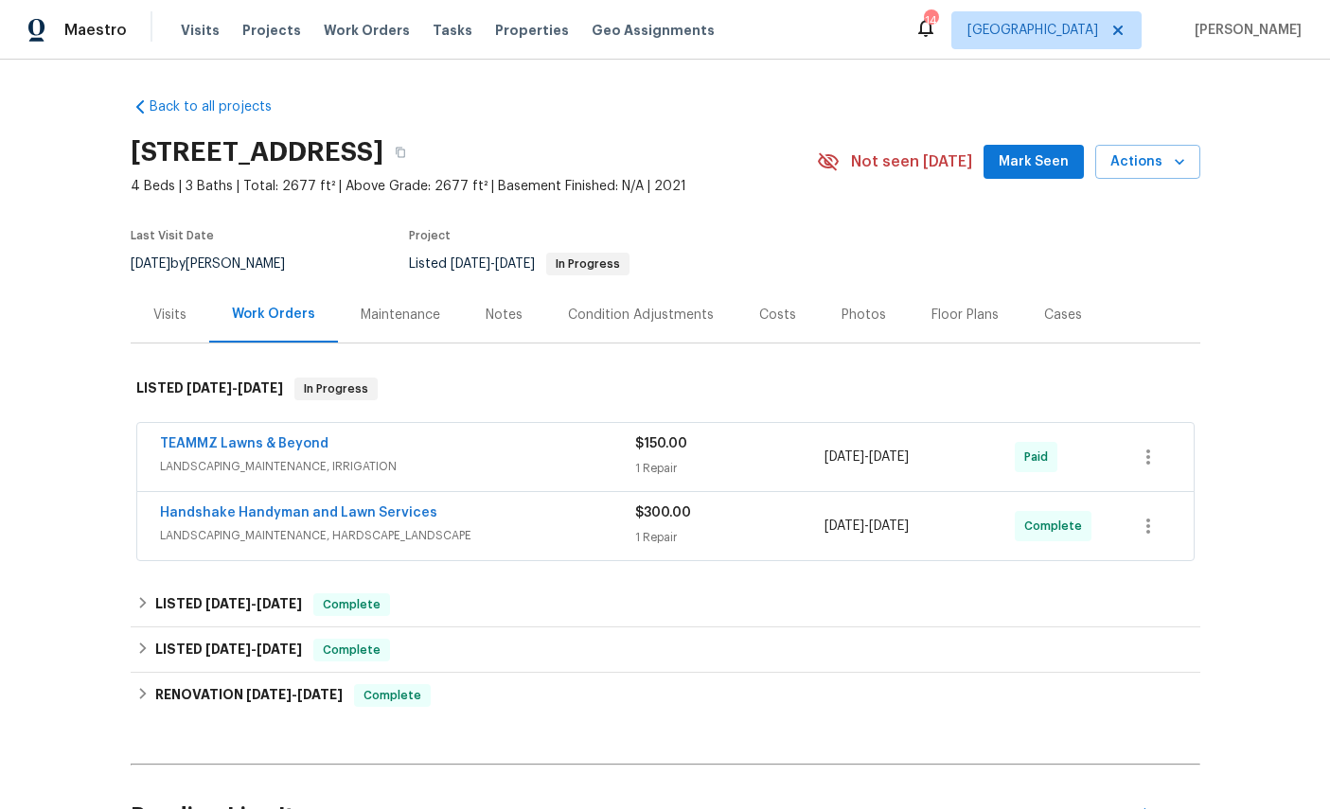
click at [165, 310] on div "Visits" at bounding box center [169, 315] width 33 height 19
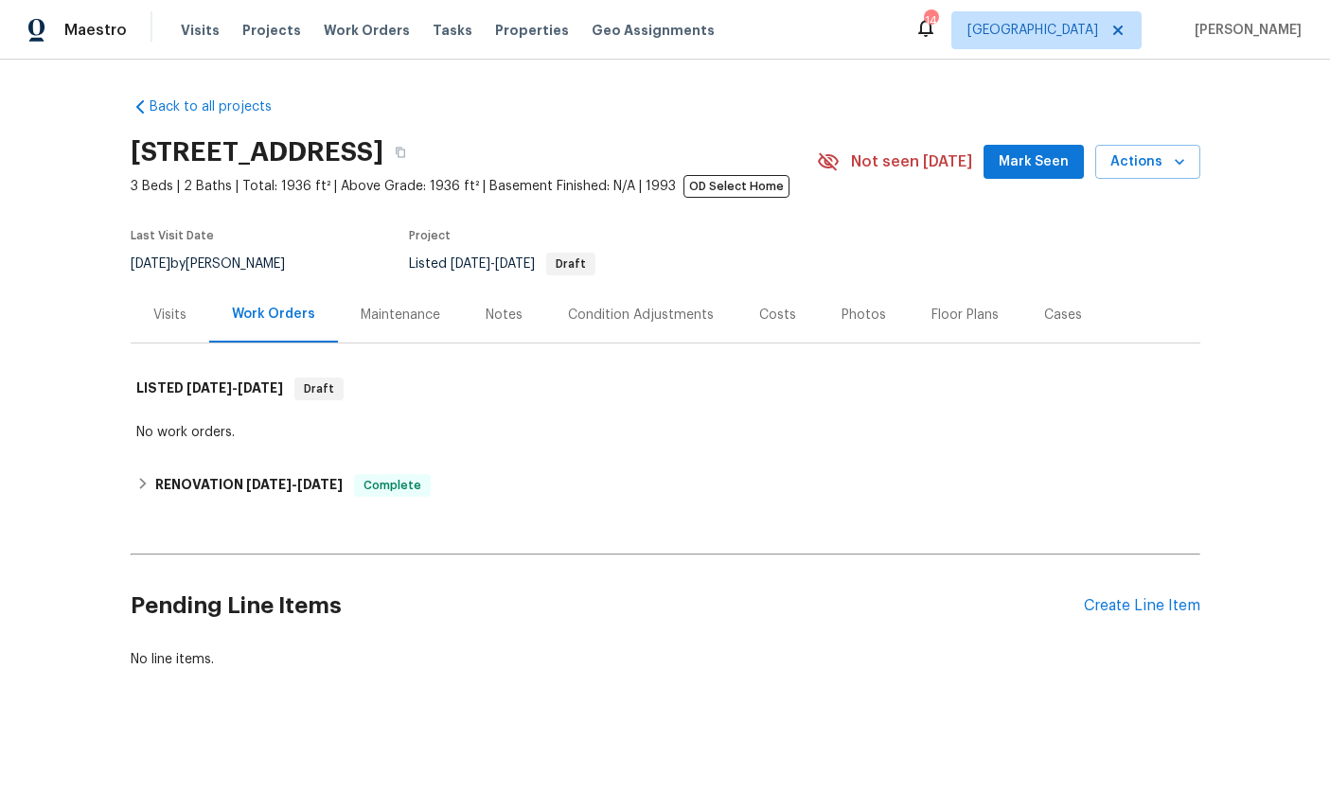
click at [168, 313] on div "Visits" at bounding box center [169, 315] width 33 height 19
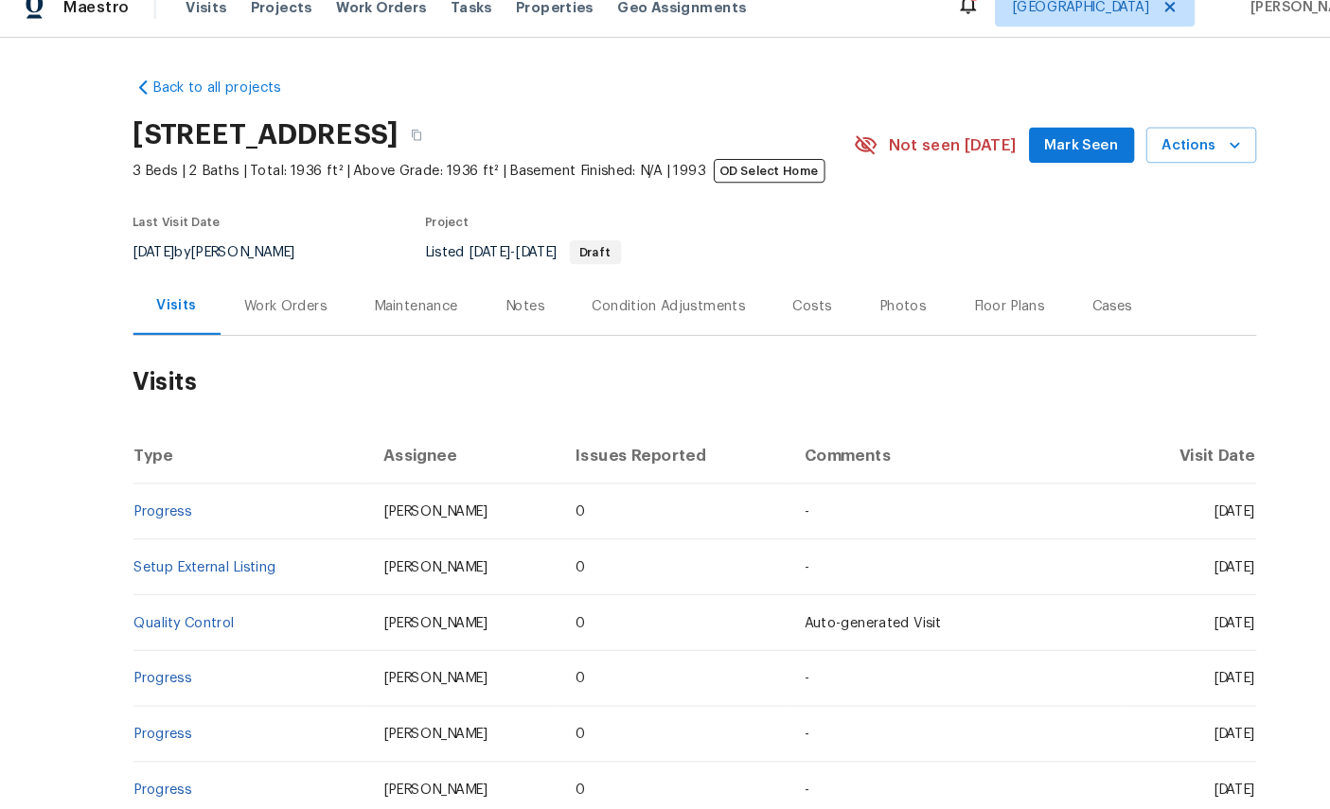
click at [1134, 150] on span "Actions" at bounding box center [1147, 162] width 75 height 24
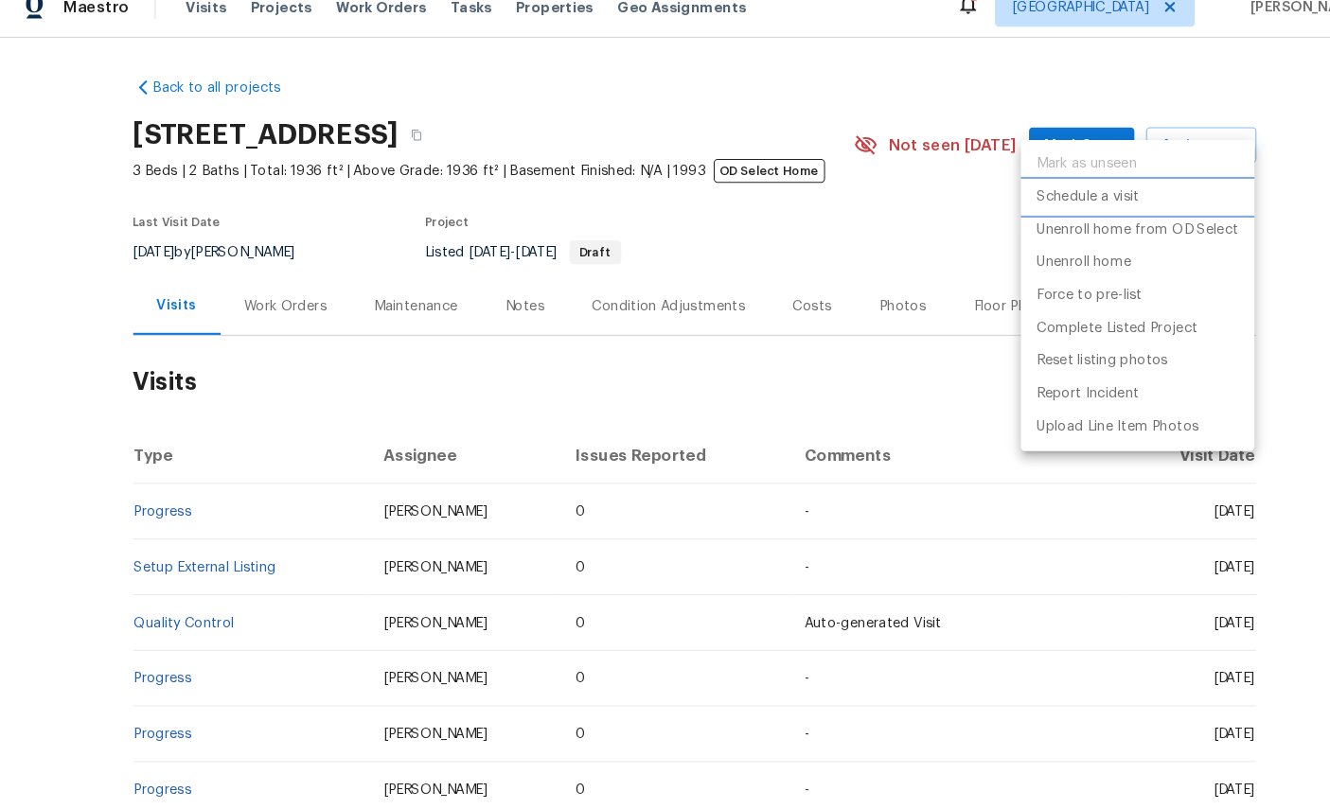
click at [1036, 202] on p "Schedule a visit" at bounding box center [1039, 212] width 97 height 20
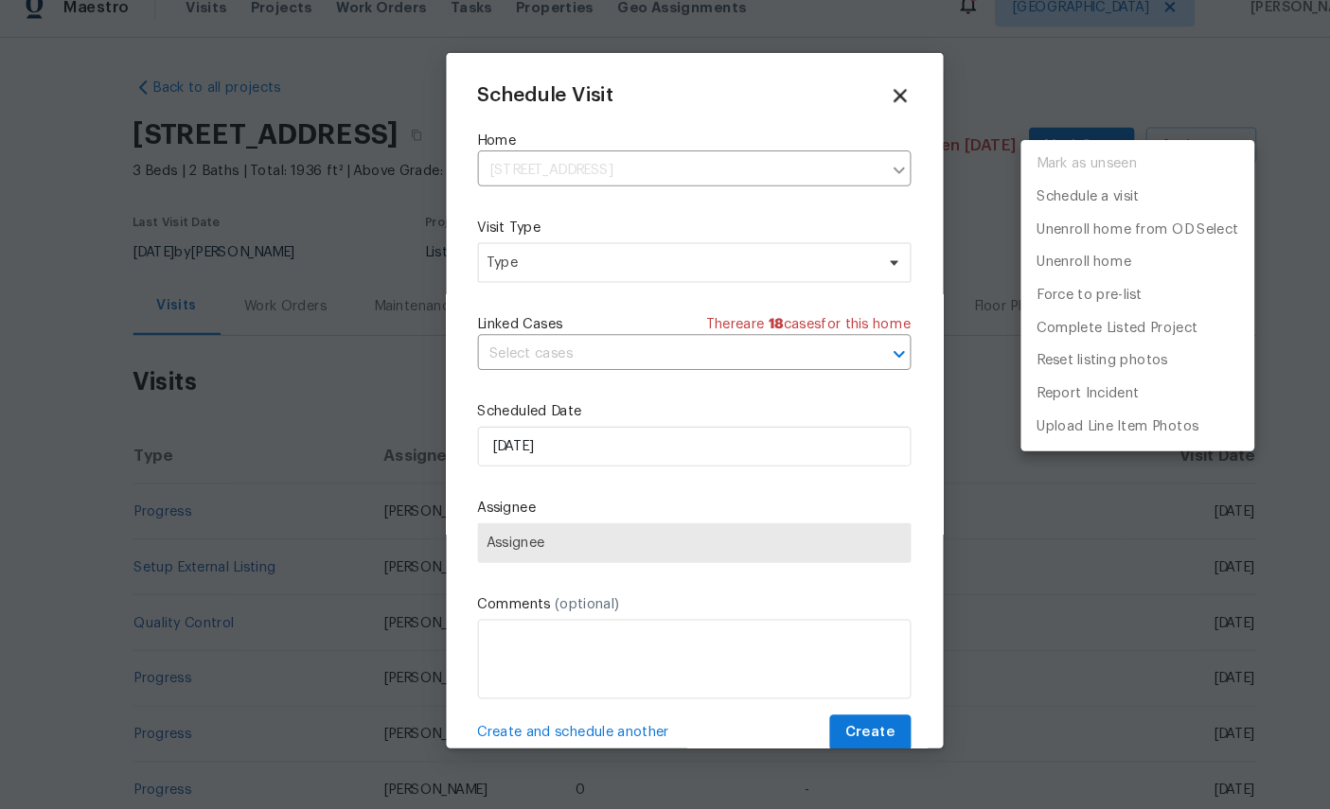
click at [601, 242] on div at bounding box center [665, 404] width 1330 height 809
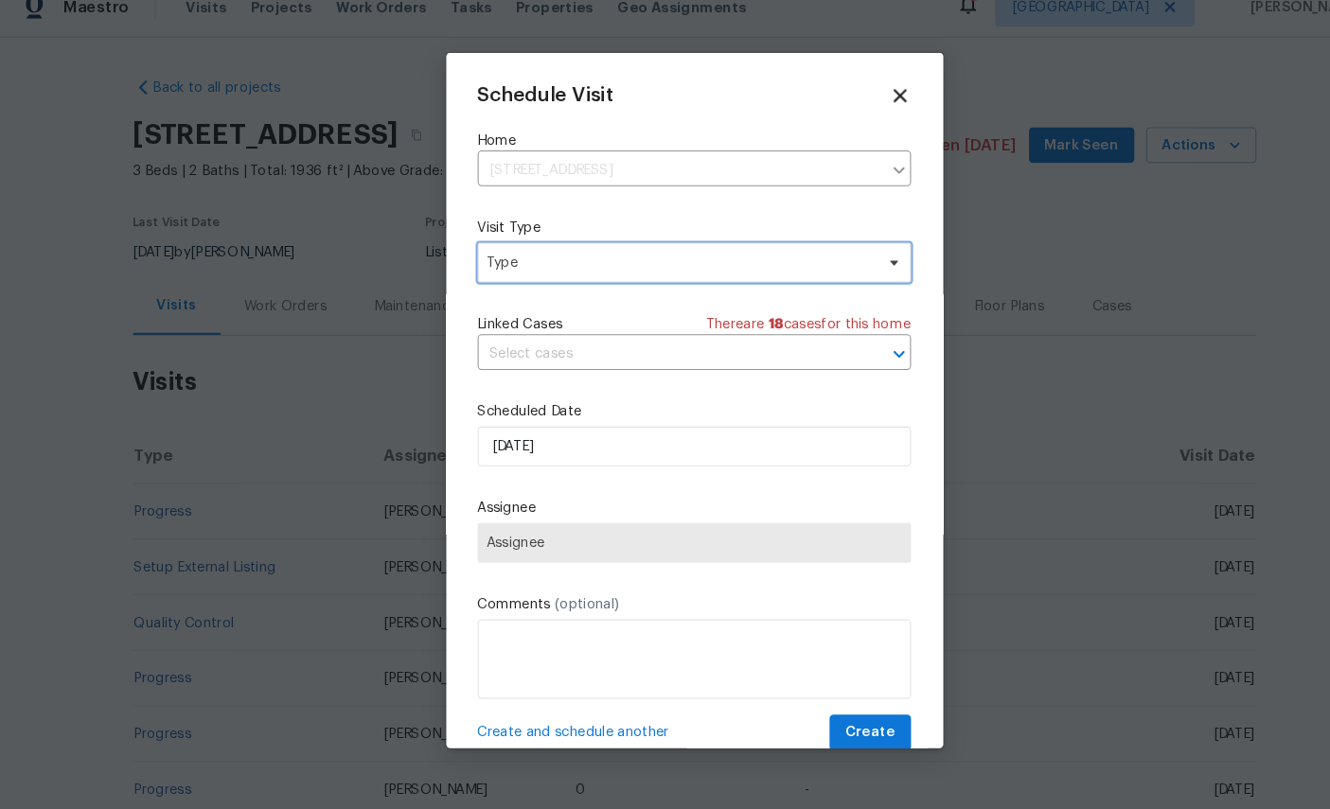
click at [599, 264] on span "Type" at bounding box center [652, 273] width 368 height 19
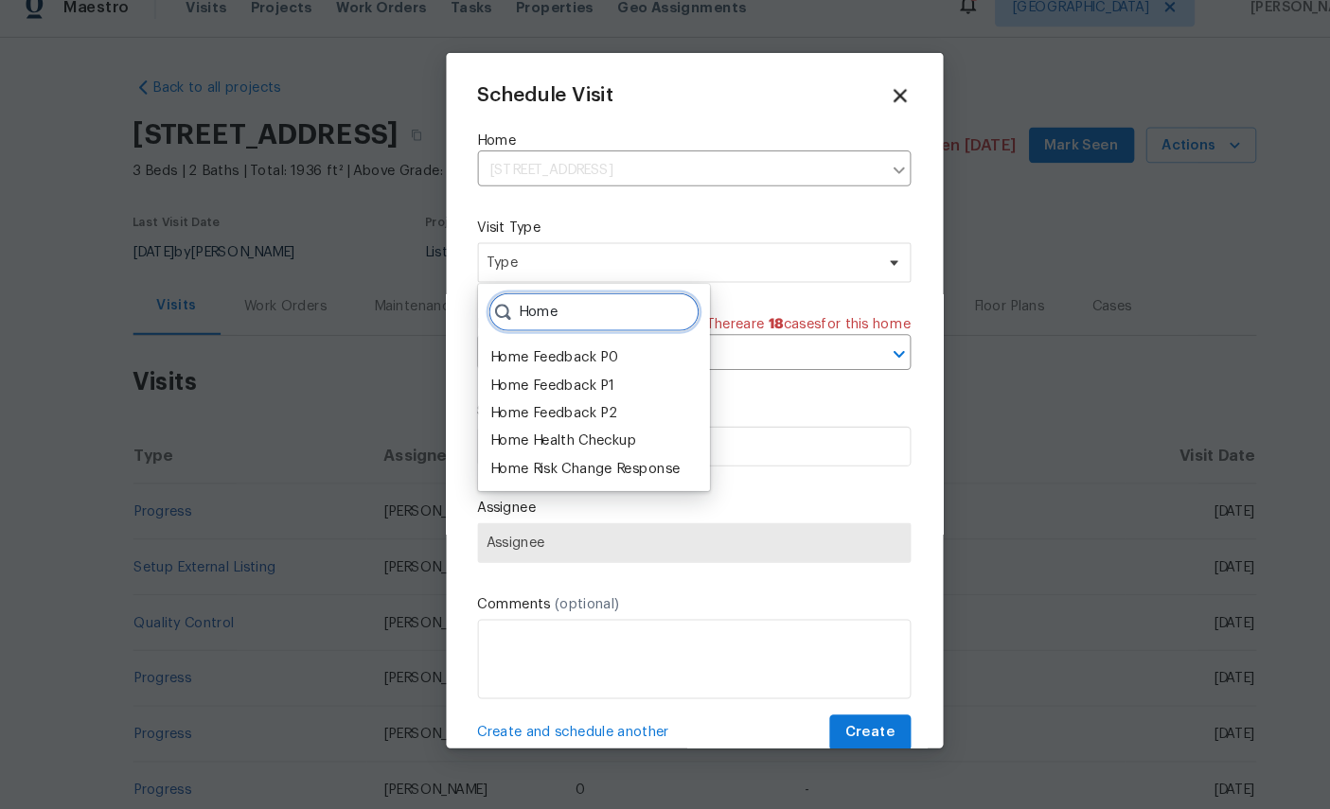
type input "Home"
click at [568, 434] on div "Home Health Checkup" at bounding box center [539, 443] width 139 height 19
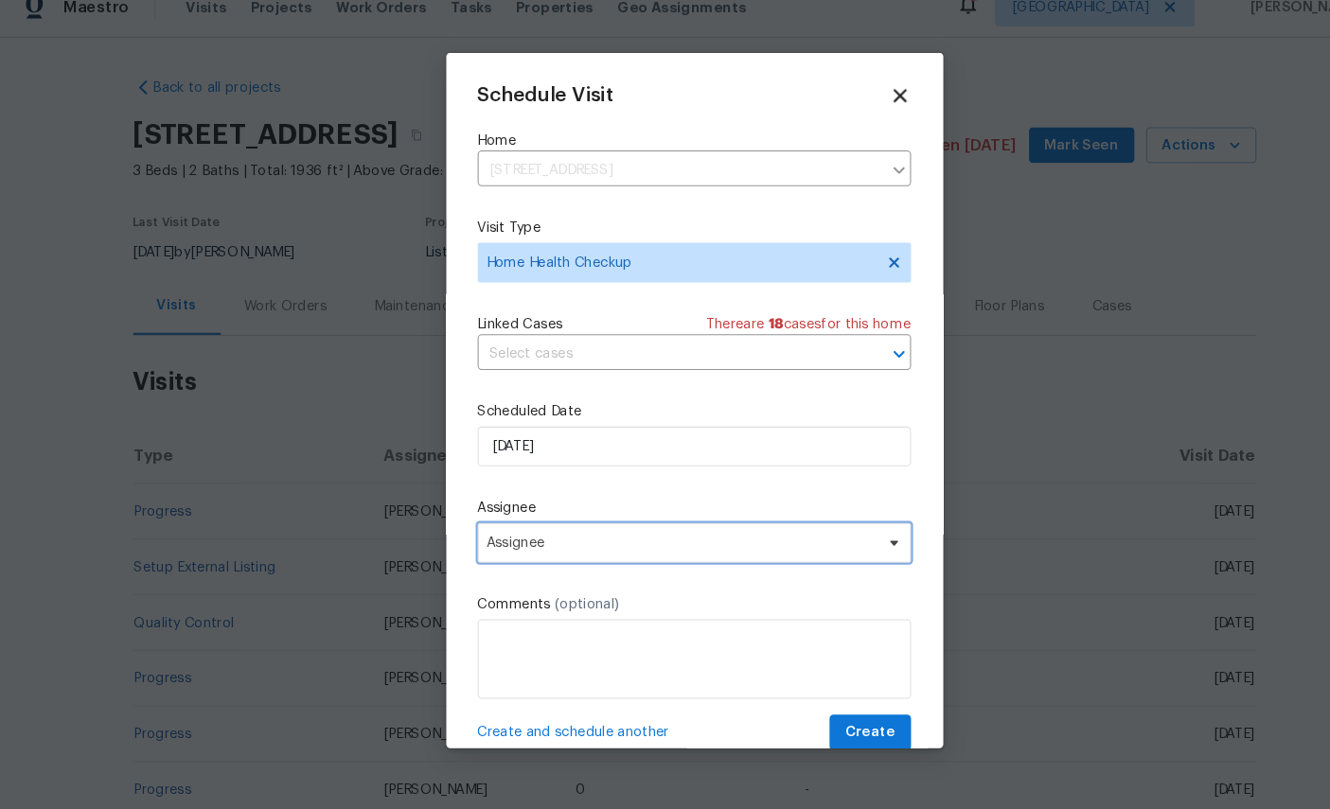
click at [626, 533] on span "Assignee" at bounding box center [653, 540] width 371 height 15
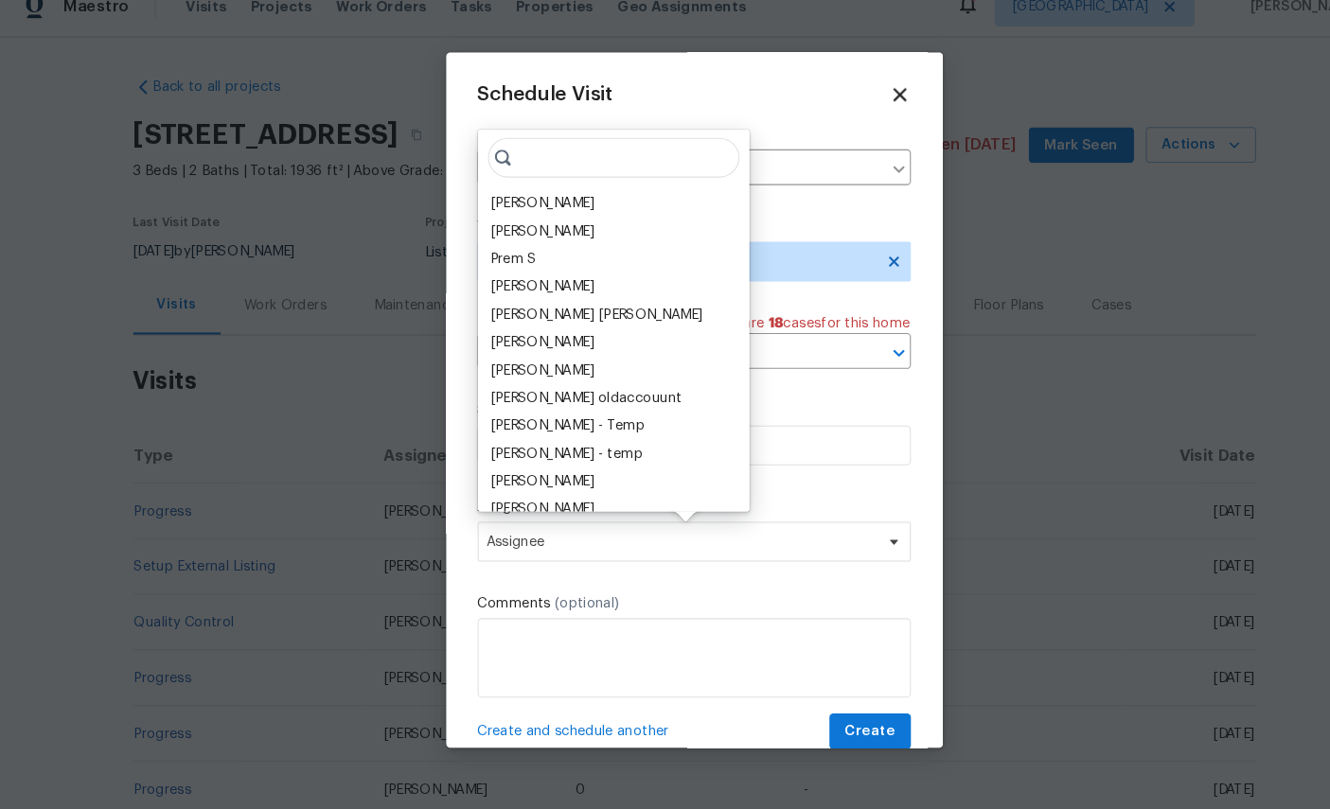
click at [511, 208] on div "[PERSON_NAME]" at bounding box center [519, 217] width 99 height 19
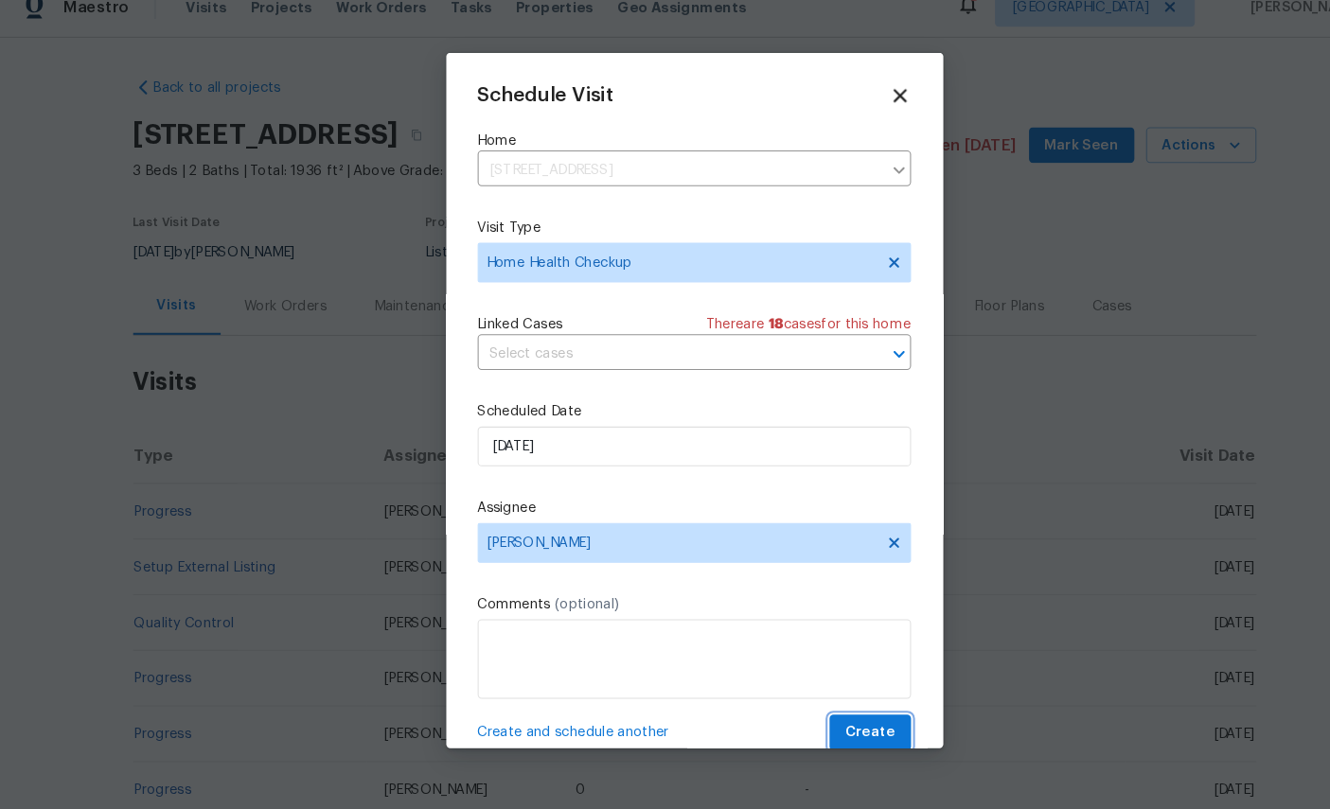
click at [837, 704] on button "Create" at bounding box center [833, 721] width 78 height 35
